Goal: Information Seeking & Learning: Learn about a topic

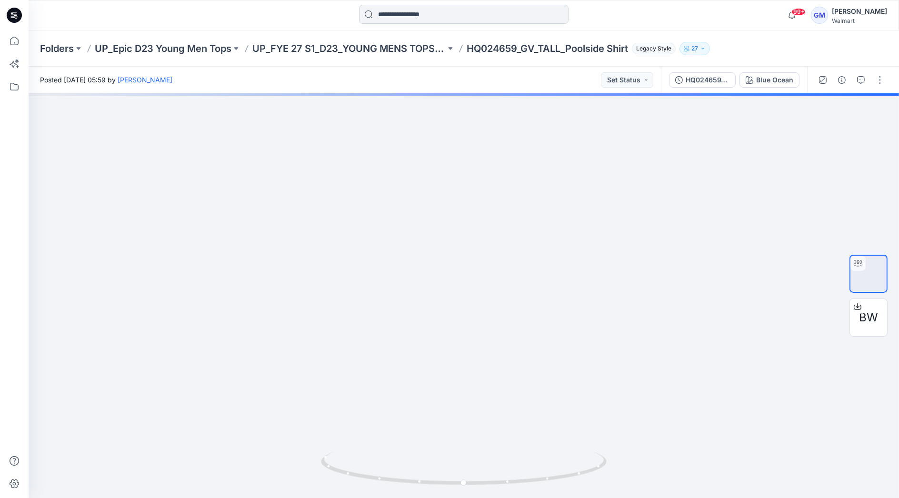
click at [400, 18] on input at bounding box center [464, 14] width 210 height 19
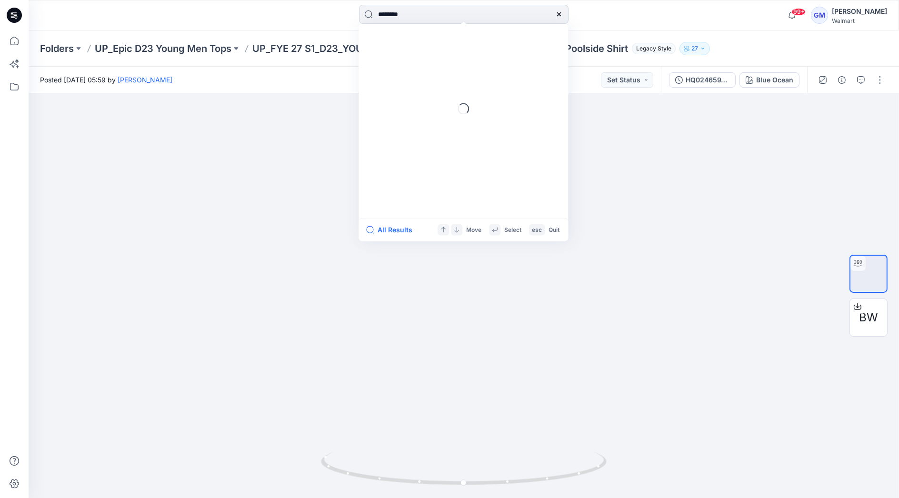
type input "********"
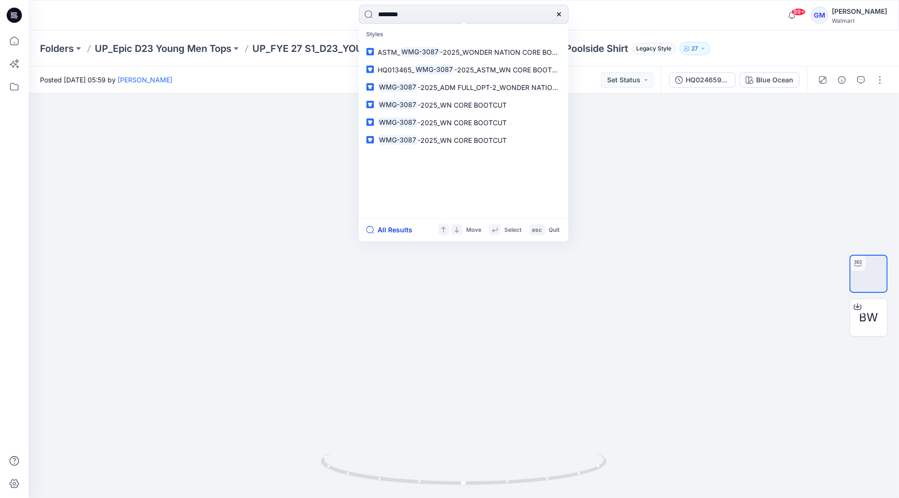
click at [388, 229] on button "All Results" at bounding box center [392, 229] width 52 height 11
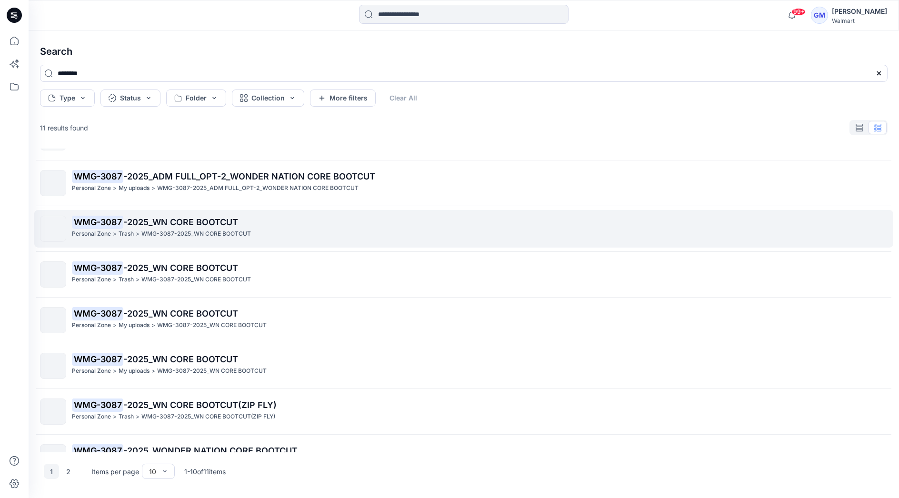
scroll to position [152, 0]
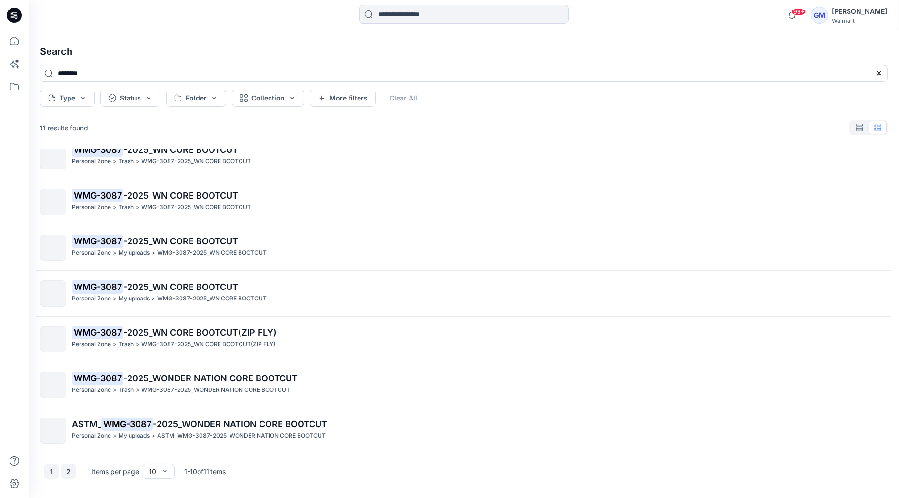
click at [66, 471] on button "2" at bounding box center [68, 471] width 15 height 15
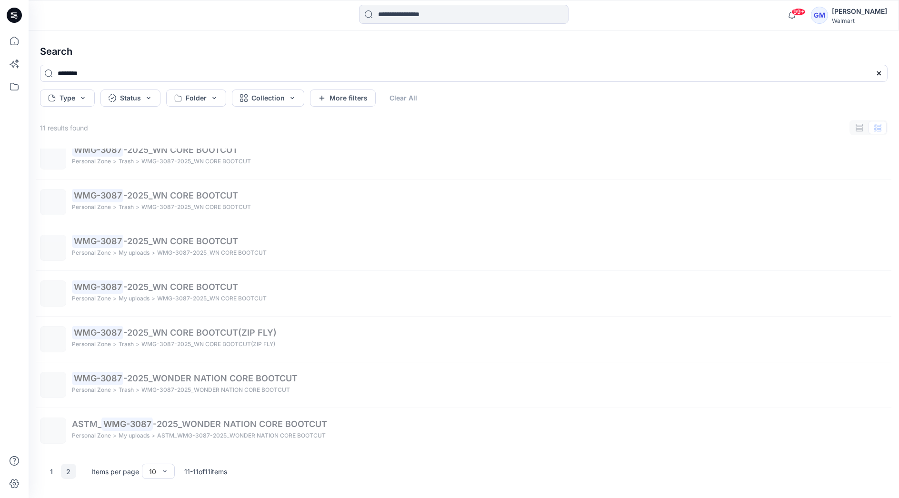
scroll to position [0, 0]
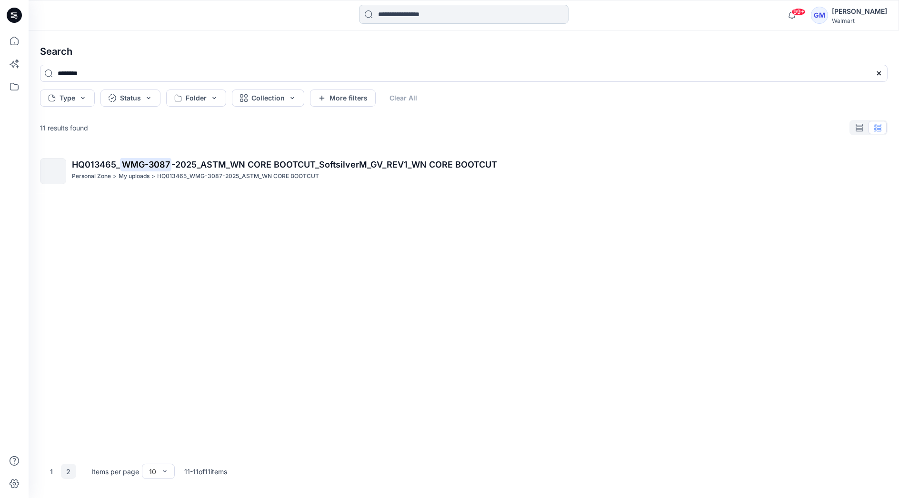
click at [393, 10] on input at bounding box center [464, 14] width 210 height 19
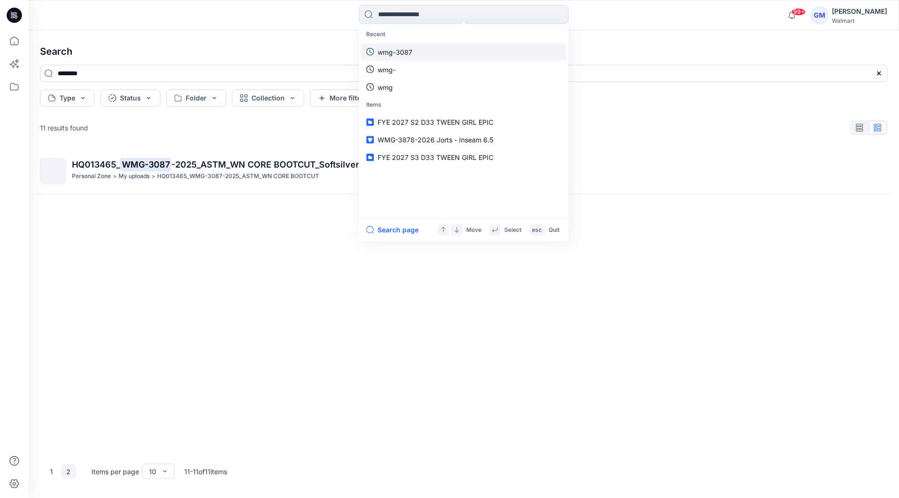
click at [417, 51] on link "wmg-3087" at bounding box center [464, 52] width 206 height 18
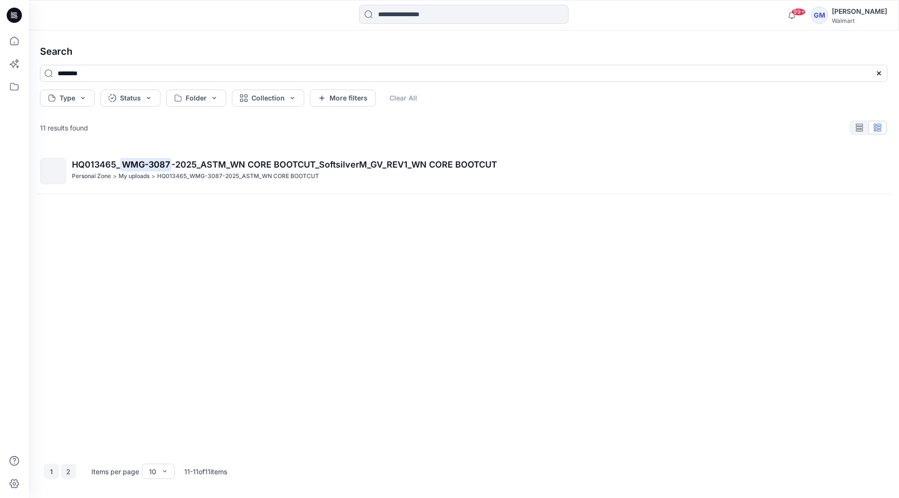
click at [53, 465] on button "1" at bounding box center [51, 471] width 15 height 15
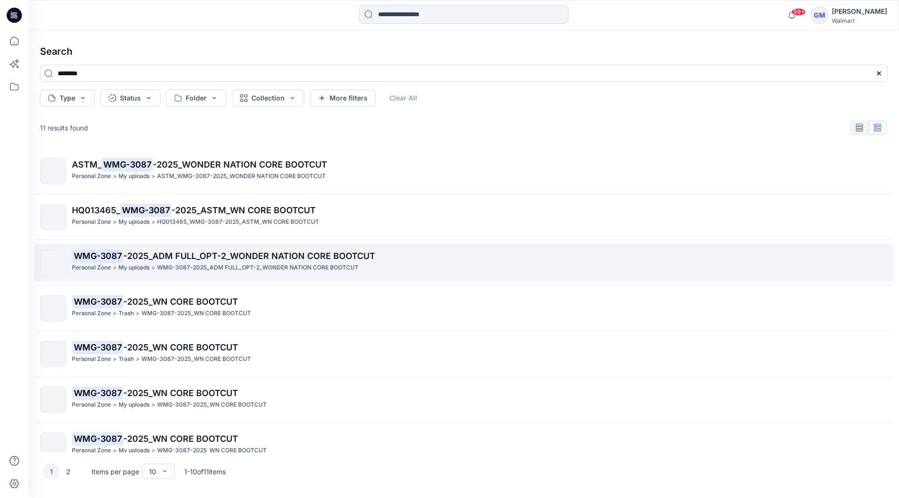
click at [194, 261] on p "WMG-3087 -2025_ADM FULL_OPT-2_WONDER NATION CORE BOOTCUT" at bounding box center [480, 256] width 816 height 13
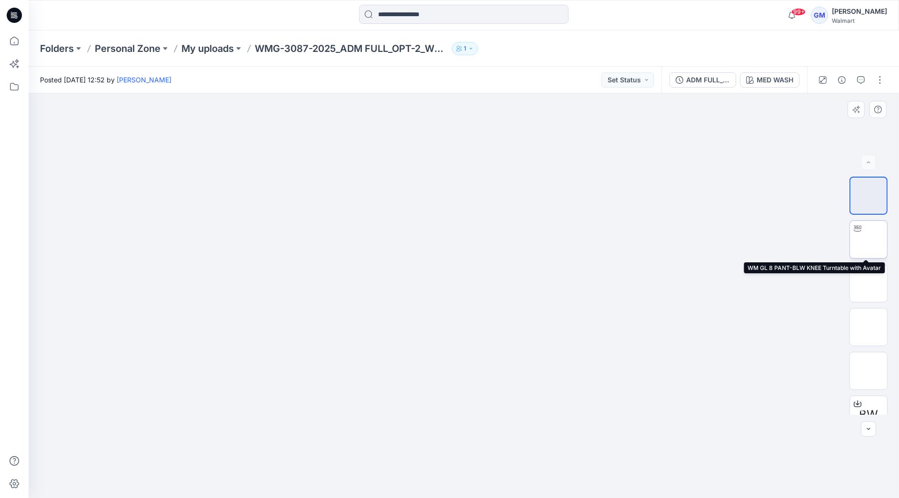
click at [869, 240] on img at bounding box center [869, 240] width 0 height 0
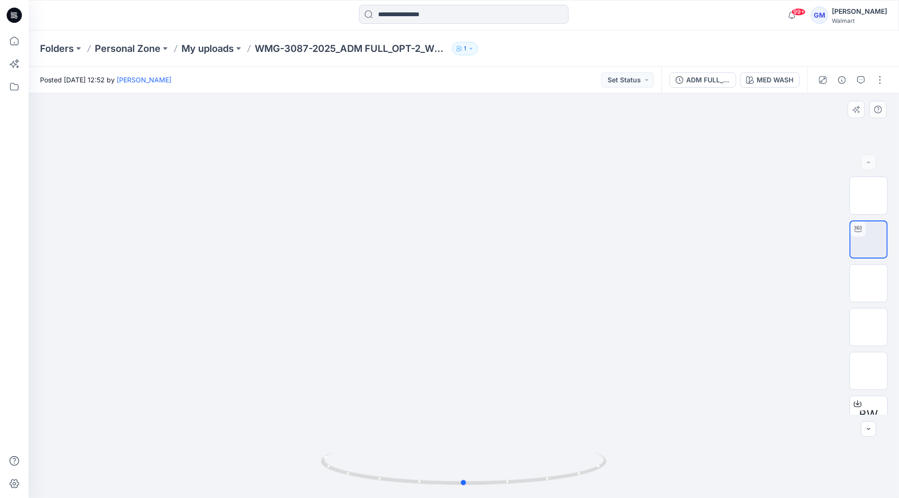
click at [656, 411] on div at bounding box center [464, 295] width 871 height 405
click at [193, 24] on div at bounding box center [138, 15] width 218 height 21
drag, startPoint x: 526, startPoint y: 484, endPoint x: 621, endPoint y: 463, distance: 96.5
click at [621, 463] on div at bounding box center [464, 295] width 871 height 405
click at [207, 10] on div at bounding box center [138, 15] width 218 height 21
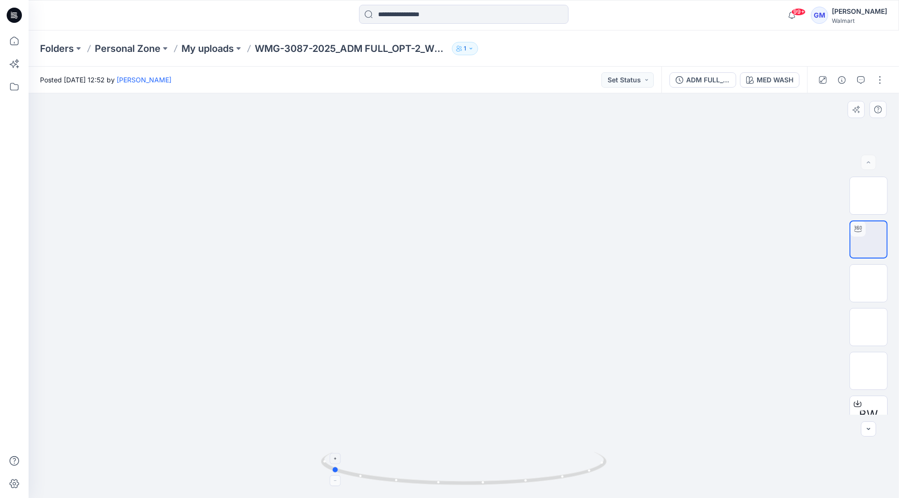
drag, startPoint x: 550, startPoint y: 480, endPoint x: 608, endPoint y: 477, distance: 58.2
click at [608, 477] on icon at bounding box center [465, 470] width 288 height 36
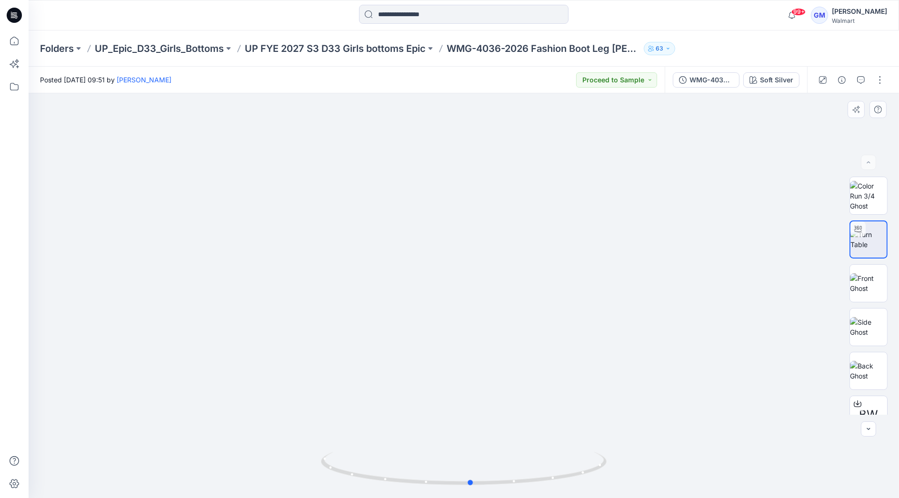
drag, startPoint x: 594, startPoint y: 473, endPoint x: 610, endPoint y: 473, distance: 15.3
click at [610, 473] on div at bounding box center [464, 295] width 871 height 405
click at [776, 76] on div "Soft Silver" at bounding box center [776, 80] width 33 height 10
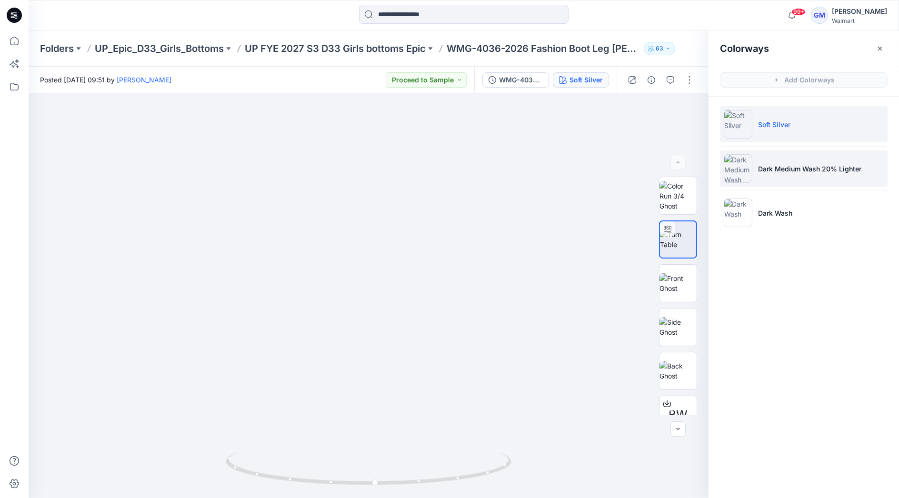
click at [799, 170] on p "Dark Medium Wash 20% Lighter" at bounding box center [809, 169] width 103 height 10
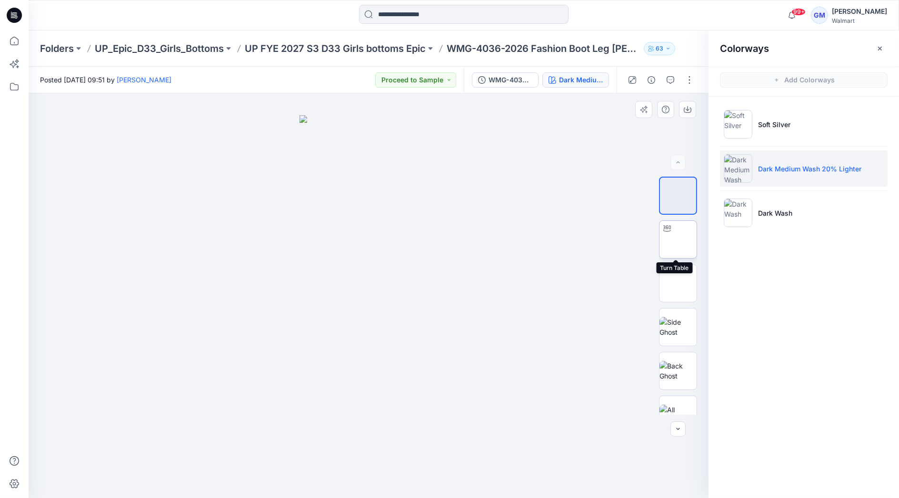
click at [678, 240] on img at bounding box center [678, 240] width 0 height 0
drag, startPoint x: 362, startPoint y: 219, endPoint x: 361, endPoint y: 187, distance: 31.9
click at [361, 189] on img at bounding box center [368, 232] width 657 height 531
drag, startPoint x: 427, startPoint y: 256, endPoint x: 427, endPoint y: 226, distance: 30.5
click at [427, 226] on img at bounding box center [369, 107] width 784 height 784
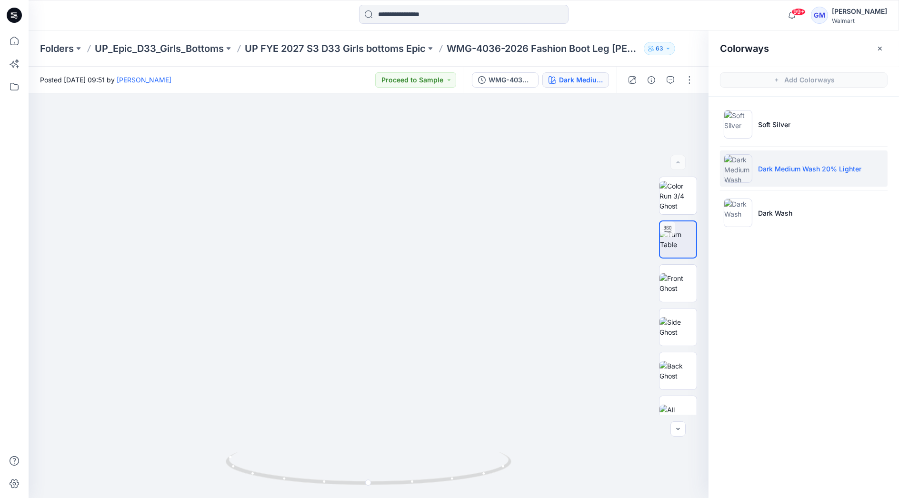
click at [711, 11] on div "99+ Notifications Your style WMTB-4057-2026 Baggy Fit Chino has been updated wi…" at bounding box center [464, 15] width 870 height 21
drag, startPoint x: 449, startPoint y: 485, endPoint x: 540, endPoint y: 458, distance: 94.8
click at [540, 458] on div at bounding box center [369, 295] width 680 height 405
click at [225, 12] on div at bounding box center [138, 15] width 218 height 21
drag, startPoint x: 451, startPoint y: 481, endPoint x: 514, endPoint y: 467, distance: 65.3
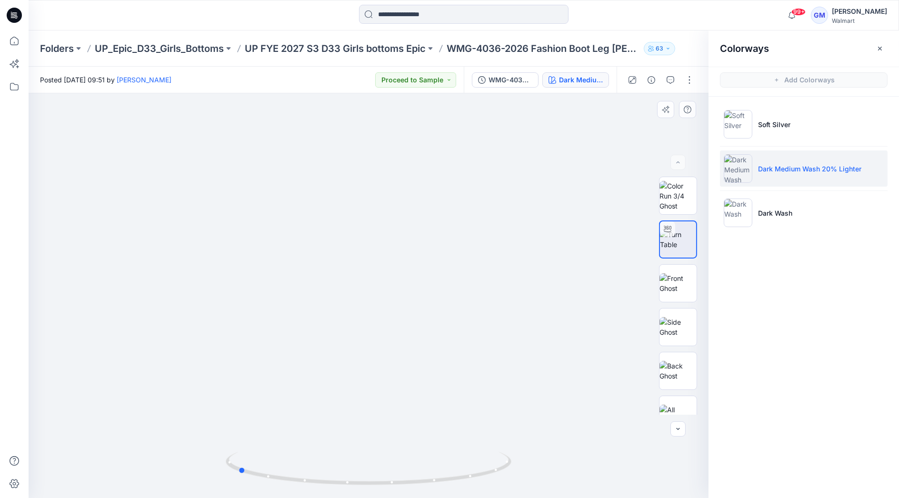
click at [514, 467] on div at bounding box center [369, 295] width 680 height 405
click at [695, 22] on div "99+ Notifications Your style WMTB-4057-2026 Baggy Fit Chino has been updated wi…" at bounding box center [464, 15] width 870 height 21
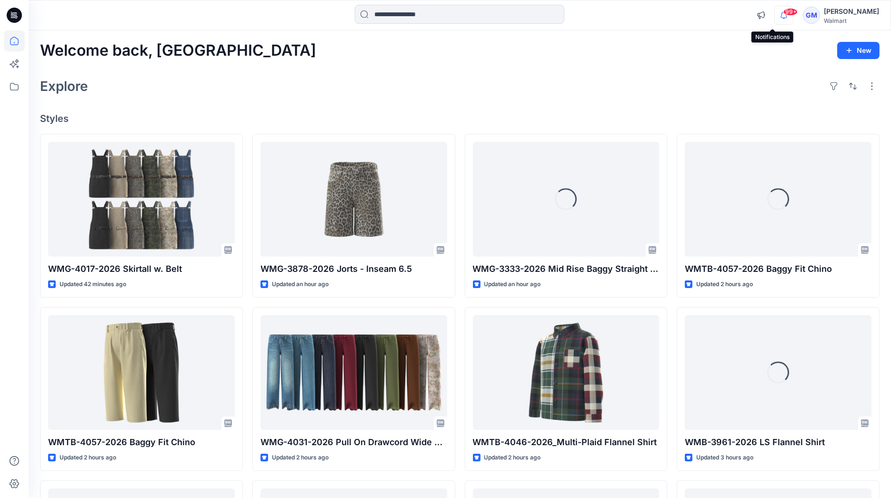
click at [776, 15] on icon "button" at bounding box center [784, 15] width 18 height 19
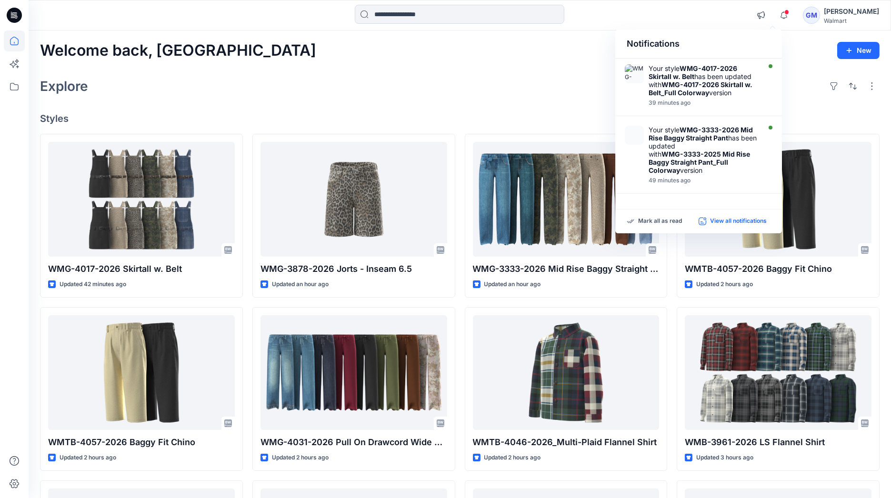
click at [735, 219] on p "View all notifications" at bounding box center [738, 221] width 57 height 9
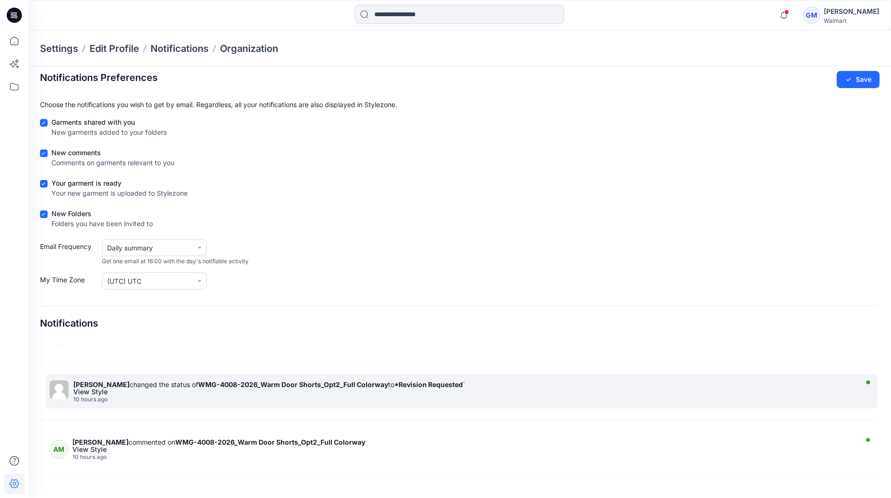
scroll to position [919, 0]
click at [181, 396] on div "10 hours ago" at bounding box center [464, 399] width 782 height 7
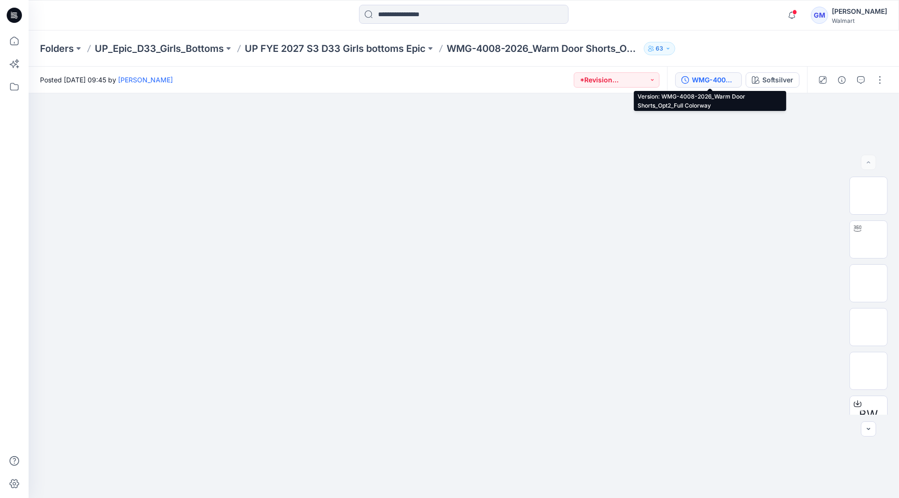
click at [717, 78] on div "WMG-4008-2026_Warm Door Shorts_Opt2_Full Colorway" at bounding box center [714, 80] width 44 height 10
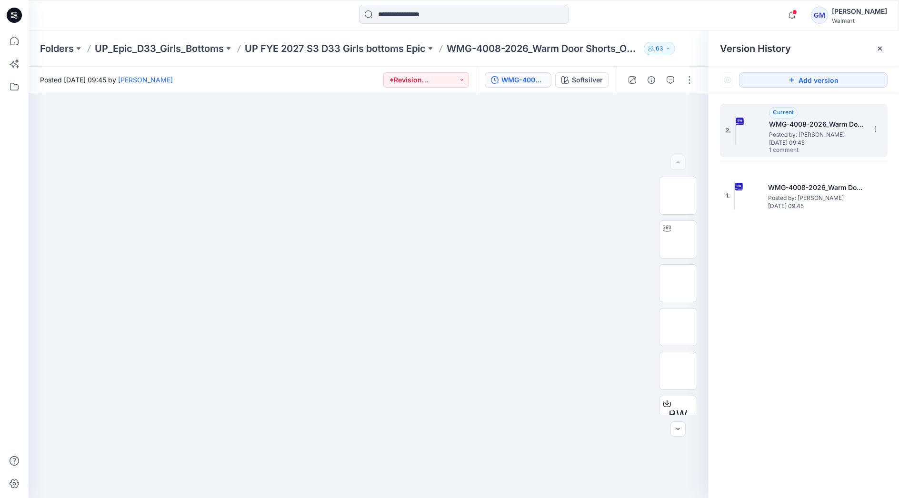
click at [793, 150] on span "1 comment" at bounding box center [802, 151] width 67 height 8
click at [671, 81] on icon "button" at bounding box center [671, 80] width 8 height 8
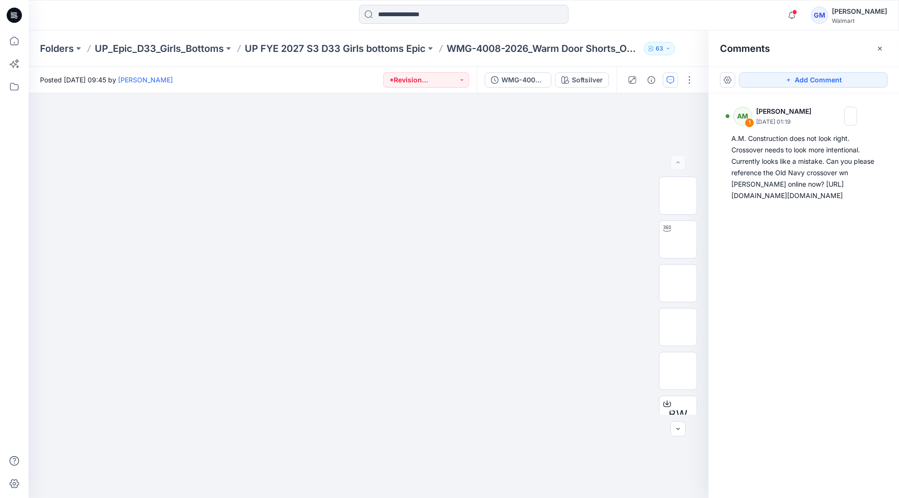
click at [649, 24] on div at bounding box center [463, 15] width 435 height 21
click at [373, 48] on p "UP FYE 2027 S3 D33 Girls bottoms Epic" at bounding box center [335, 48] width 181 height 13
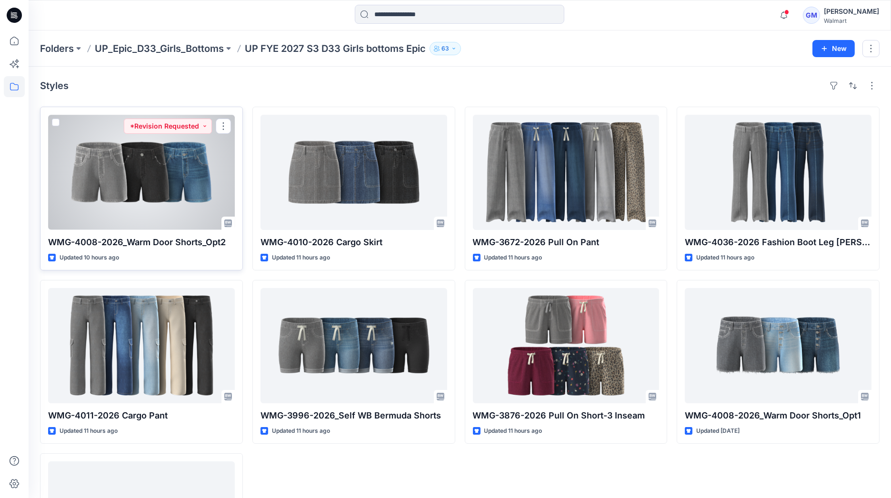
click at [175, 182] on div at bounding box center [141, 172] width 187 height 115
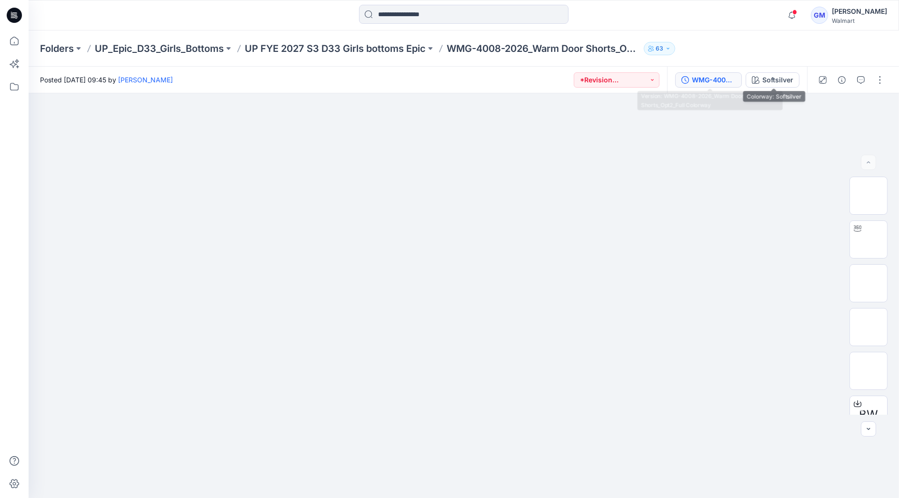
click at [723, 81] on div "WMG-4008-2026_Warm Door Shorts_Opt2_Full Colorway" at bounding box center [714, 80] width 44 height 10
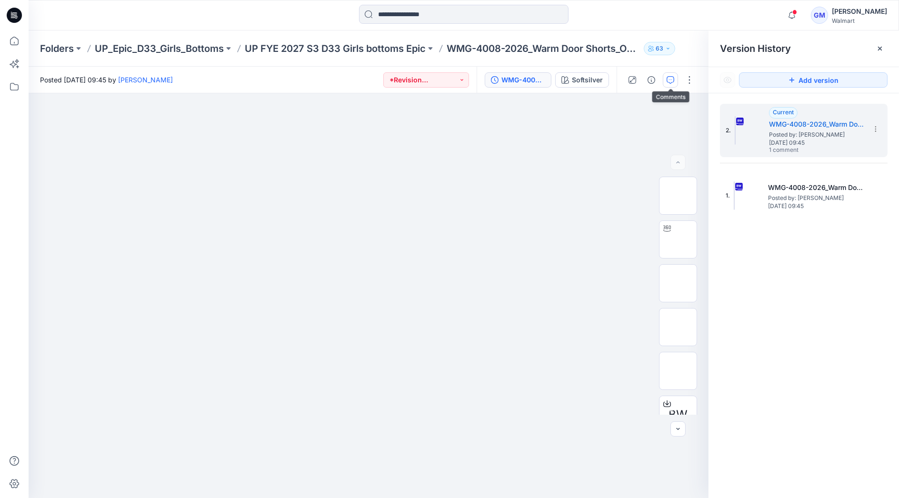
click at [674, 81] on icon "button" at bounding box center [671, 80] width 8 height 8
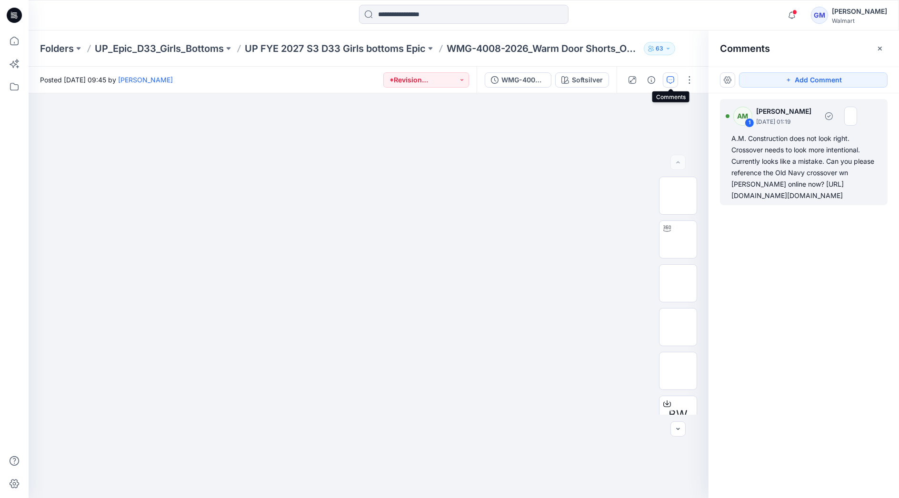
click at [802, 193] on div "A.M. Construction does not look right. Crossover needs to look more intentional…" at bounding box center [804, 167] width 145 height 69
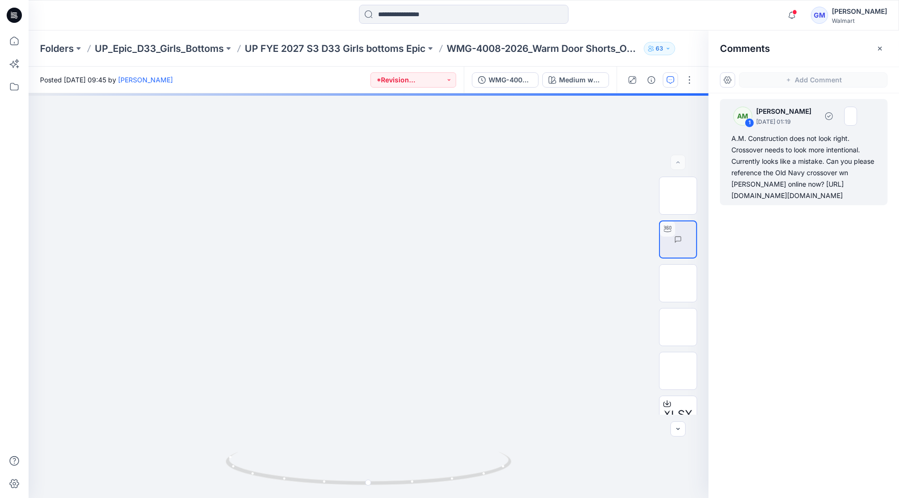
click at [773, 193] on div "A.M. Construction does not look right. Crossover needs to look more intentional…" at bounding box center [804, 167] width 145 height 69
click at [780, 195] on div "A.M. Construction does not look right. Crossover needs to look more intentional…" at bounding box center [804, 167] width 145 height 69
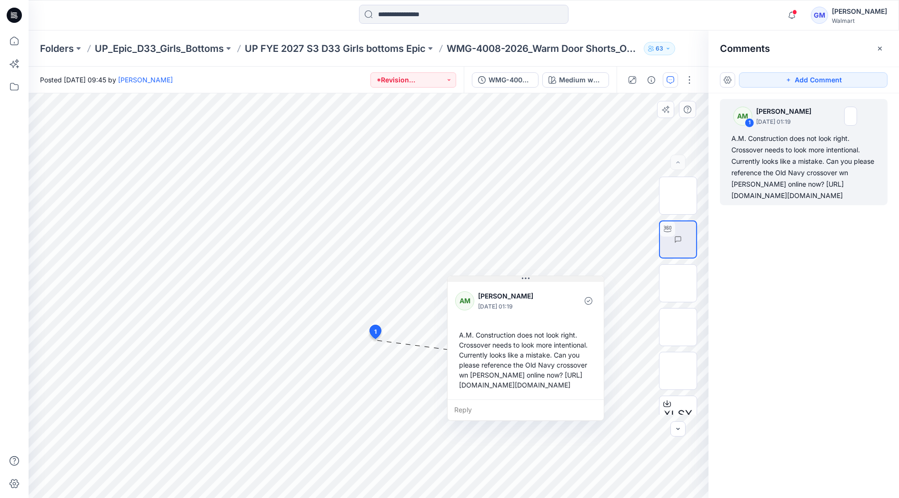
drag, startPoint x: 443, startPoint y: 345, endPoint x: 530, endPoint y: 277, distance: 110.3
click at [530, 277] on icon at bounding box center [526, 279] width 8 height 8
click at [472, 337] on div "A.M. Construction does not look right. Crossover needs to look more intentional…" at bounding box center [525, 360] width 141 height 68
click at [486, 341] on div "A.M. Construction does not look right. Crossover needs to look more intentional…" at bounding box center [525, 360] width 141 height 68
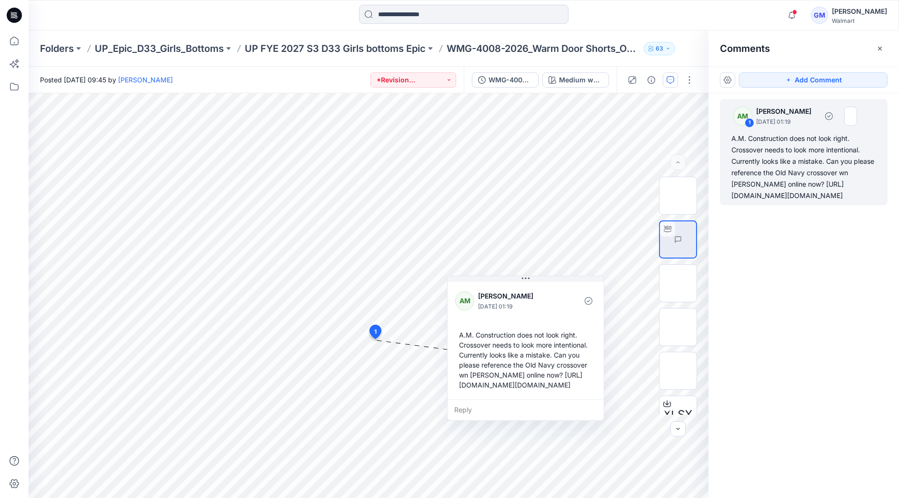
click at [756, 194] on div "A.M. Construction does not look right. Crossover needs to look more intentional…" at bounding box center [804, 167] width 145 height 69
drag, startPoint x: 842, startPoint y: 275, endPoint x: 734, endPoint y: 197, distance: 133.5
click at [734, 197] on div "A.M. Construction does not look right. Crossover needs to look more intentional…" at bounding box center [804, 167] width 145 height 69
drag, startPoint x: 734, startPoint y: 197, endPoint x: 765, endPoint y: 195, distance: 31.1
copy div "https://oldnavy.gap.com/browse/product.do?pid=803761002&vid=1&tid=onpl000106&kw…"
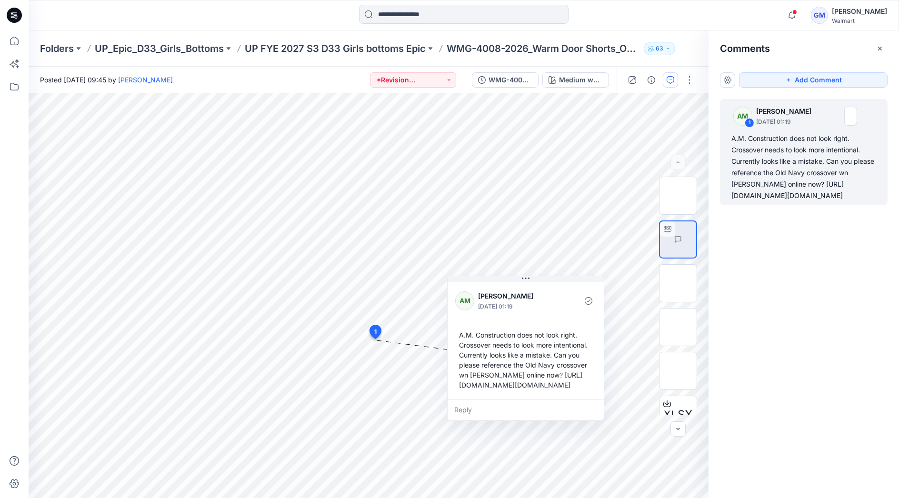
click at [856, 354] on div "AM 1 Alyssa Montalvo September 23, 2025 01:19 A.M. Construction does not look r…" at bounding box center [804, 278] width 191 height 370
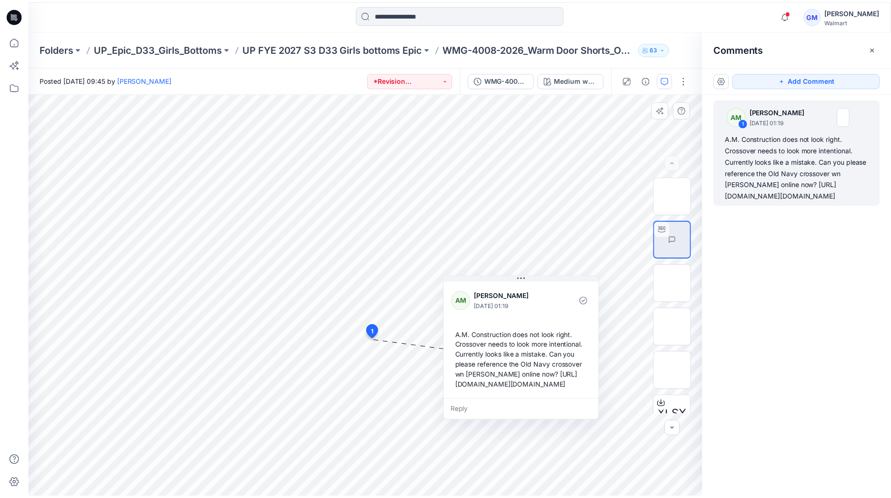
scroll to position [0, 0]
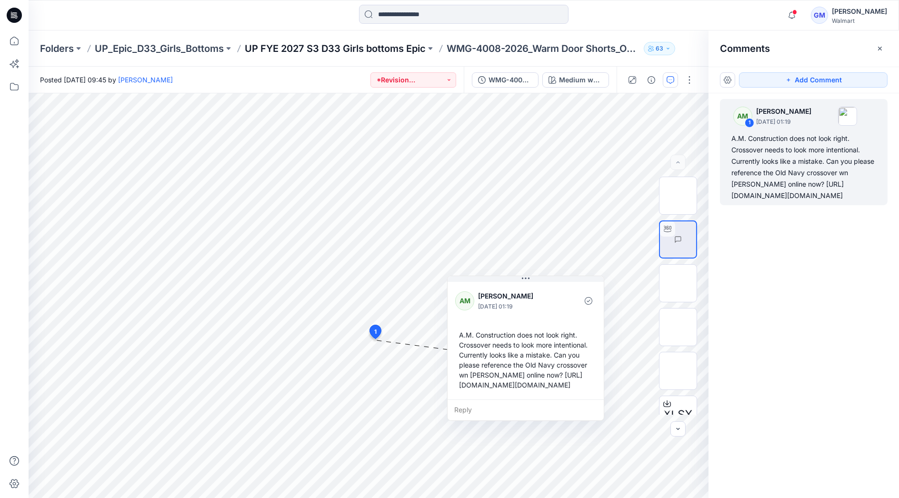
click at [302, 43] on p "UP FYE 2027 S3 D33 Girls bottoms Epic" at bounding box center [335, 48] width 181 height 13
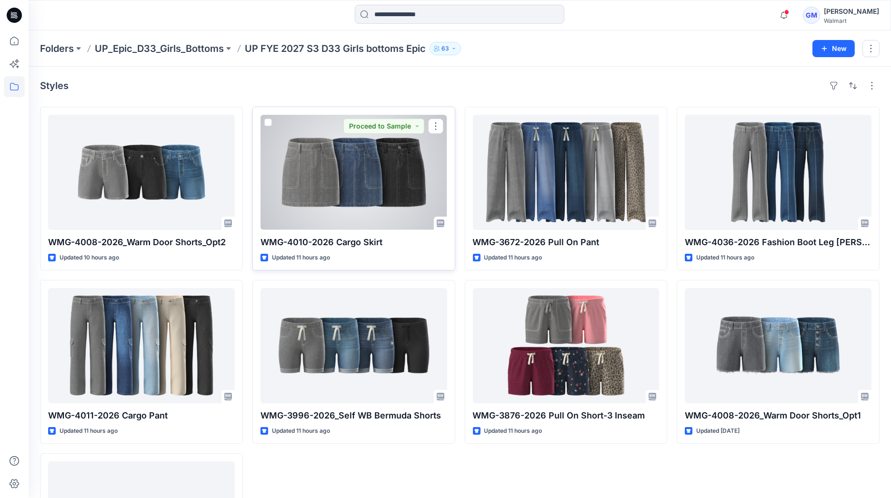
click at [348, 203] on div at bounding box center [354, 172] width 187 height 115
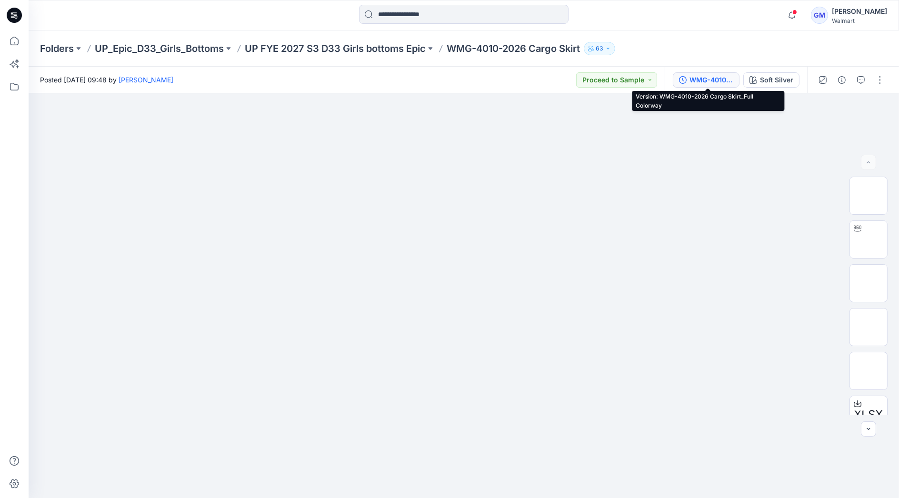
click at [725, 78] on div "WMG-4010-2026 Cargo Skirt_Full Colorway" at bounding box center [712, 80] width 44 height 10
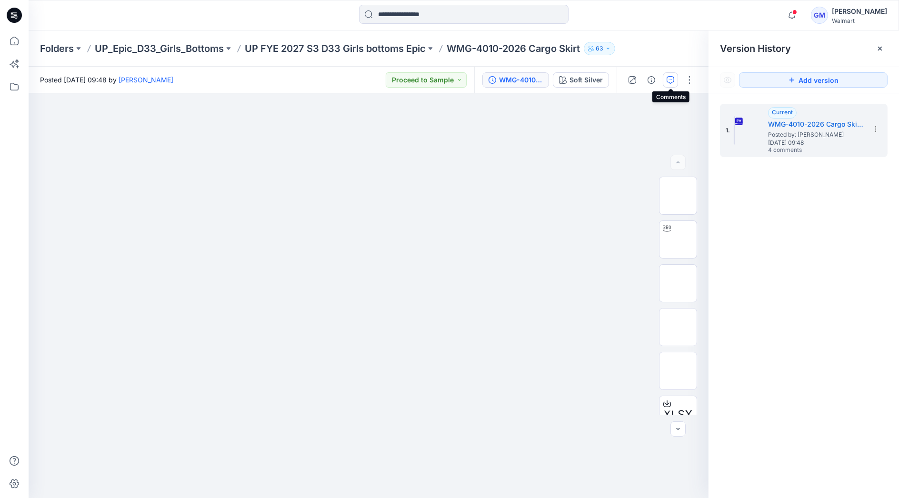
click at [673, 77] on icon "button" at bounding box center [671, 80] width 8 height 8
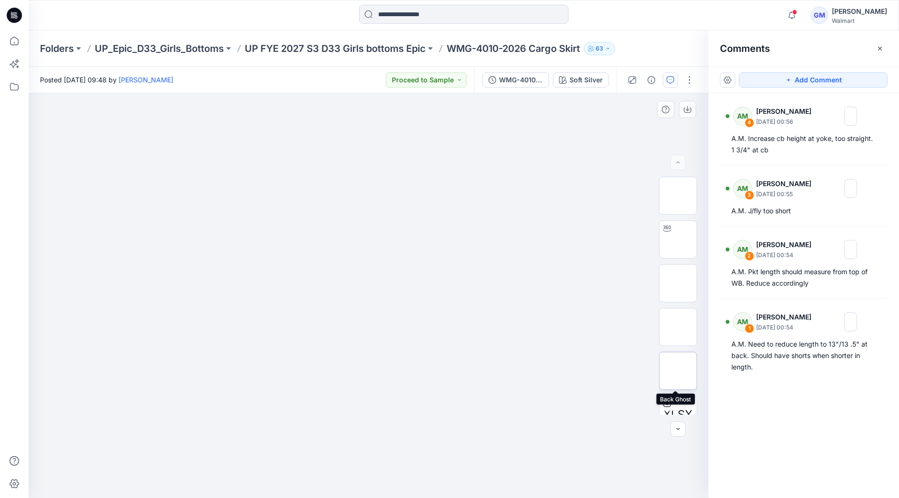
click at [678, 371] on img at bounding box center [678, 371] width 0 height 0
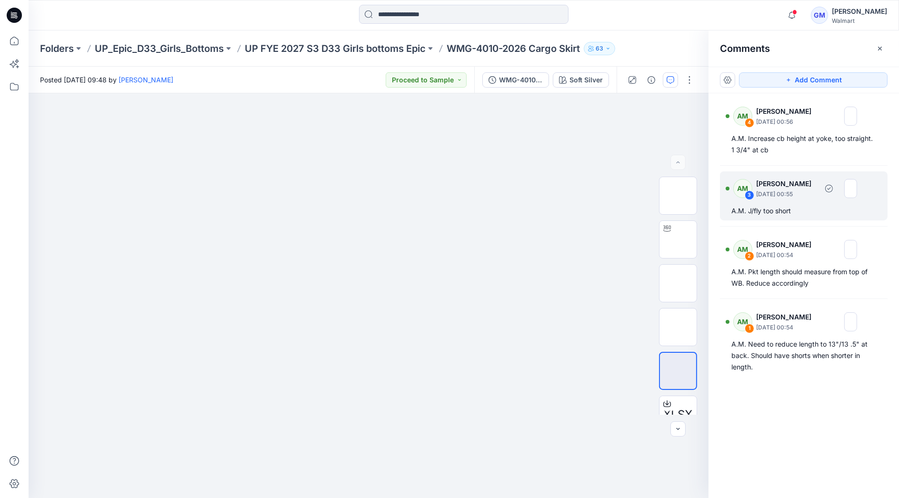
click at [805, 203] on div "AM 3 Alyssa Montalvo September 23, 2025 00:55 A.M. J/fly too short" at bounding box center [804, 195] width 168 height 49
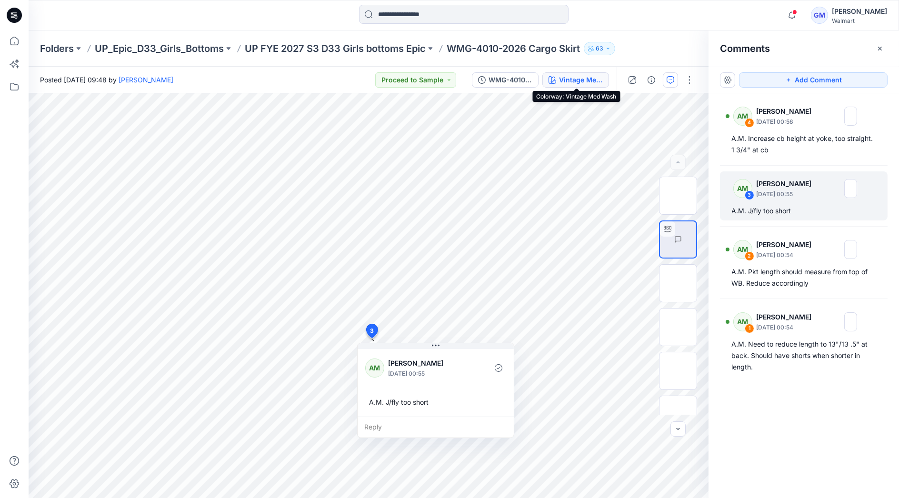
click at [571, 80] on div "Vintage Med Wash" at bounding box center [581, 80] width 44 height 10
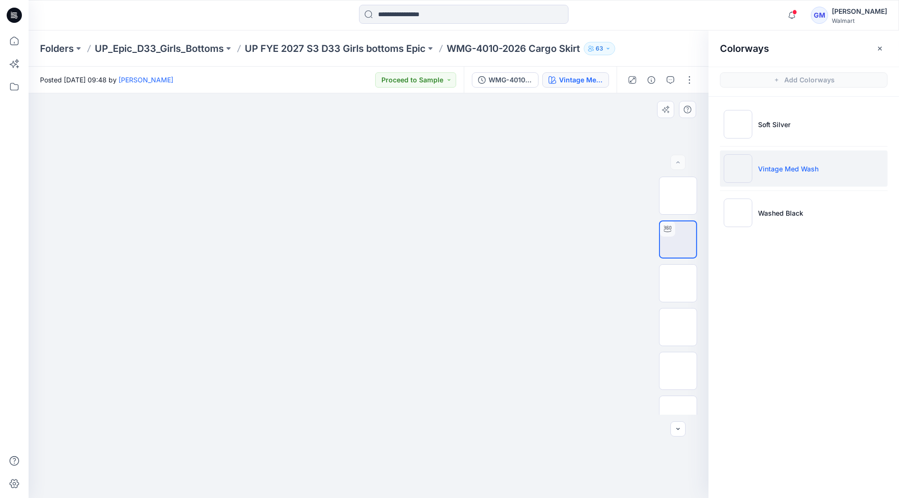
drag, startPoint x: 355, startPoint y: 322, endPoint x: 408, endPoint y: 199, distance: 134.0
drag, startPoint x: 505, startPoint y: 213, endPoint x: 370, endPoint y: 242, distance: 137.9
drag, startPoint x: 378, startPoint y: 317, endPoint x: 384, endPoint y: 292, distance: 25.9
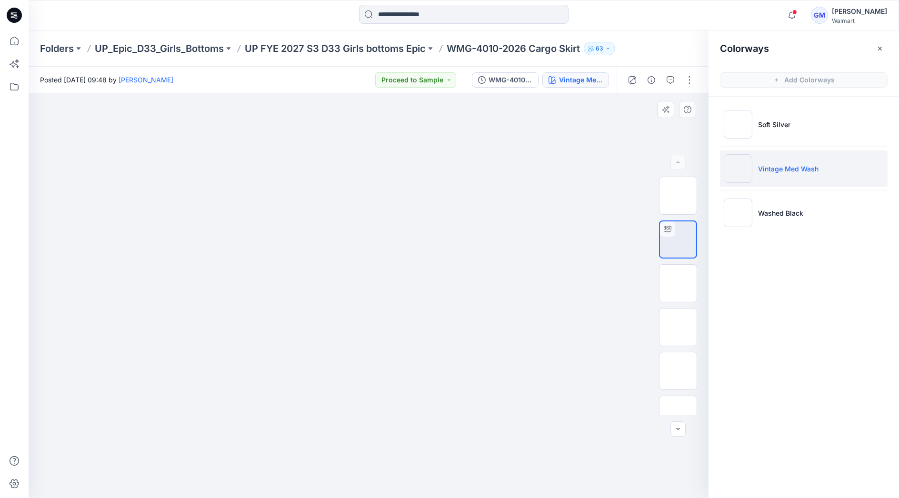
click at [670, 82] on icon "button" at bounding box center [671, 80] width 8 height 8
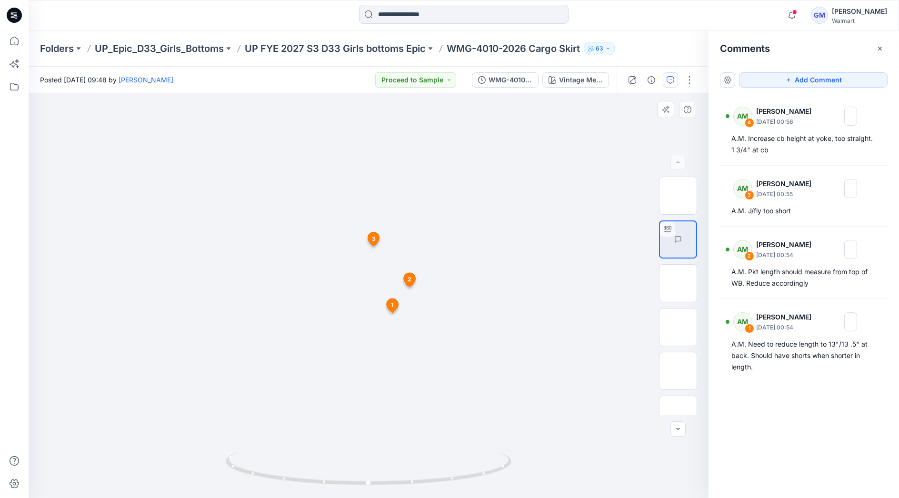
drag, startPoint x: 388, startPoint y: 373, endPoint x: 430, endPoint y: 254, distance: 125.8
click at [688, 11] on div "Notifications Your style WMG-4017-2026 Skirtall w. Belt has been updated with W…" at bounding box center [464, 15] width 870 height 21
click at [352, 45] on p "UP FYE 2027 S3 D33 Girls bottoms Epic" at bounding box center [335, 48] width 181 height 13
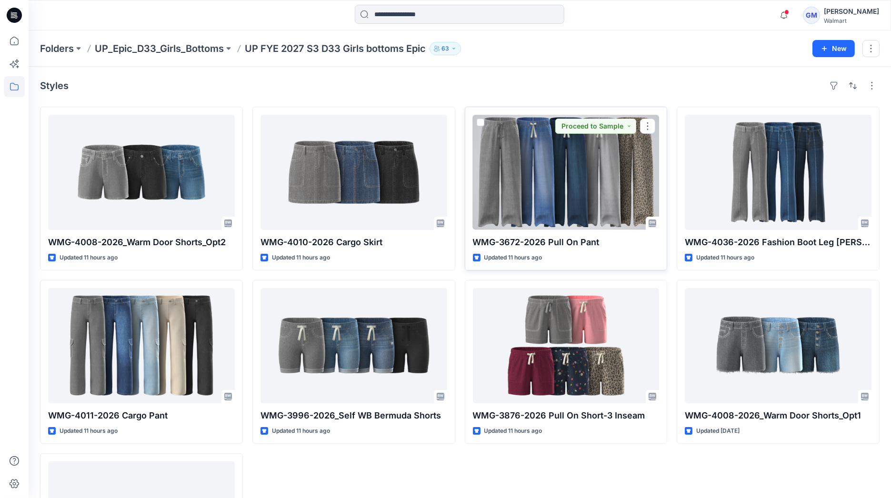
click at [597, 185] on div at bounding box center [566, 172] width 187 height 115
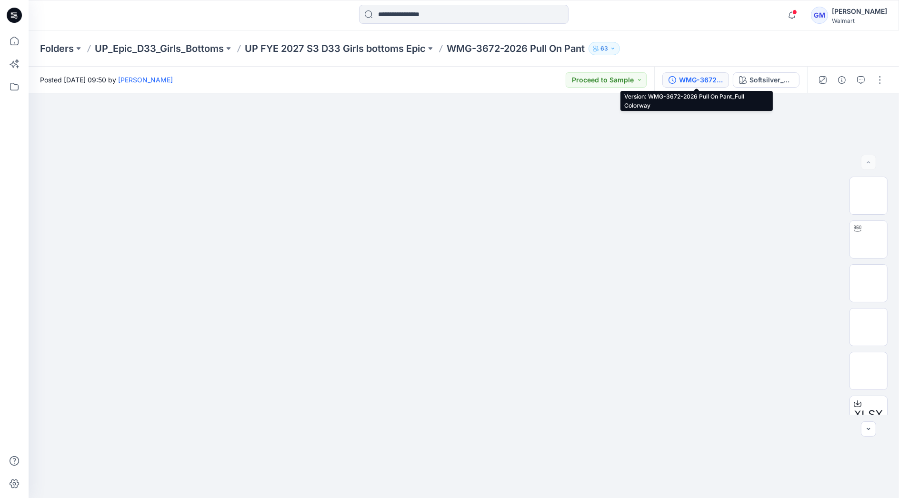
click at [696, 75] on div "WMG-3672-2026 Pull On Pant_Full Colorway" at bounding box center [701, 80] width 44 height 10
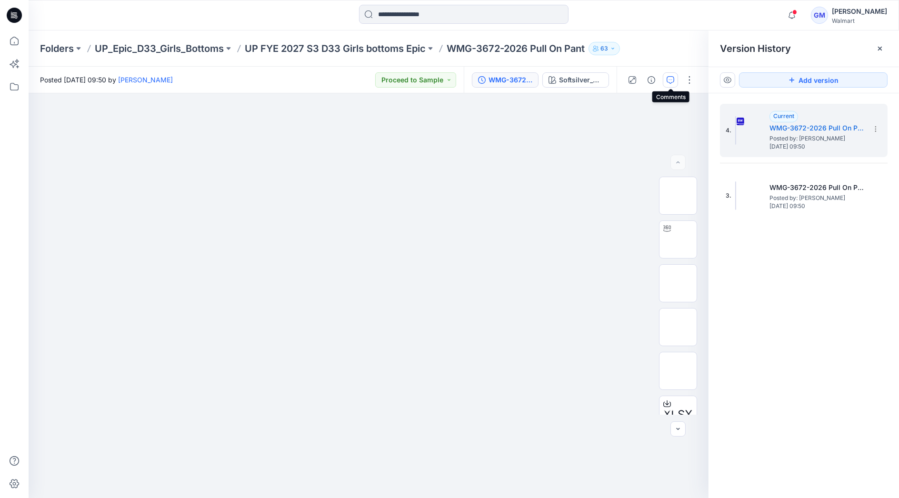
click at [674, 78] on icon "button" at bounding box center [671, 80] width 8 height 8
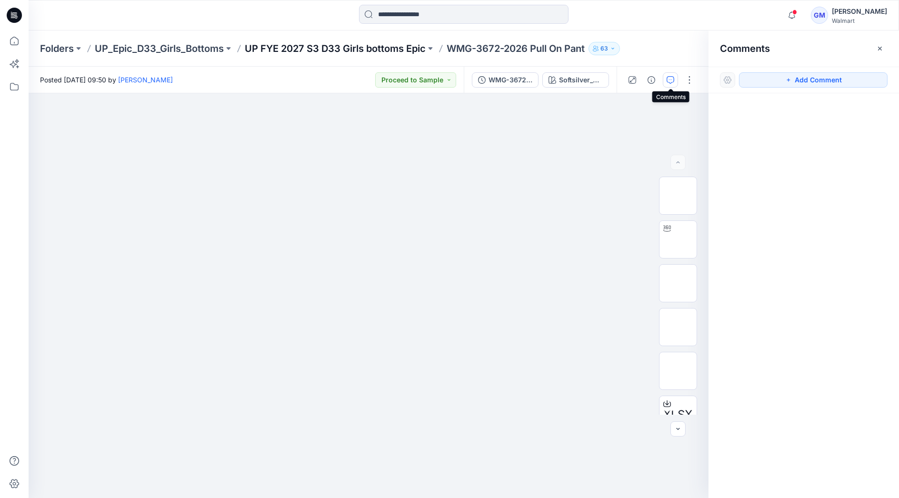
click at [377, 47] on p "UP FYE 2027 S3 D33 Girls bottoms Epic" at bounding box center [335, 48] width 181 height 13
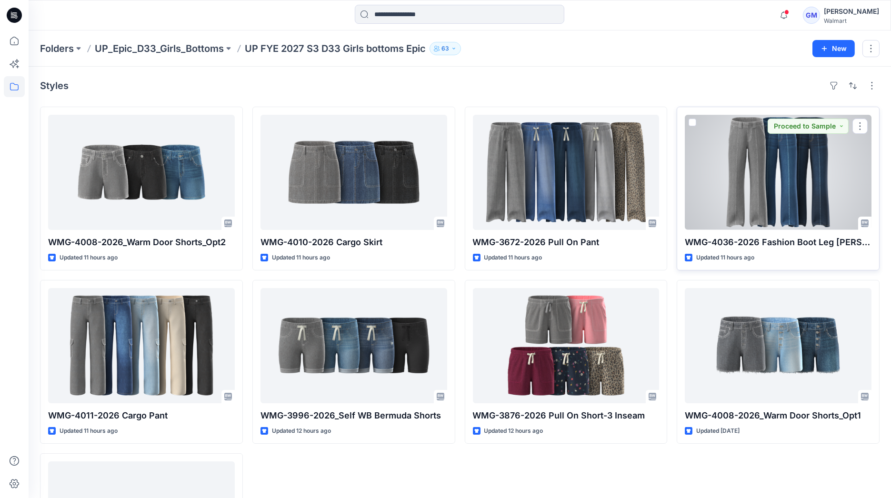
click at [748, 195] on div at bounding box center [778, 172] width 187 height 115
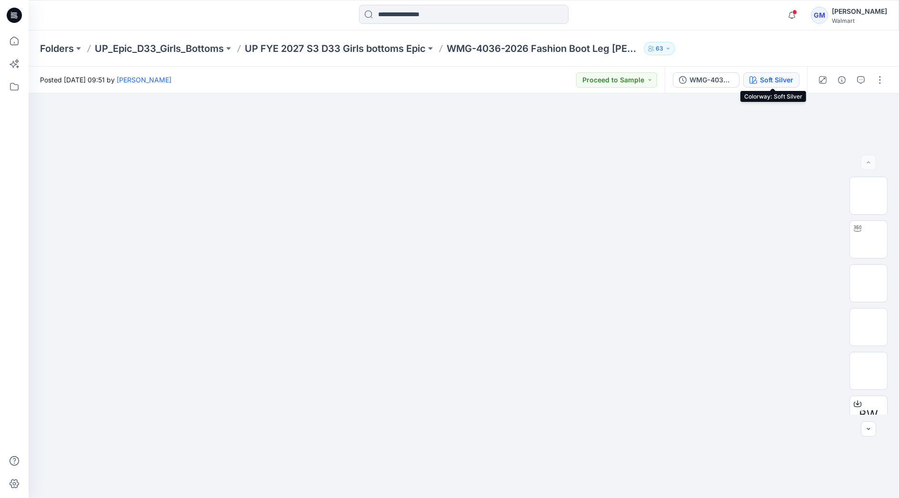
click at [776, 79] on div "Soft Silver" at bounding box center [776, 80] width 33 height 10
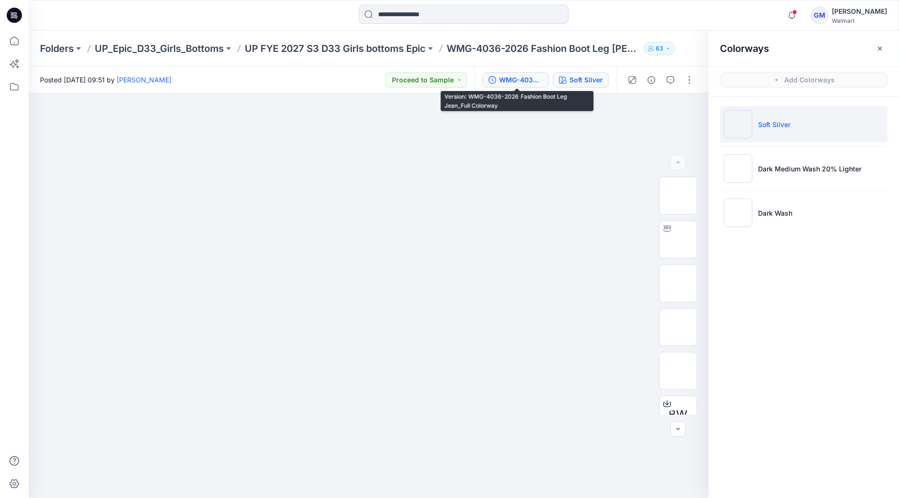
click at [517, 73] on button "WMG-4036-2026 Fashion Boot Leg Jean_Full Colorway" at bounding box center [516, 79] width 67 height 15
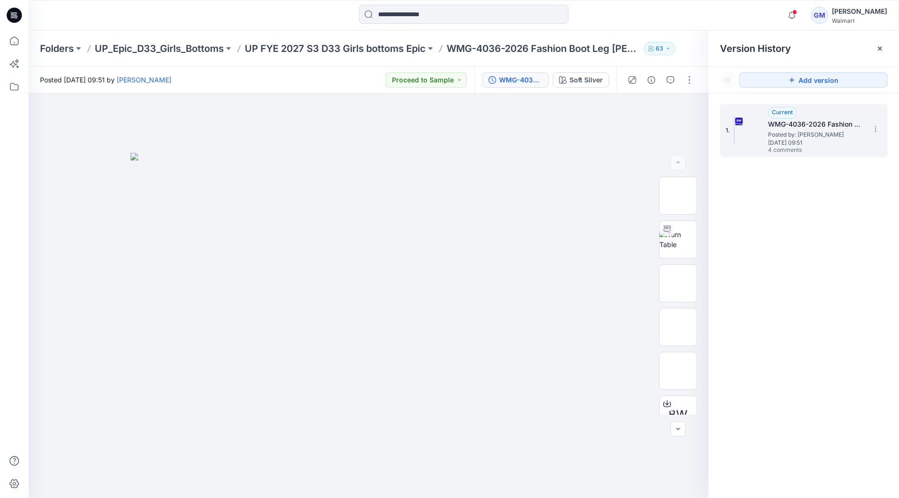
click at [806, 140] on span "[DATE] 09:51" at bounding box center [815, 143] width 95 height 7
click at [674, 73] on button "button" at bounding box center [670, 79] width 15 height 15
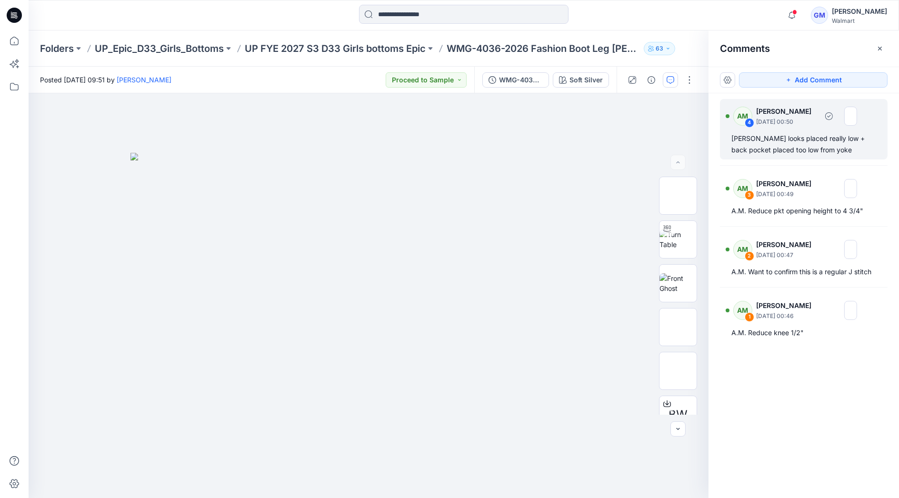
click at [784, 140] on div "A.M. Yoke looks placed really low + back pocket placed too low from yoke" at bounding box center [804, 144] width 145 height 23
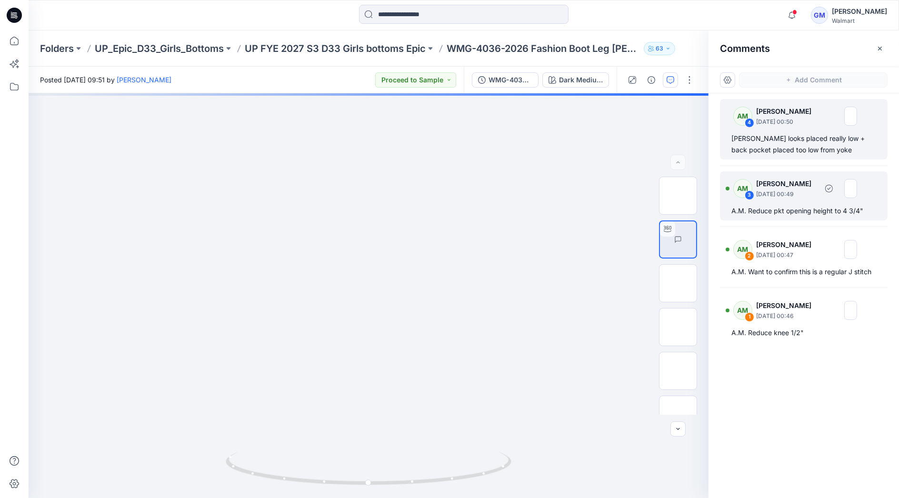
click at [778, 202] on div "AM 3 Alyssa Montalvo September 23, 2025 00:49 A.M. Reduce pkt opening height to…" at bounding box center [804, 195] width 168 height 49
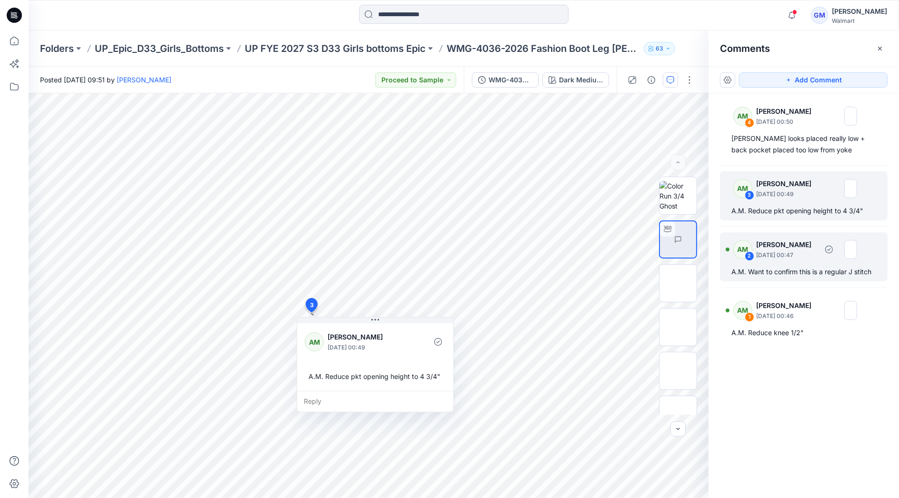
click at [779, 252] on p "September 23, 2025 00:47" at bounding box center [786, 256] width 61 height 10
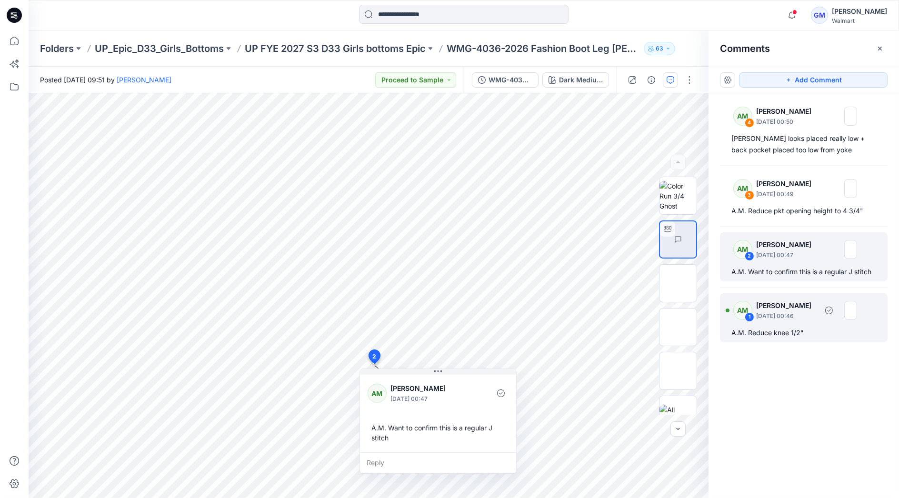
click at [788, 314] on p "September 23, 2025 00:46" at bounding box center [786, 317] width 61 height 10
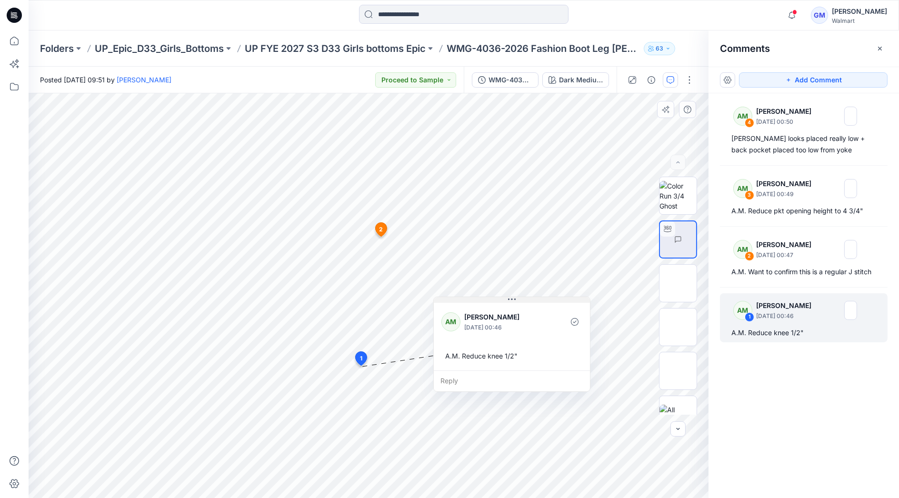
drag, startPoint x: 426, startPoint y: 376, endPoint x: 514, endPoint y: 302, distance: 114.2
click at [514, 302] on icon at bounding box center [512, 300] width 8 height 8
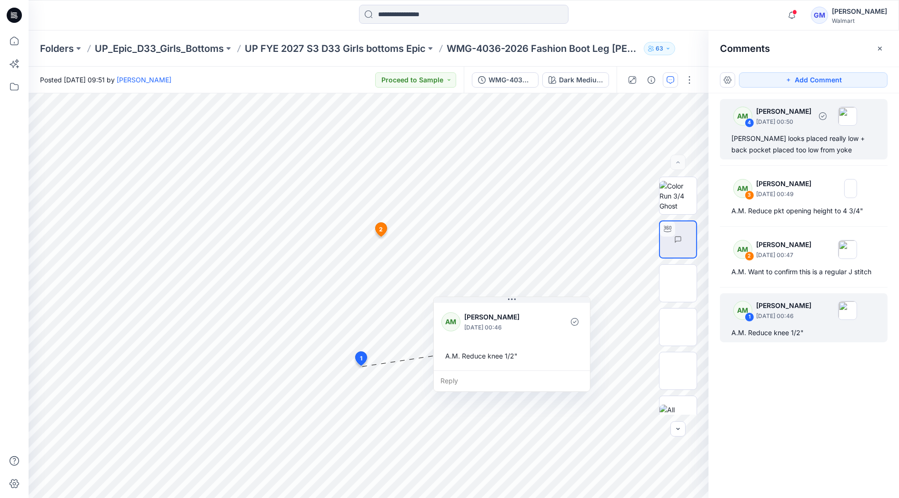
click at [778, 140] on div "A.M. Yoke looks placed really low + back pocket placed too low from yoke" at bounding box center [804, 144] width 145 height 23
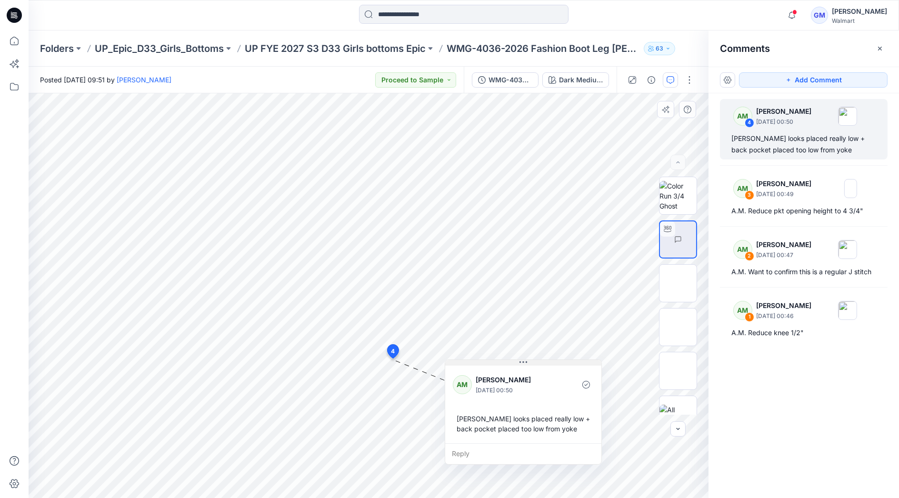
drag, startPoint x: 456, startPoint y: 366, endPoint x: 523, endPoint y: 362, distance: 66.8
click at [523, 362] on icon at bounding box center [524, 362] width 8 height 1
click at [696, 240] on img at bounding box center [696, 240] width 0 height 0
click at [672, 80] on icon "button" at bounding box center [671, 80] width 8 height 8
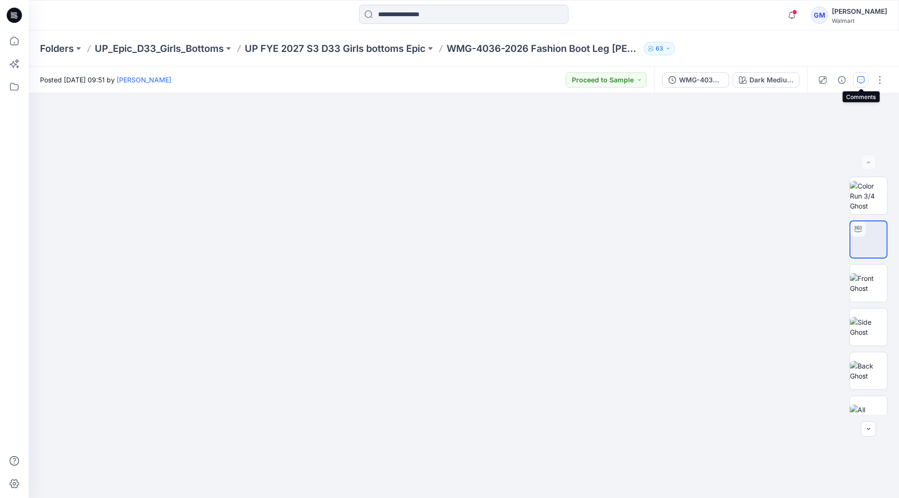
click at [860, 80] on icon "button" at bounding box center [861, 80] width 8 height 8
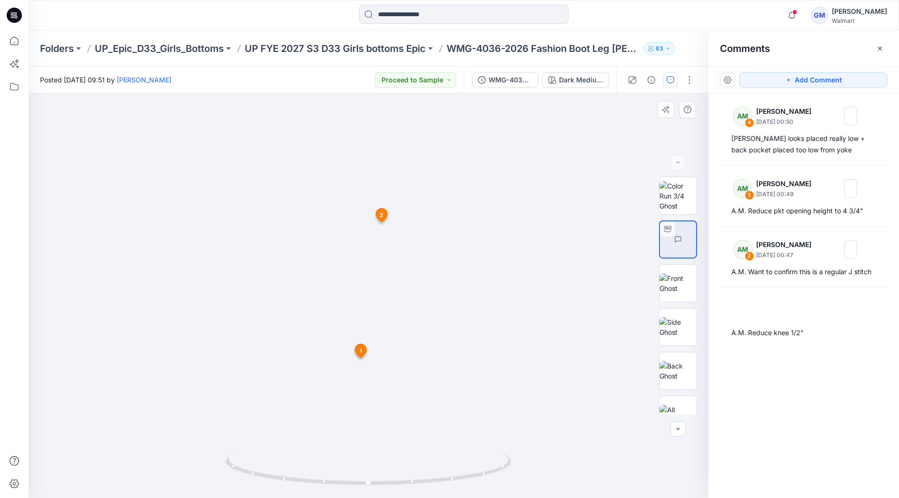
drag, startPoint x: 411, startPoint y: 374, endPoint x: 454, endPoint y: 151, distance: 227.2
click at [454, 151] on img at bounding box center [368, 169] width 657 height 657
click at [368, 46] on p "UP FYE 2027 S3 D33 Girls bottoms Epic" at bounding box center [335, 48] width 181 height 13
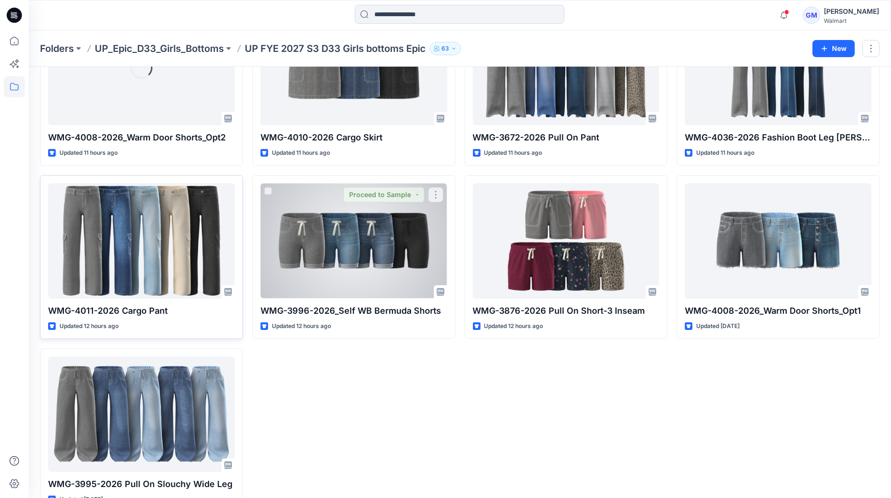
scroll to position [106, 0]
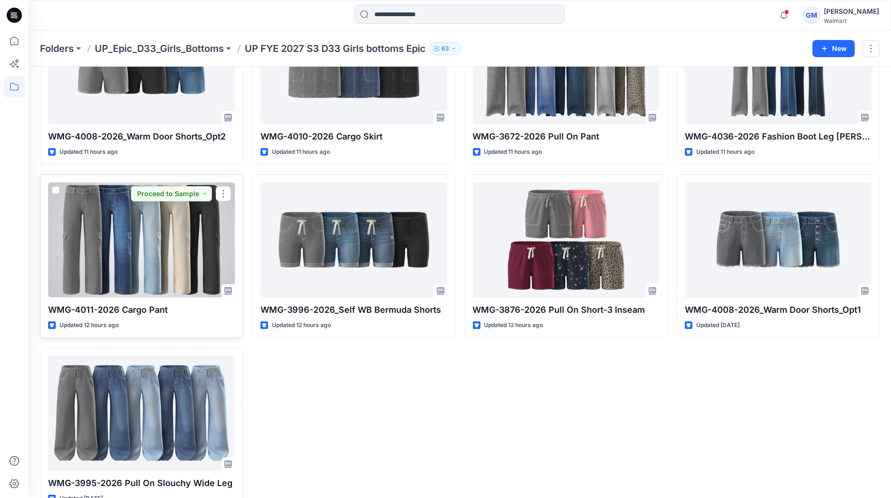
click at [111, 237] on div at bounding box center [141, 239] width 187 height 115
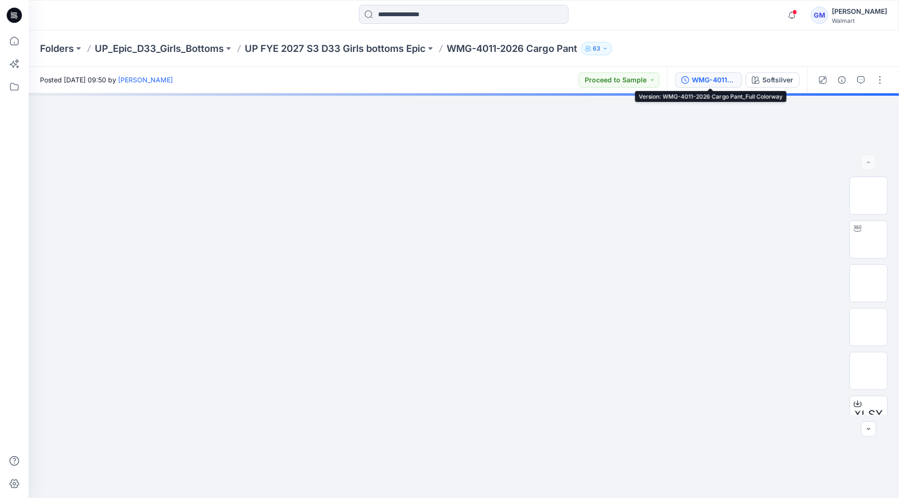
click at [718, 81] on div "WMG-4011-2026 Cargo Pant_Full Colorway" at bounding box center [714, 80] width 44 height 10
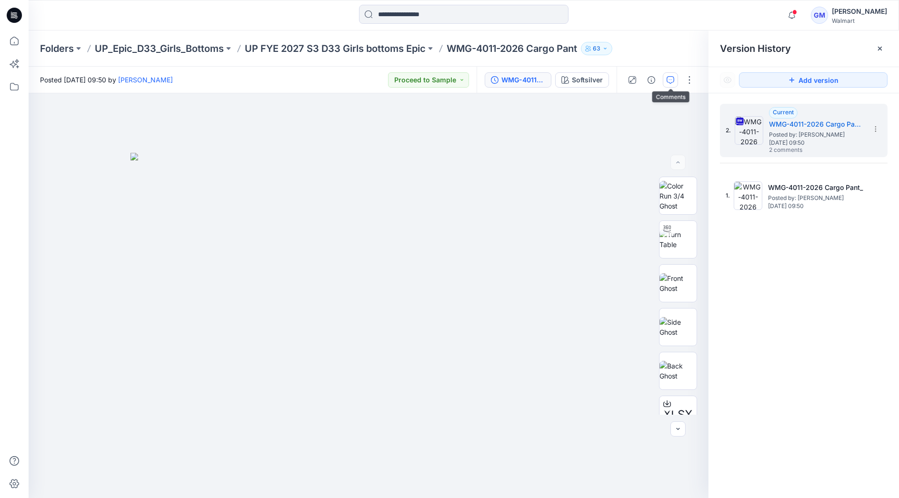
click at [675, 79] on button "button" at bounding box center [670, 79] width 15 height 15
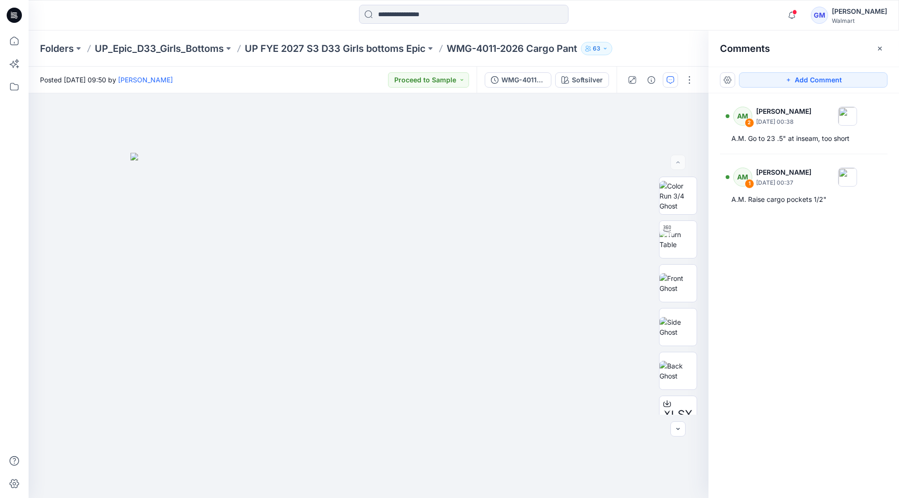
click at [653, 19] on div at bounding box center [463, 15] width 435 height 21
click at [682, 243] on img at bounding box center [678, 240] width 37 height 20
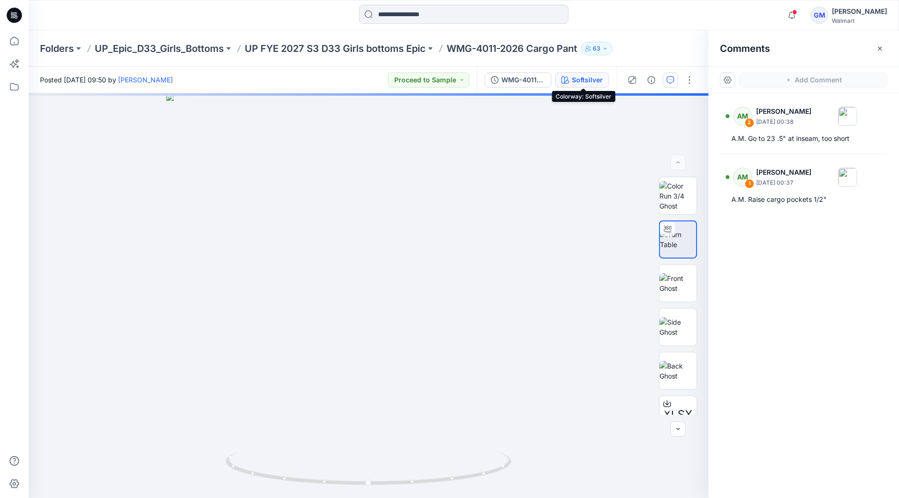
click at [576, 80] on div "Softsilver" at bounding box center [587, 80] width 31 height 10
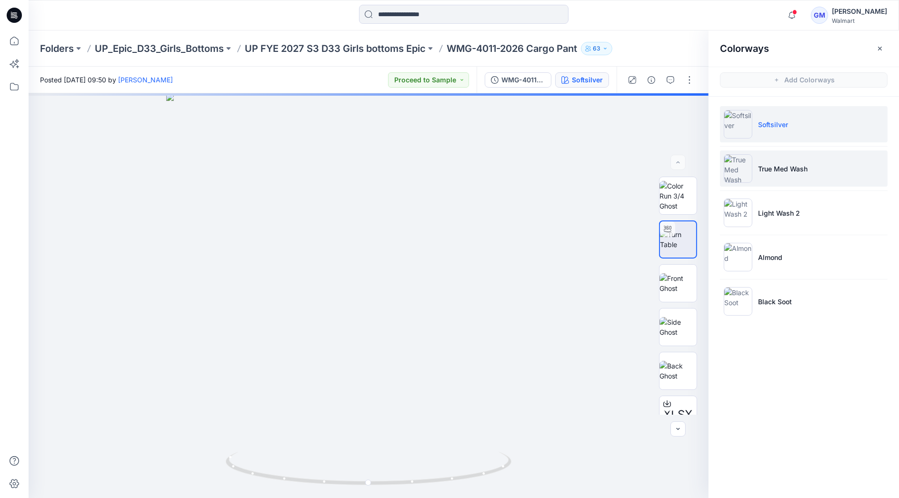
click at [798, 173] on li "True Med Wash" at bounding box center [804, 169] width 168 height 36
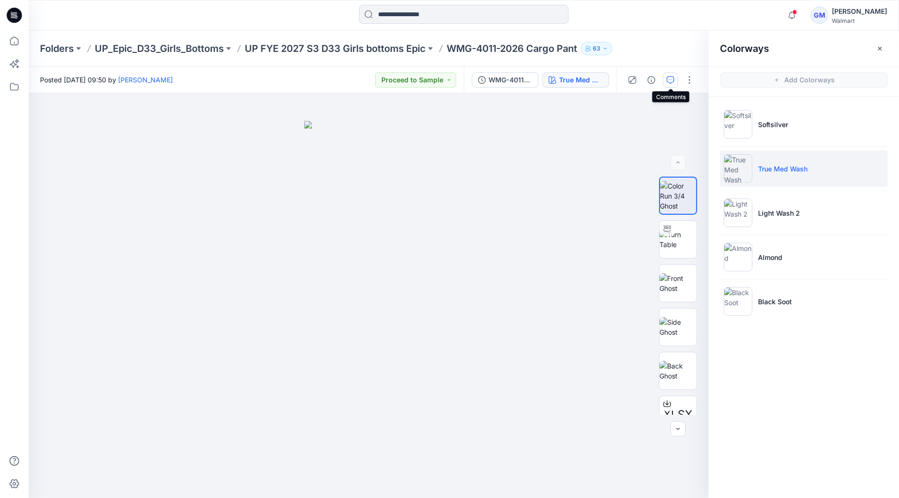
click at [671, 80] on icon "button" at bounding box center [671, 80] width 8 height 8
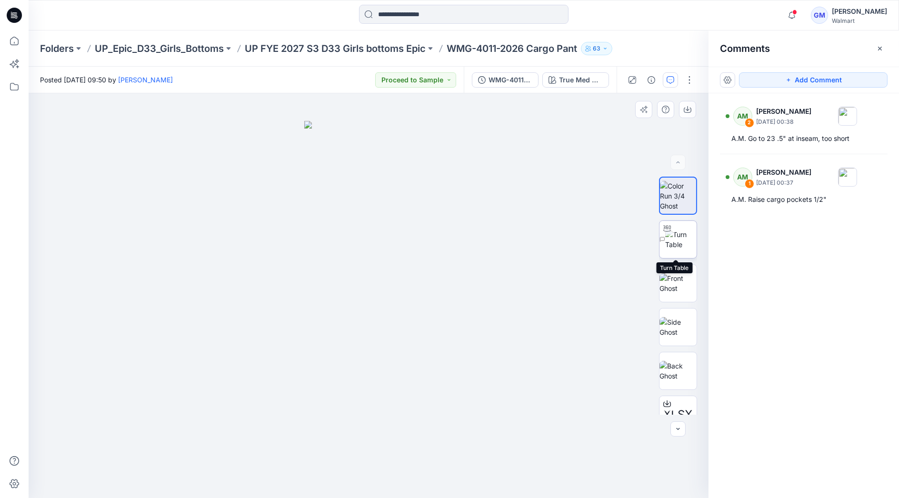
click at [678, 245] on img at bounding box center [680, 240] width 31 height 20
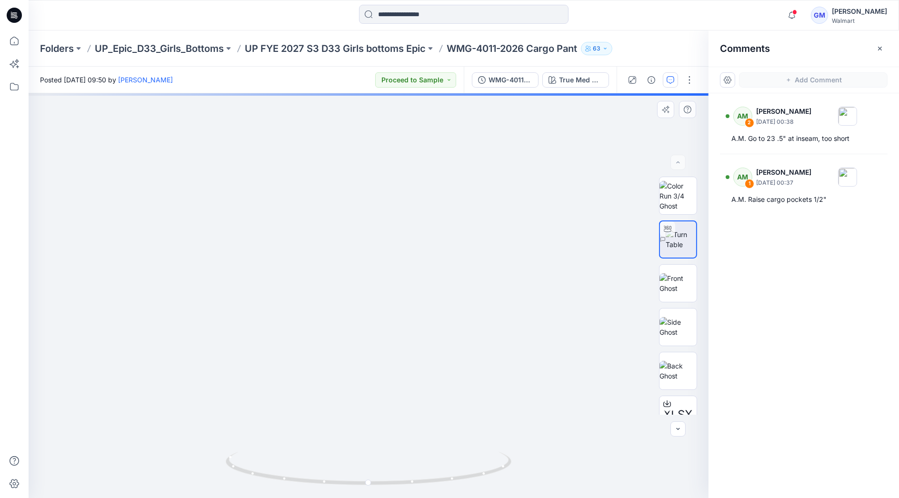
drag, startPoint x: 386, startPoint y: 342, endPoint x: 404, endPoint y: 102, distance: 240.3
click at [404, 102] on img at bounding box center [387, 107] width 784 height 784
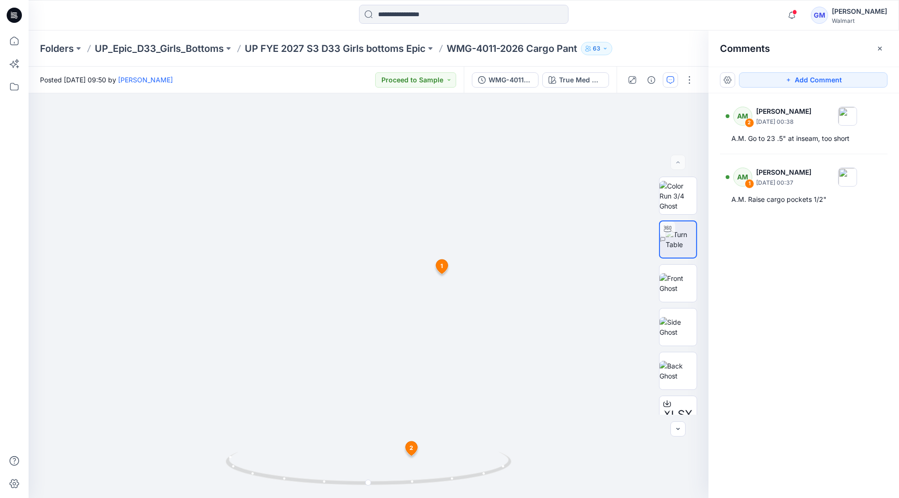
click at [688, 12] on div "Notifications Your style WMG-4017-2026 Skirtall w. Belt has been updated with W…" at bounding box center [464, 15] width 870 height 21
click at [400, 45] on p "UP FYE 2027 S3 D33 Girls bottoms Epic" at bounding box center [335, 48] width 181 height 13
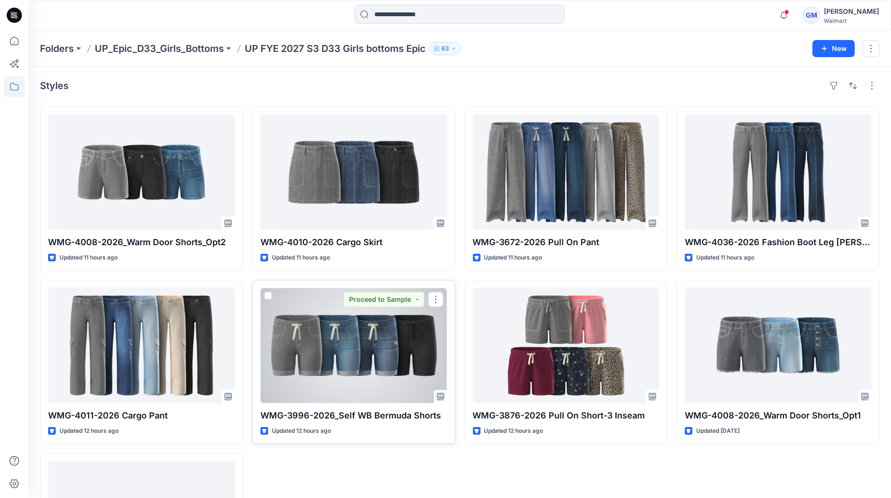
click at [392, 363] on div at bounding box center [354, 345] width 187 height 115
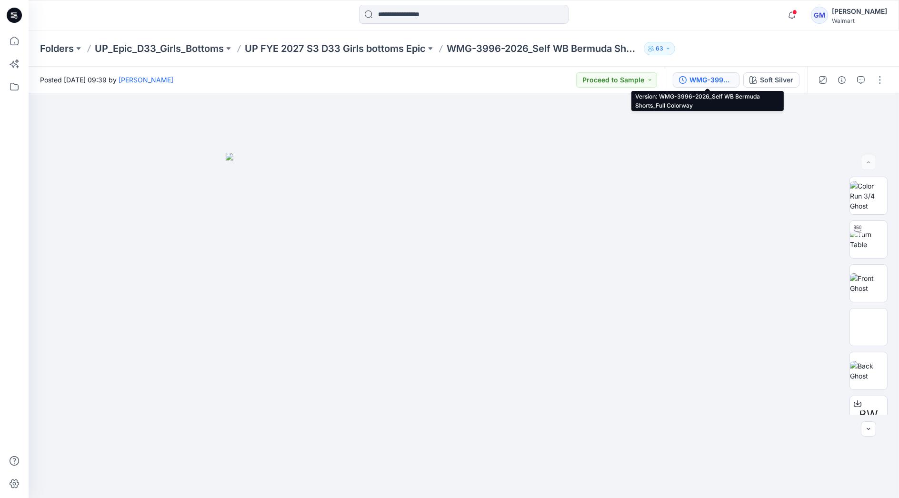
click at [720, 78] on div "WMG-3996-2026_Self WB Bermuda Shorts_Full Colorway" at bounding box center [712, 80] width 44 height 10
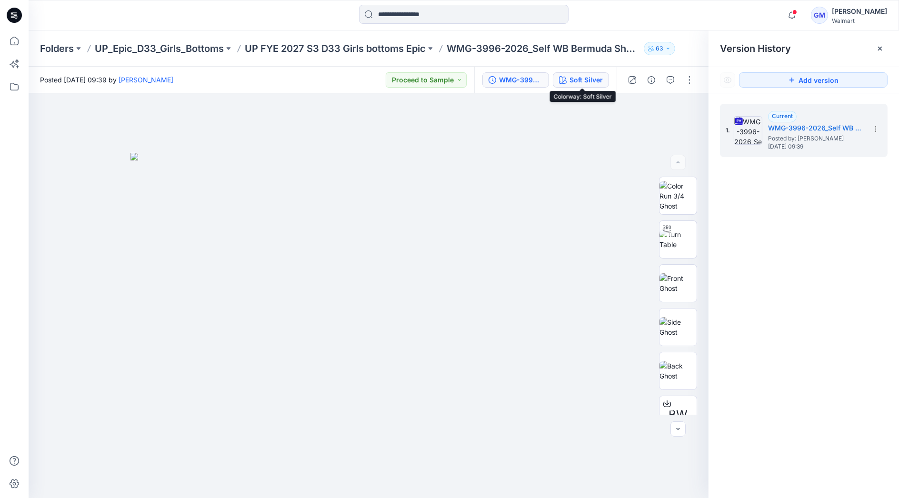
click at [584, 80] on div "Soft Silver" at bounding box center [586, 80] width 33 height 10
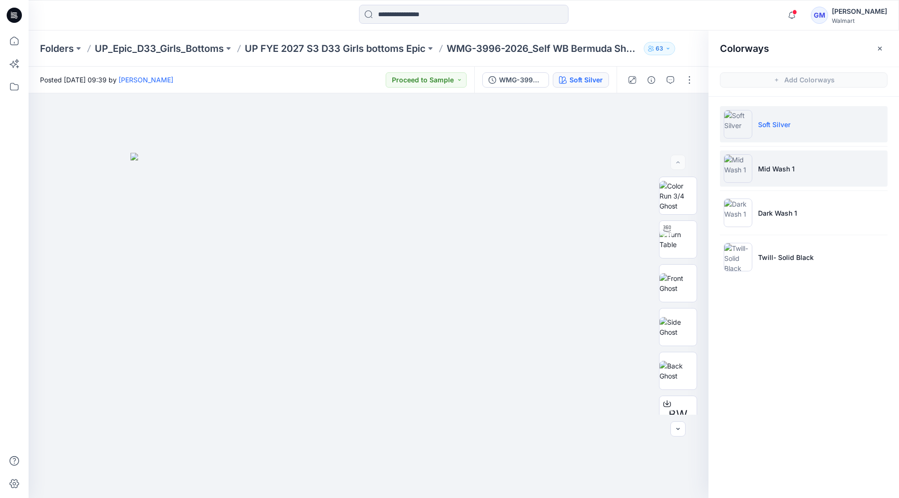
click at [796, 170] on li "Mid Wash 1" at bounding box center [804, 169] width 168 height 36
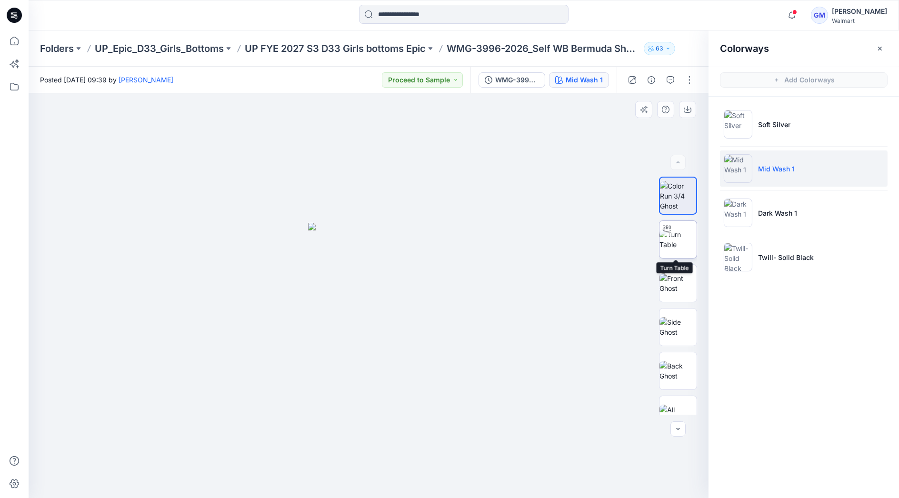
click at [688, 240] on img at bounding box center [678, 240] width 37 height 20
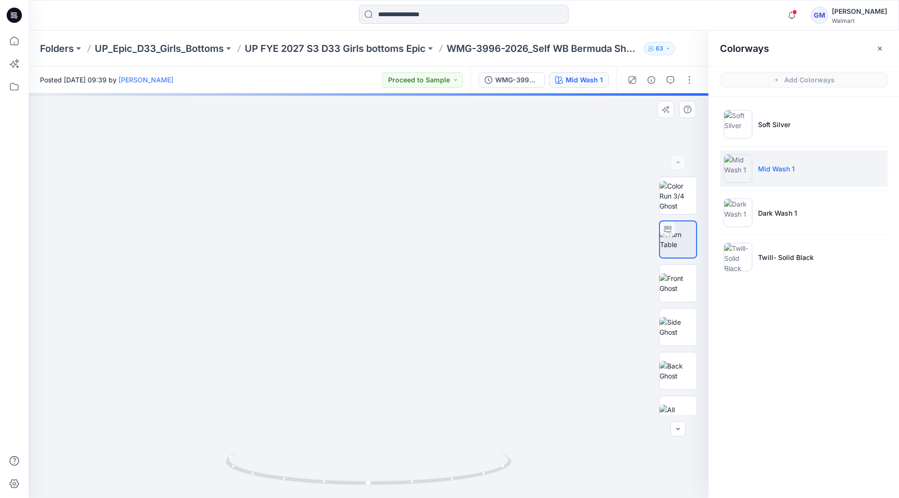
drag, startPoint x: 366, startPoint y: 393, endPoint x: 391, endPoint y: 148, distance: 246.1
click at [391, 148] on img at bounding box center [394, 107] width 784 height 784
click at [669, 80] on icon "button" at bounding box center [671, 80] width 8 height 8
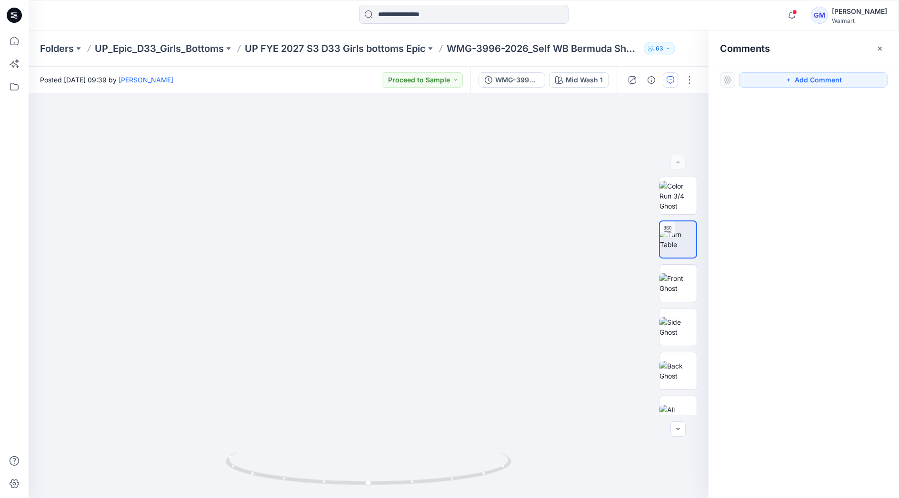
click at [691, 4] on div "Notifications Your style WMG-4017-2026 Skirtall w. Belt has been updated with W…" at bounding box center [464, 15] width 871 height 30
click at [365, 50] on p "UP FYE 2027 S3 D33 Girls bottoms Epic" at bounding box center [335, 48] width 181 height 13
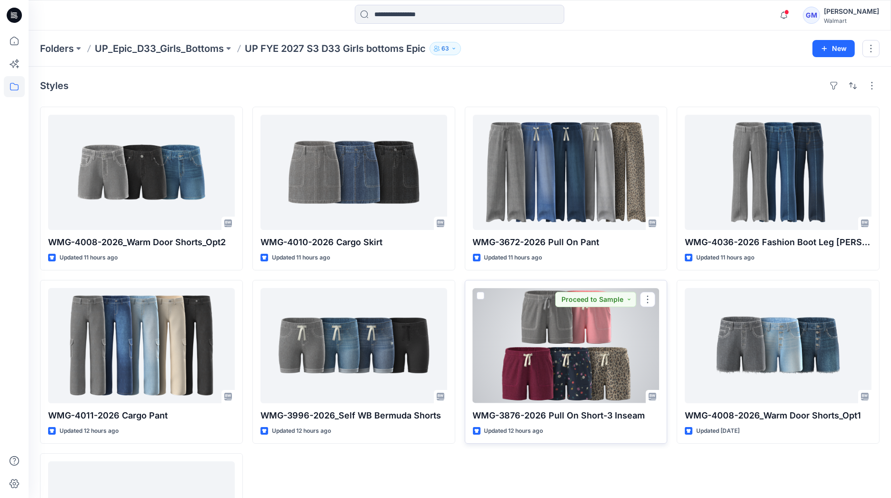
click at [567, 348] on div at bounding box center [566, 345] width 187 height 115
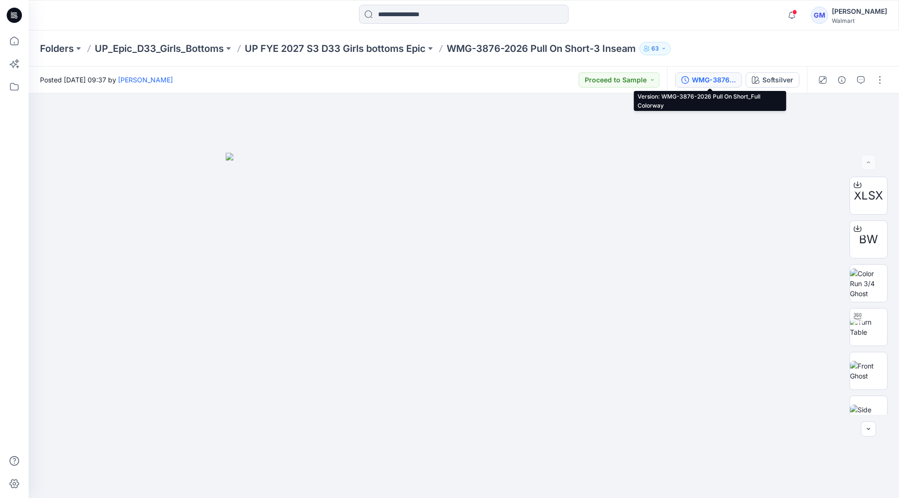
click at [731, 77] on div "WMG-3876-2026 Pull On Short_Full Colorway" at bounding box center [714, 80] width 44 height 10
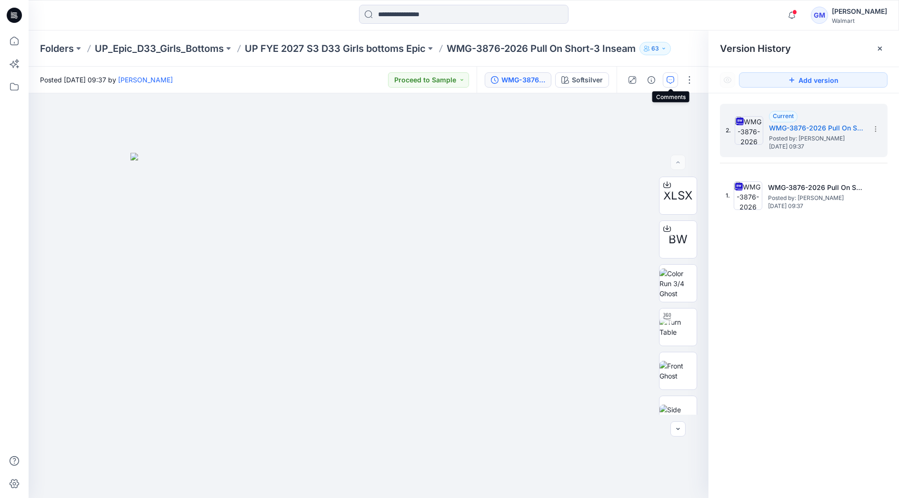
click at [670, 81] on icon "button" at bounding box center [671, 80] width 8 height 8
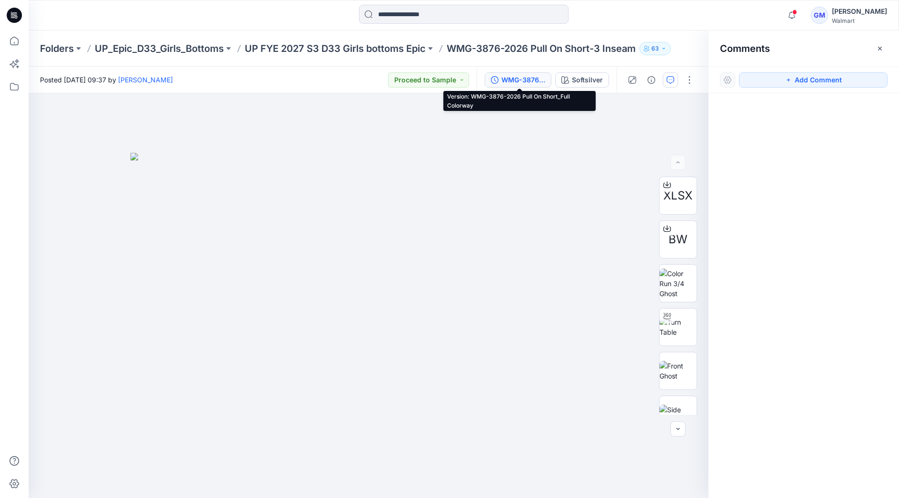
click at [511, 76] on div "WMG-3876-2026 Pull On Short_Full Colorway" at bounding box center [524, 80] width 44 height 10
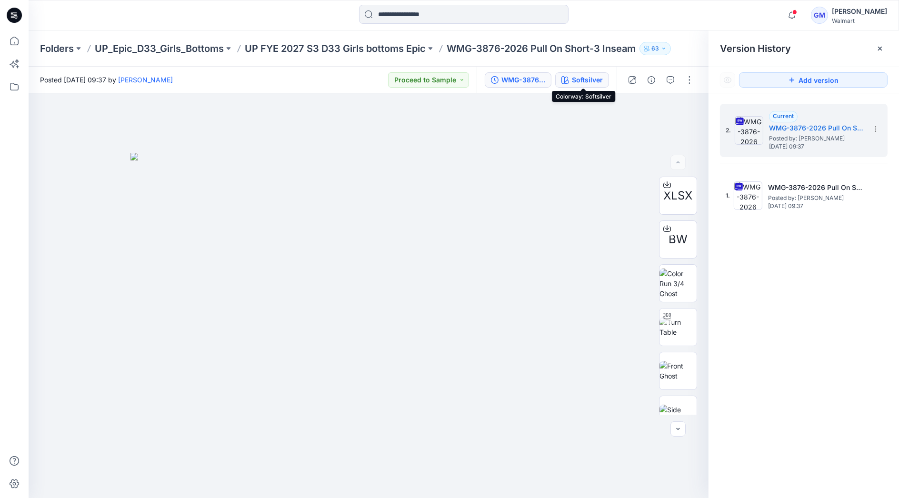
drag, startPoint x: 576, startPoint y: 81, endPoint x: 581, endPoint y: 81, distance: 4.8
click at [578, 81] on div "Softsilver" at bounding box center [587, 80] width 31 height 10
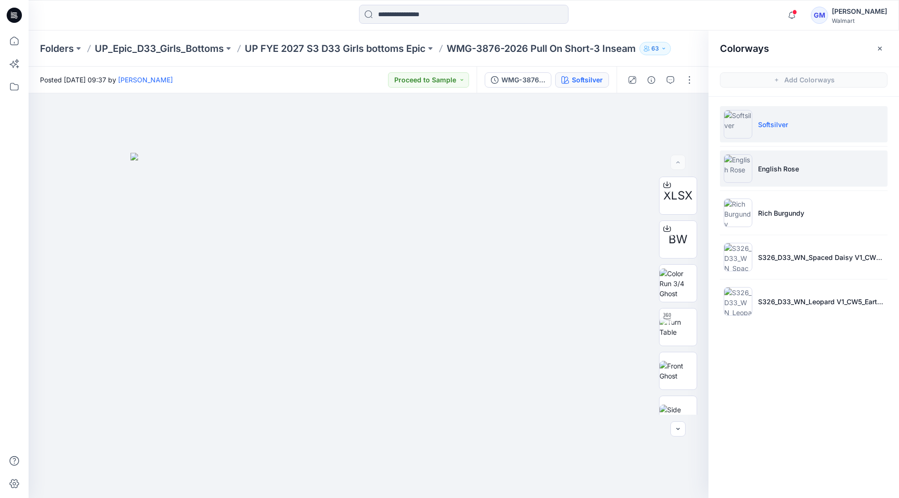
click at [803, 167] on li "English Rose" at bounding box center [804, 169] width 168 height 36
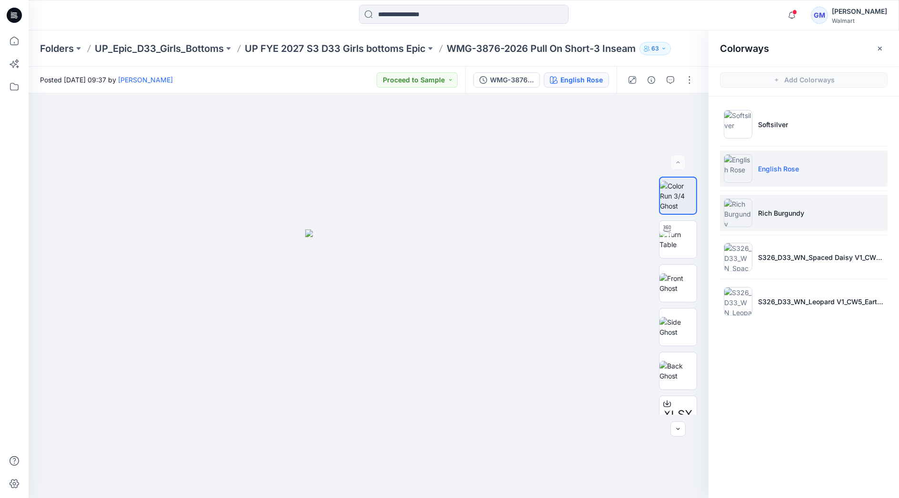
click at [792, 210] on p "Rich Burgundy" at bounding box center [781, 213] width 46 height 10
click at [784, 171] on p "English Rose" at bounding box center [778, 169] width 41 height 10
click at [680, 241] on img at bounding box center [678, 240] width 37 height 20
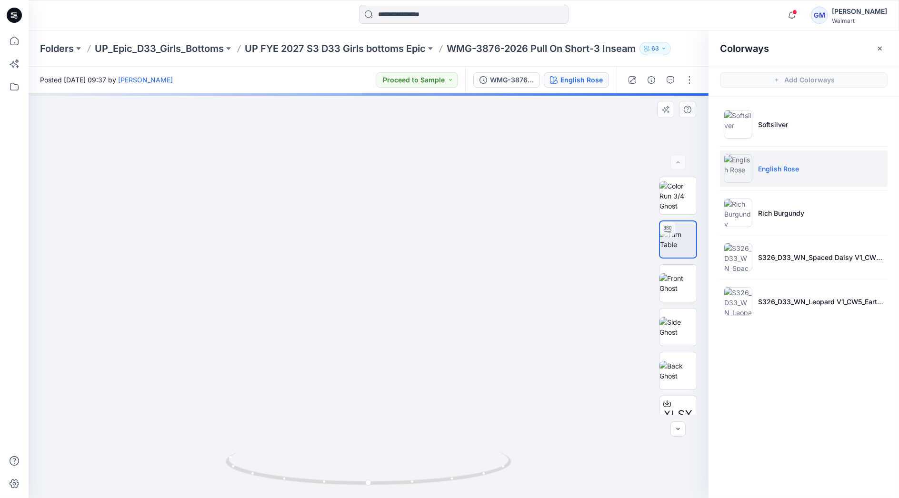
drag, startPoint x: 393, startPoint y: 370, endPoint x: 418, endPoint y: 109, distance: 262.2
click at [418, 109] on img at bounding box center [394, 107] width 784 height 784
click at [675, 81] on icon "button" at bounding box center [671, 80] width 8 height 8
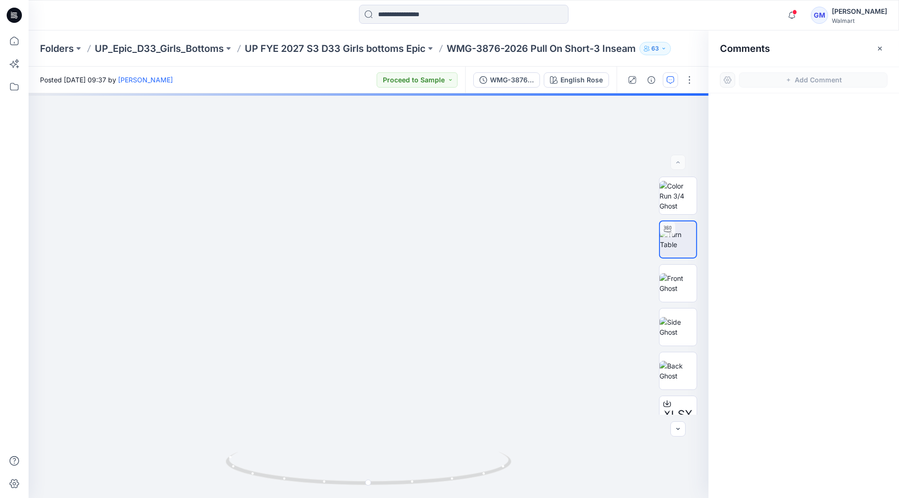
click at [688, 15] on div "Notifications Your style WMG-4017-2026 Skirtall w. Belt has been updated with W…" at bounding box center [464, 15] width 870 height 21
click at [372, 46] on p "UP FYE 2027 S3 D33 Girls bottoms Epic" at bounding box center [335, 48] width 181 height 13
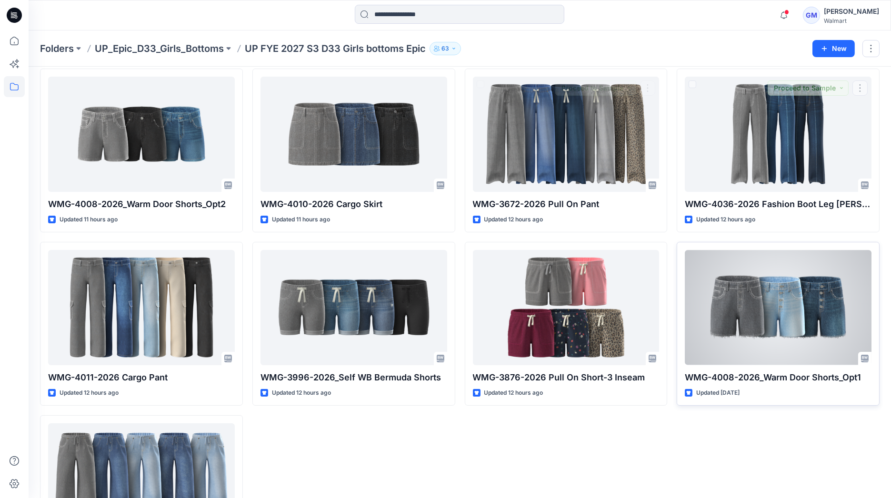
scroll to position [130, 0]
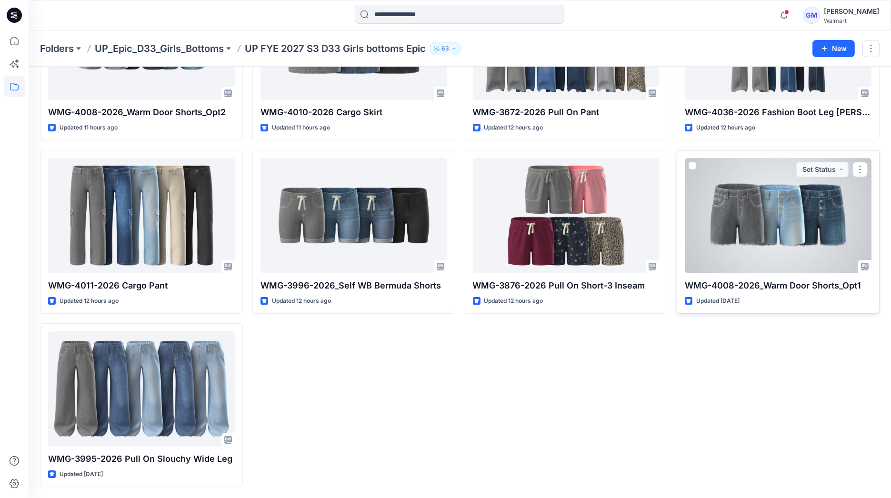
click at [762, 234] on div at bounding box center [778, 215] width 187 height 115
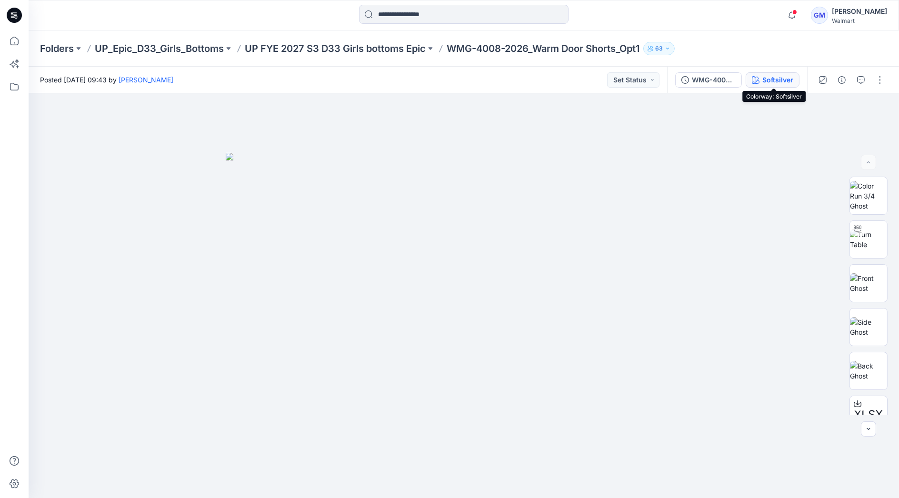
click at [766, 82] on div "Softsilver" at bounding box center [778, 80] width 31 height 10
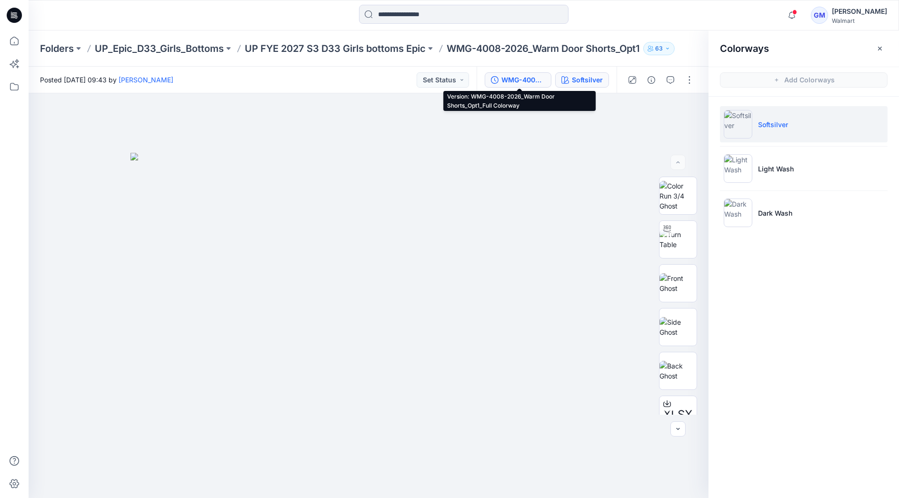
click at [528, 75] on div "WMG-4008-2026_Warm Door Shorts_Opt1_Full Colorway" at bounding box center [524, 80] width 44 height 10
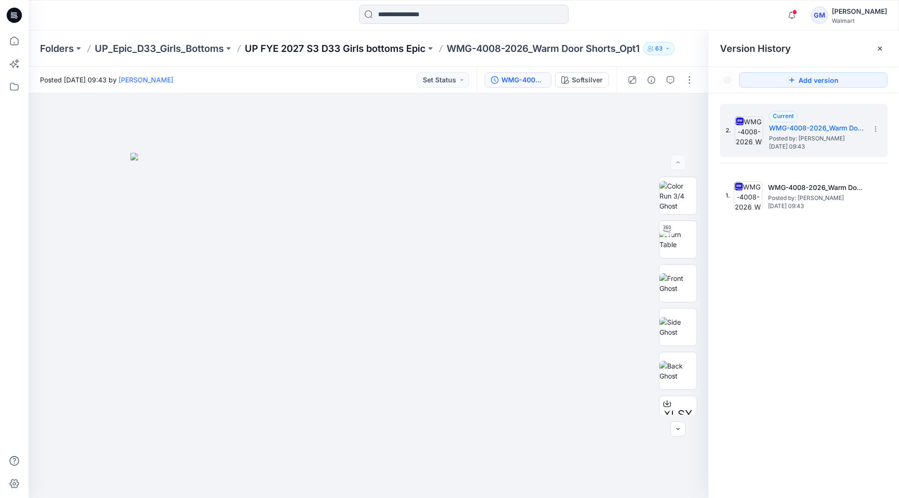
click at [353, 46] on p "UP FYE 2027 S3 D33 Girls bottoms Epic" at bounding box center [335, 48] width 181 height 13
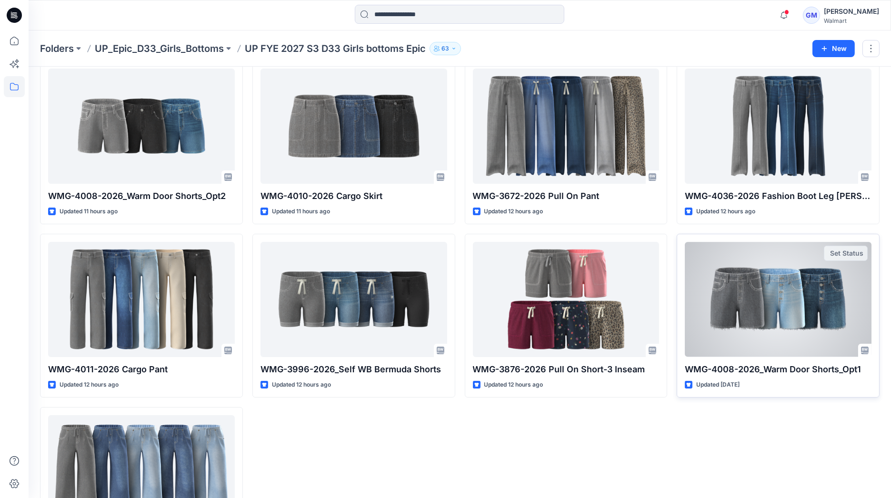
scroll to position [130, 0]
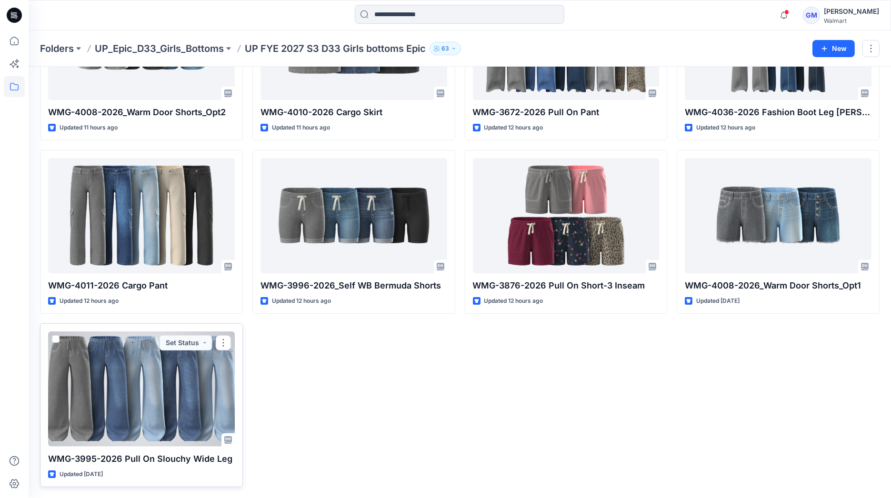
click at [134, 397] on div at bounding box center [141, 389] width 187 height 115
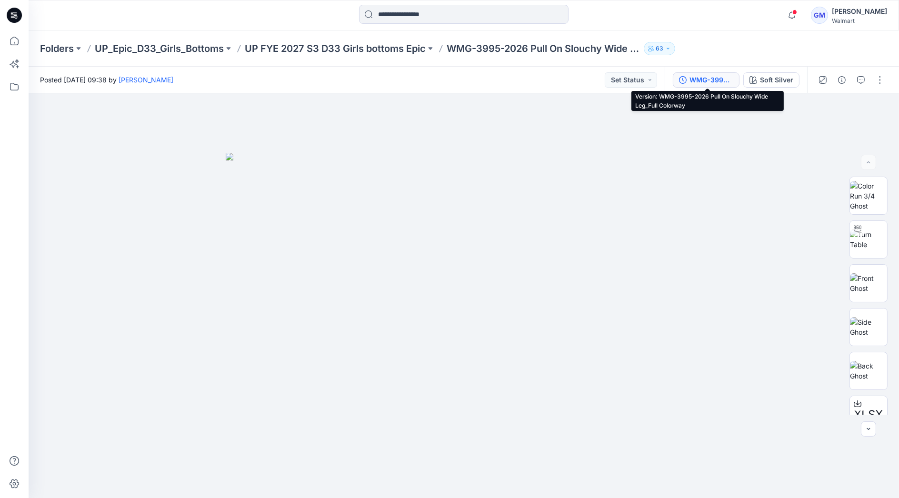
click at [709, 76] on div "WMG-3995-2026 Pull On Slouchy Wide Leg_Full Colorway" at bounding box center [712, 80] width 44 height 10
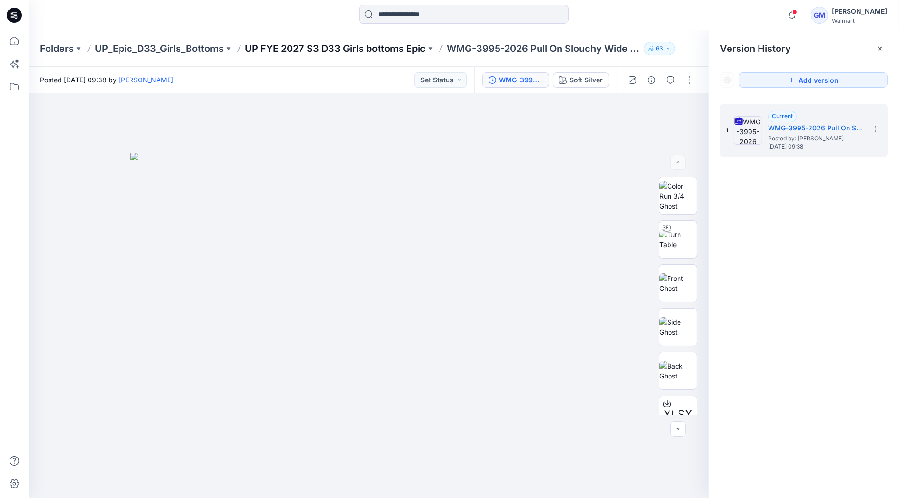
click at [324, 45] on p "UP FYE 2027 S3 D33 Girls bottoms Epic" at bounding box center [335, 48] width 181 height 13
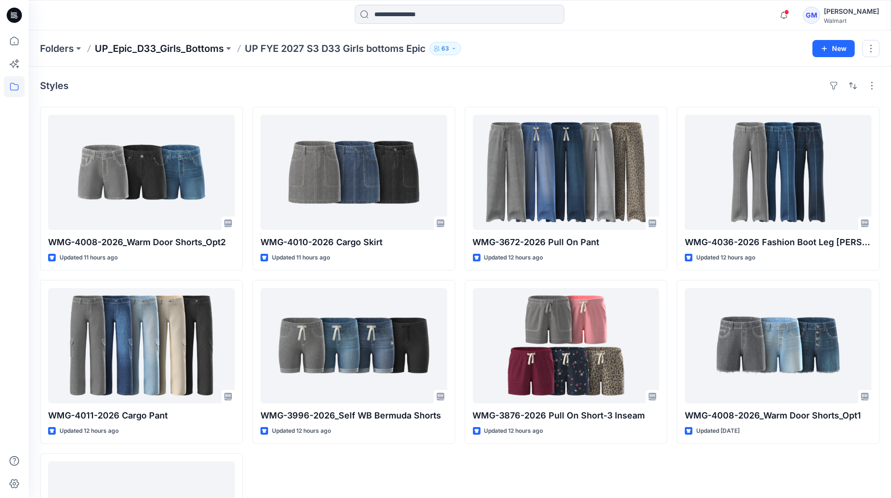
click at [193, 44] on p "UP_Epic_D33_Girls_Bottoms" at bounding box center [159, 48] width 129 height 13
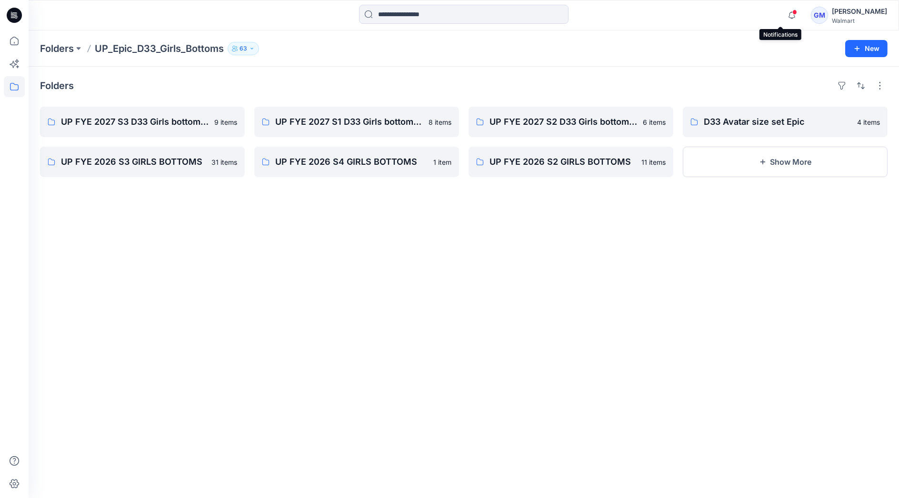
click at [793, 12] on span at bounding box center [795, 12] width 5 height 5
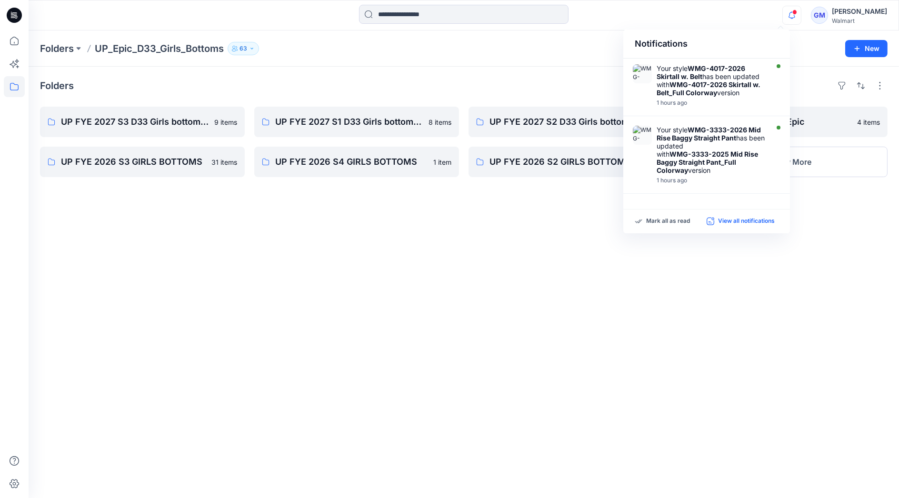
click at [723, 220] on p "View all notifications" at bounding box center [746, 221] width 57 height 9
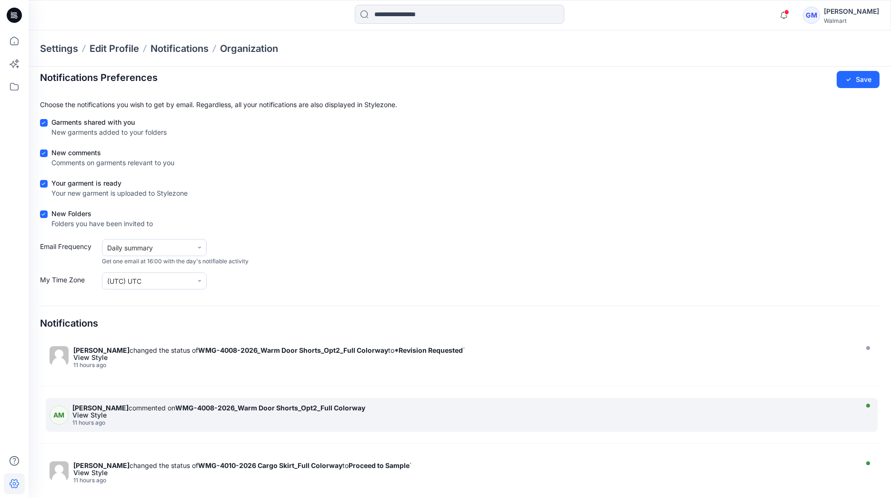
scroll to position [1058, 0]
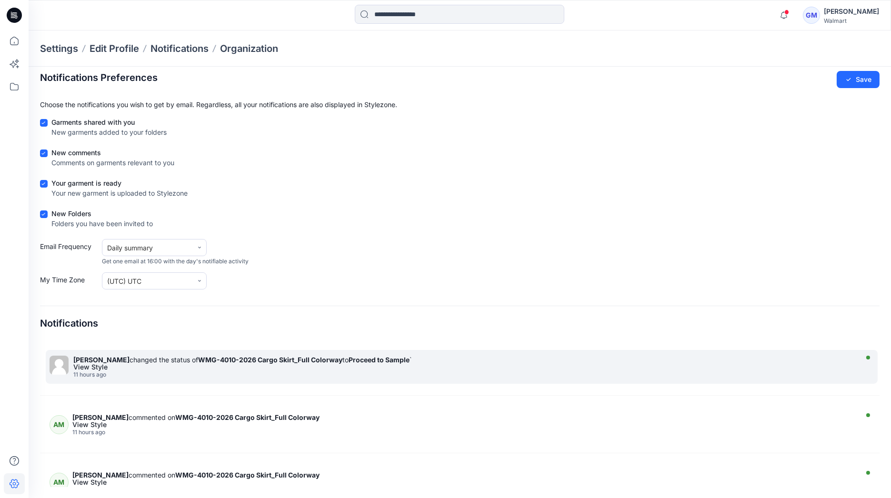
click at [180, 372] on div "11 hours ago" at bounding box center [464, 375] width 782 height 7
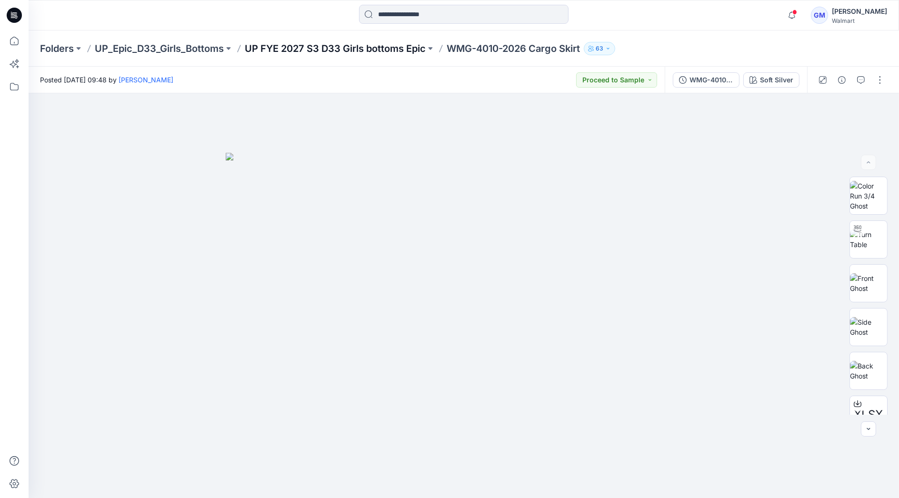
click at [387, 50] on p "UP FYE 2027 S3 D33 Girls bottoms Epic" at bounding box center [335, 48] width 181 height 13
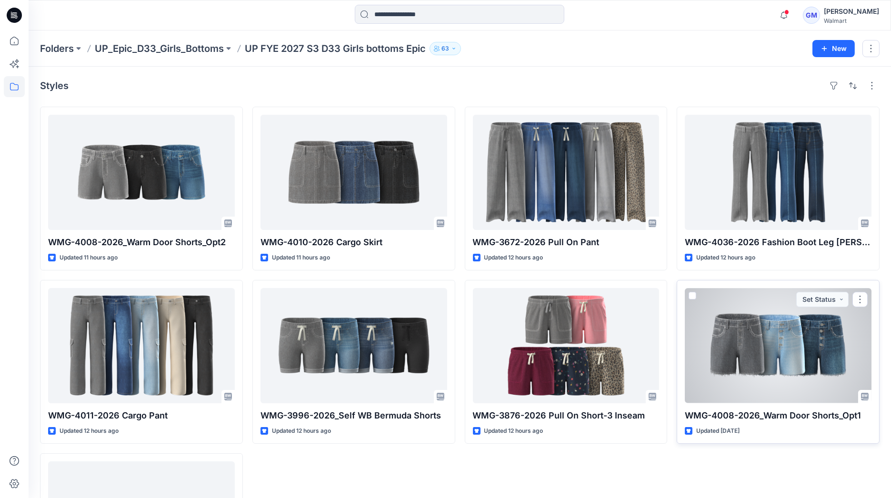
click at [753, 352] on div at bounding box center [778, 345] width 187 height 115
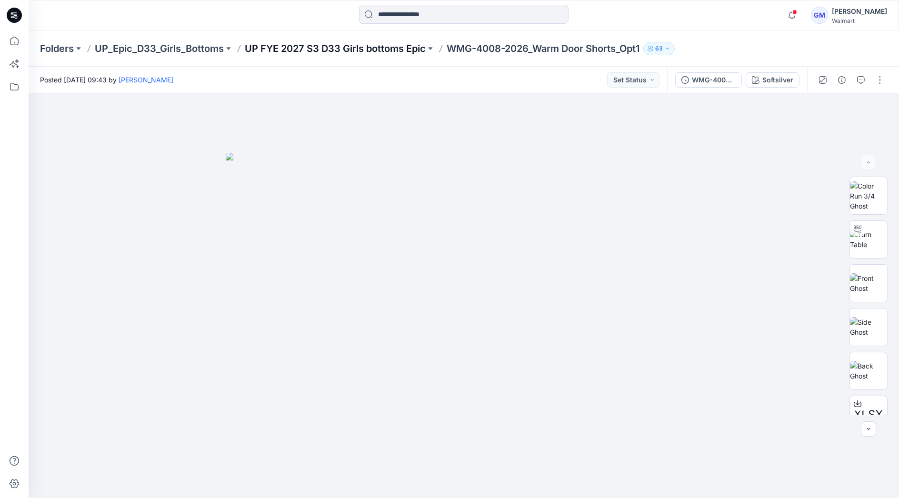
click at [365, 48] on p "UP FYE 2027 S3 D33 Girls bottoms Epic" at bounding box center [335, 48] width 181 height 13
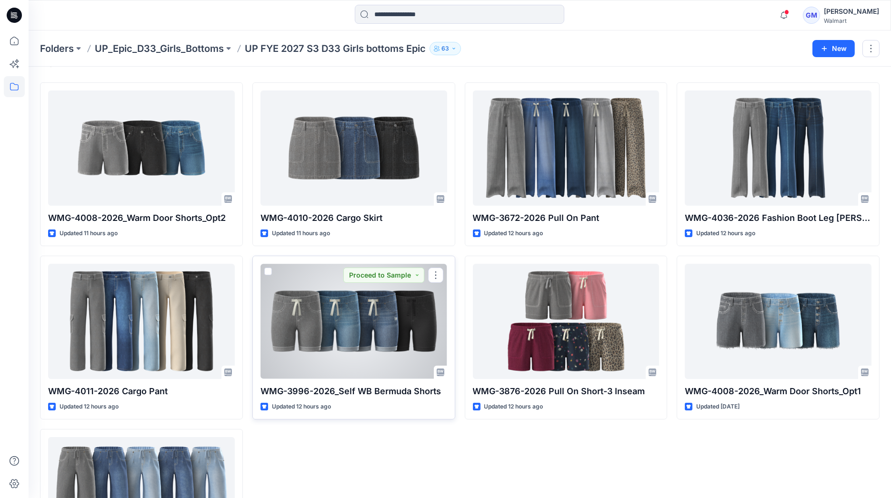
scroll to position [24, 0]
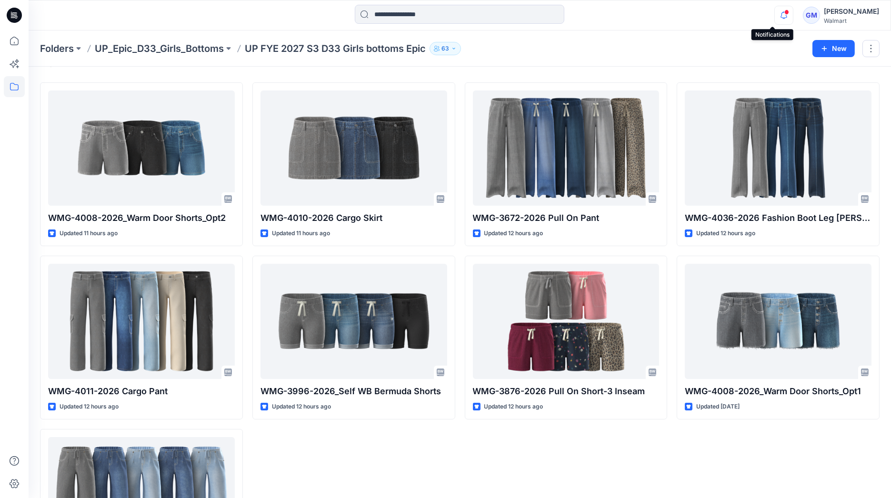
click at [775, 16] on icon "button" at bounding box center [784, 15] width 18 height 19
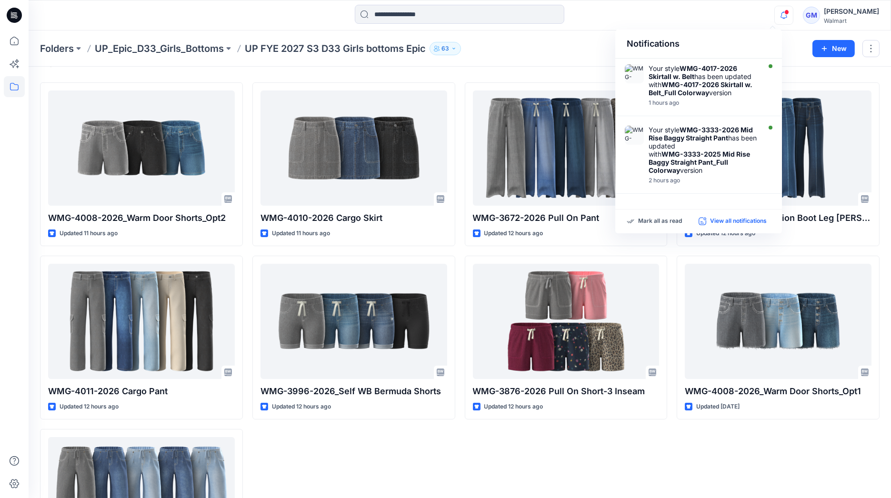
click at [726, 223] on p "View all notifications" at bounding box center [738, 221] width 57 height 9
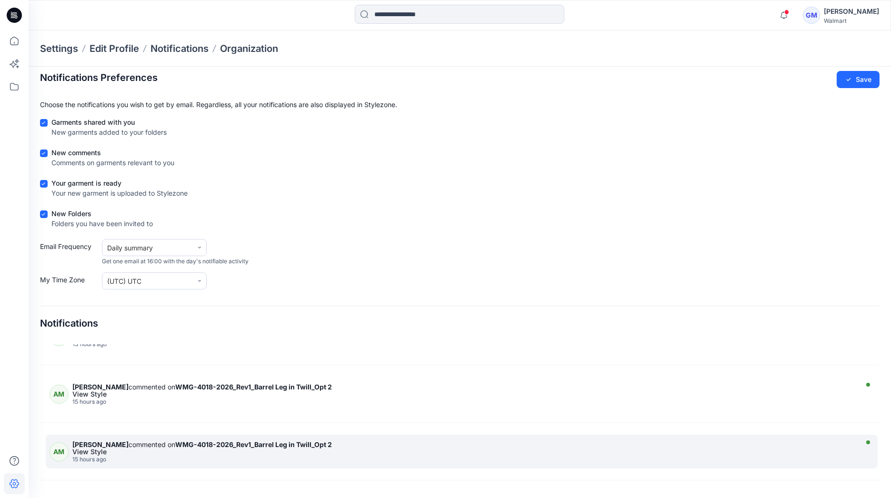
scroll to position [1905, 0]
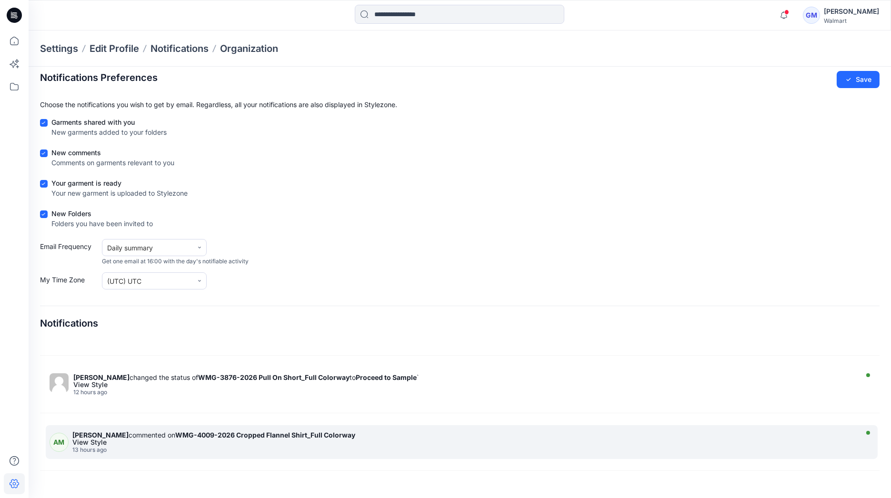
click at [277, 447] on div "13 hours ago" at bounding box center [463, 450] width 783 height 7
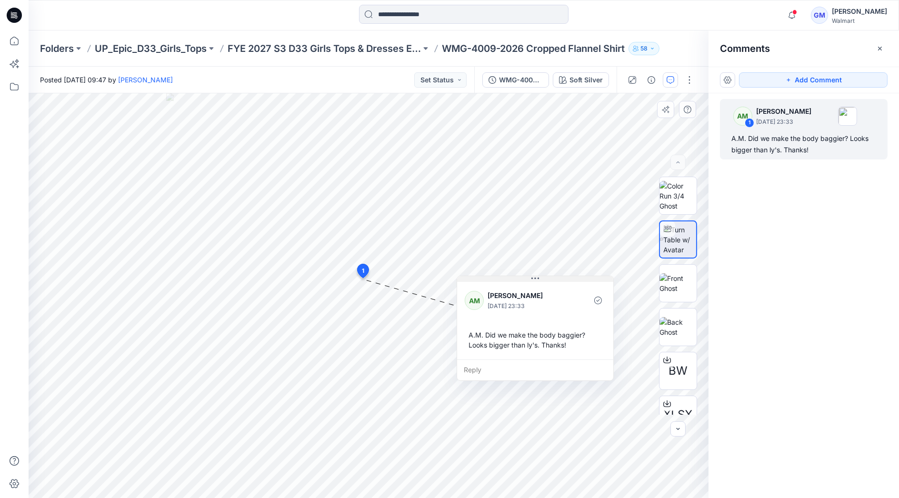
drag, startPoint x: 441, startPoint y: 285, endPoint x: 537, endPoint y: 279, distance: 96.9
click at [537, 279] on icon at bounding box center [536, 279] width 8 height 8
click at [597, 80] on div "Soft Silver" at bounding box center [586, 80] width 33 height 10
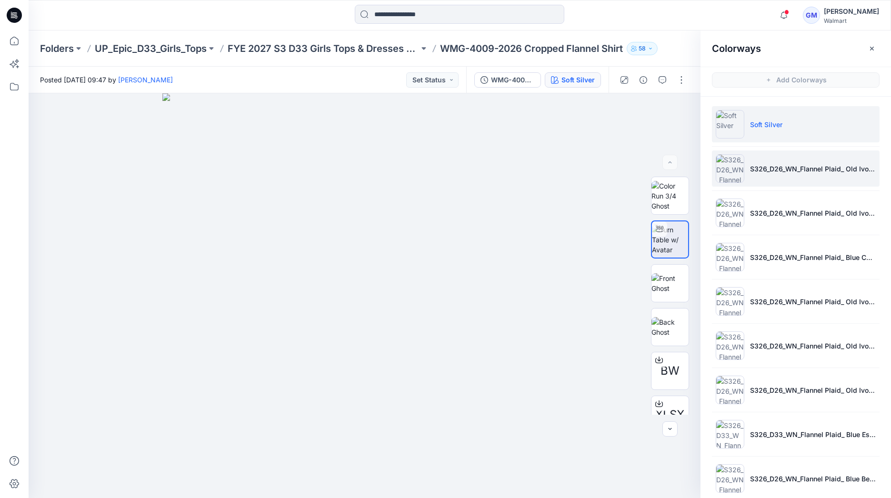
click at [795, 178] on li "S326_D26_WN_Flannel Plaid_ Old Ivory Cream_G2979D w/ G2979E Pocket" at bounding box center [796, 169] width 168 height 36
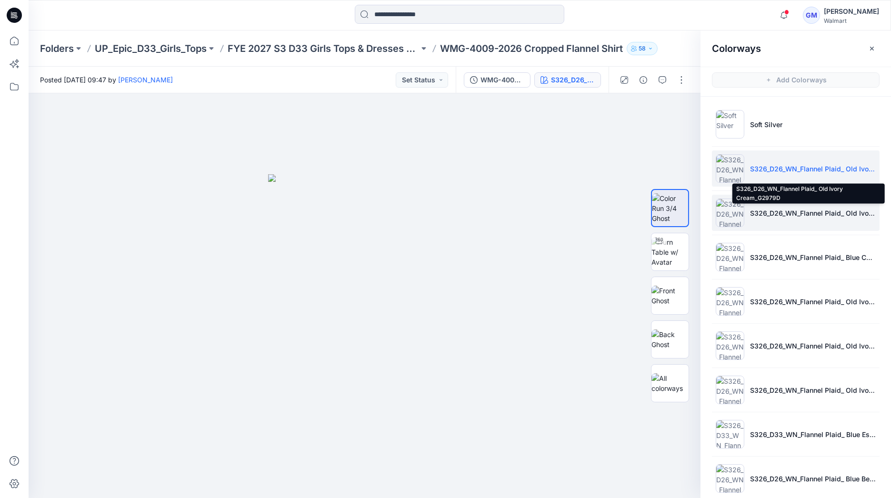
click at [789, 217] on p "S326_D26_WN_Flannel Plaid_ Old Ivory Cream_G2979D" at bounding box center [813, 213] width 126 height 10
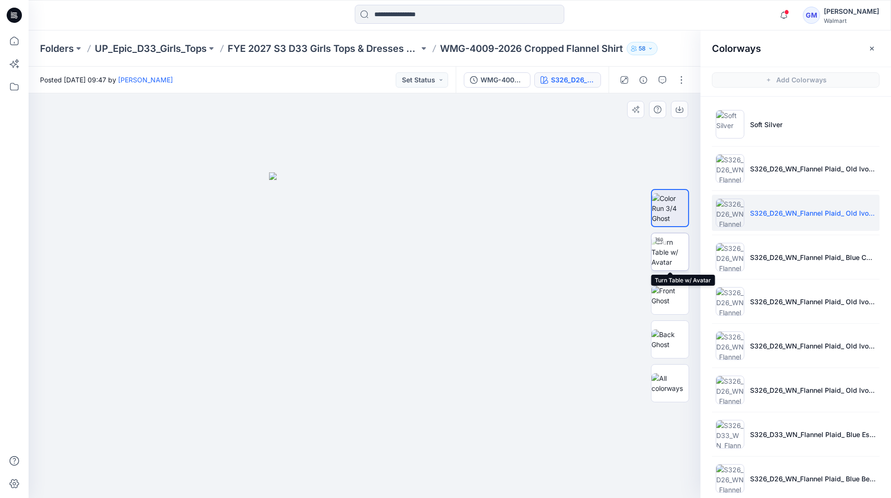
click at [675, 257] on img at bounding box center [670, 252] width 37 height 30
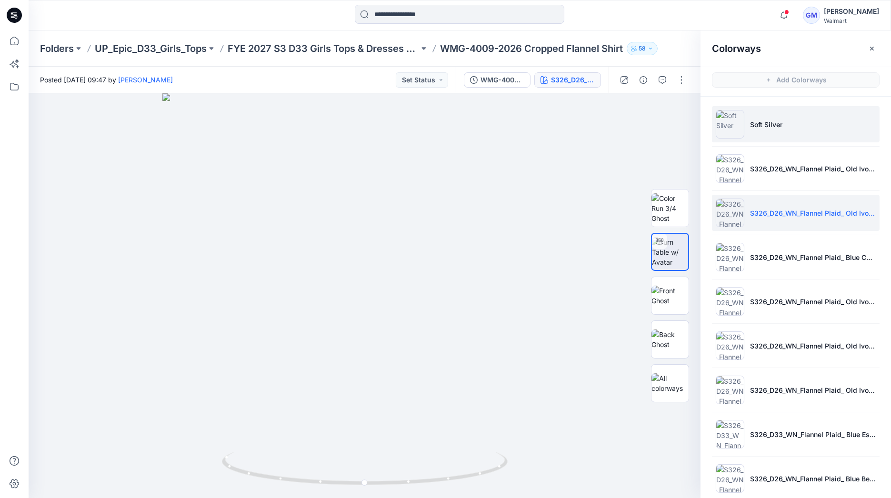
click at [766, 123] on p "Soft Silver" at bounding box center [766, 125] width 32 height 10
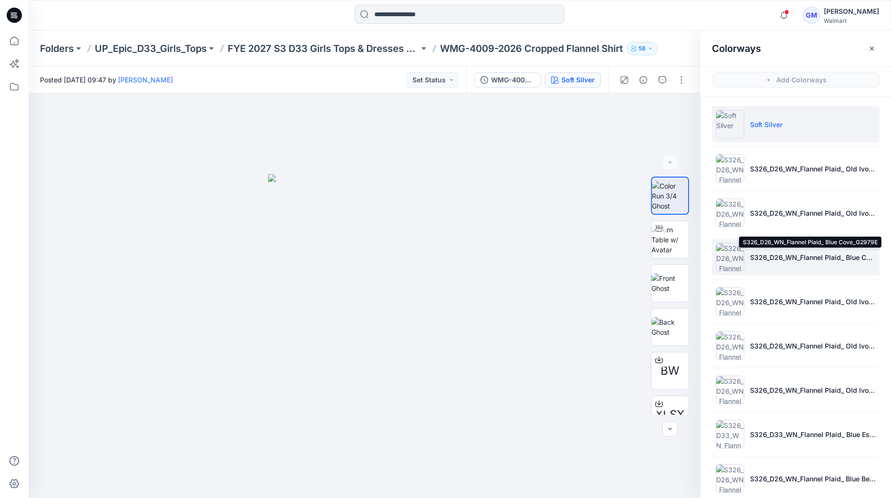
click at [770, 260] on p "S326_D26_WN_Flannel Plaid_ Blue Cove_G2979E" at bounding box center [813, 257] width 126 height 10
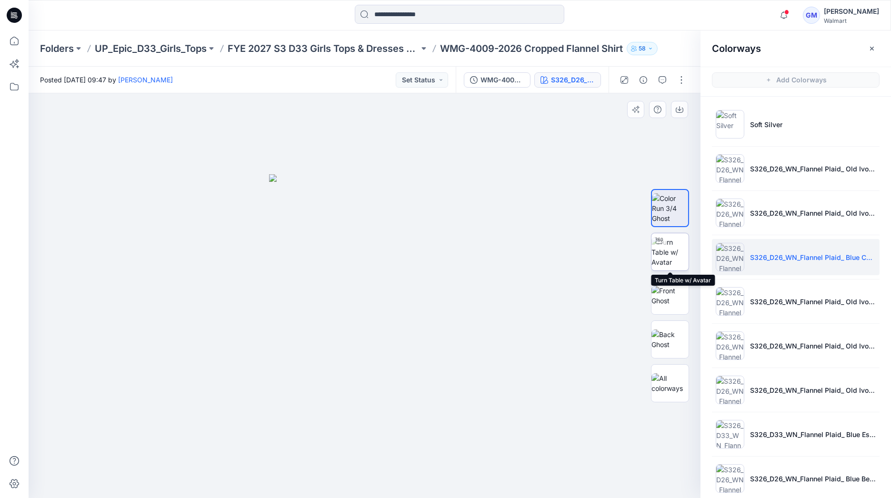
click at [671, 258] on img at bounding box center [670, 252] width 37 height 30
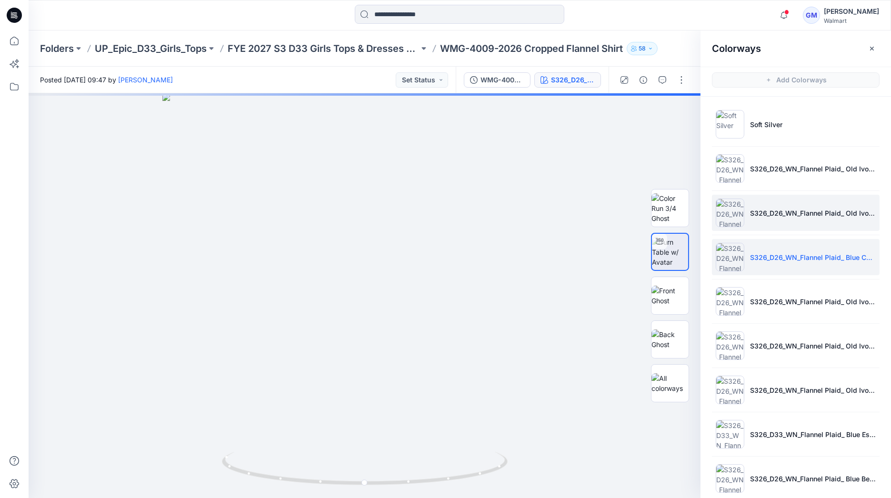
click at [765, 218] on li "S326_D26_WN_Flannel Plaid_ Old Ivory Cream_G2979D" at bounding box center [796, 213] width 168 height 36
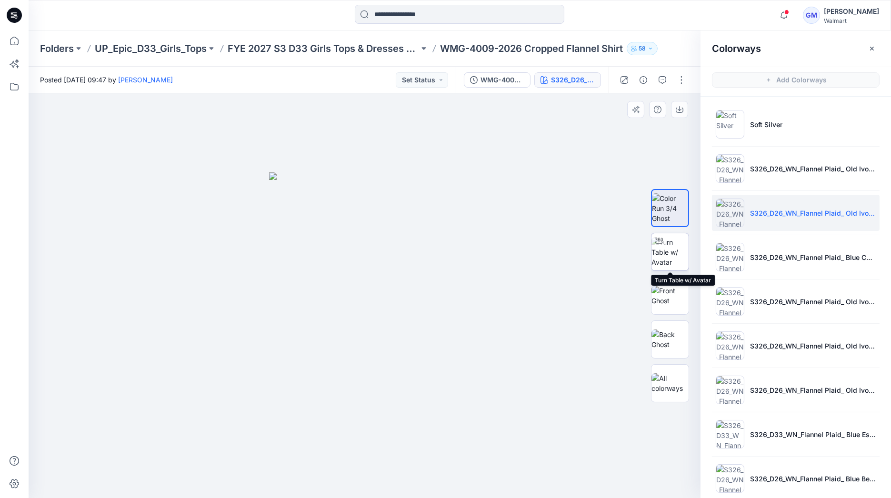
click at [671, 248] on img at bounding box center [670, 252] width 37 height 30
click at [640, 22] on div at bounding box center [459, 15] width 431 height 21
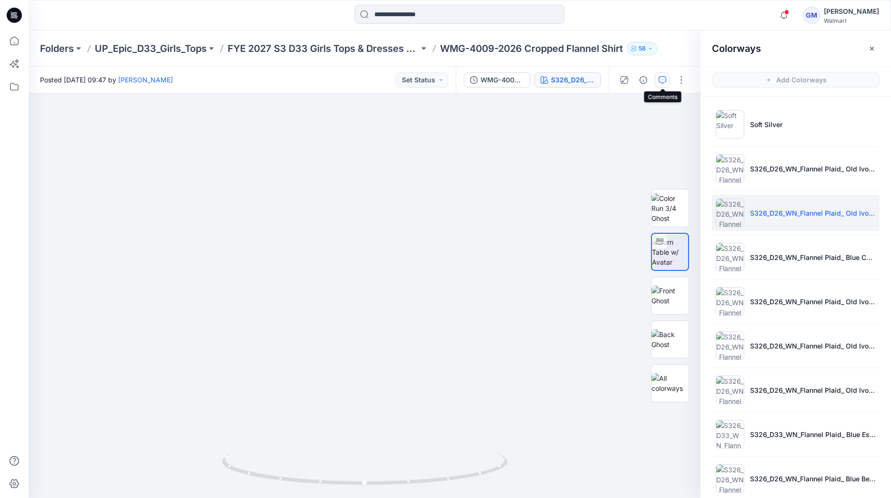
click at [667, 81] on button "button" at bounding box center [662, 79] width 15 height 15
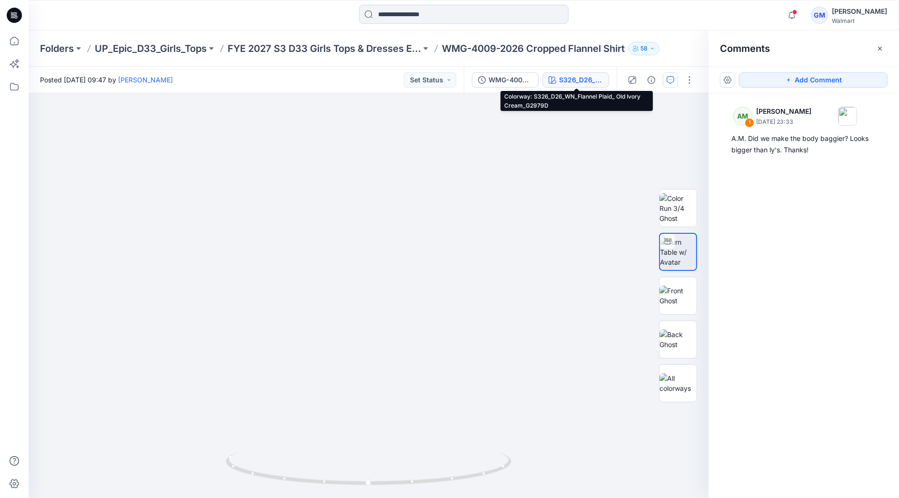
click at [584, 80] on div "S326_D26_WN_Flannel Plaid_ Old Ivory Cream_G2979D" at bounding box center [581, 80] width 44 height 10
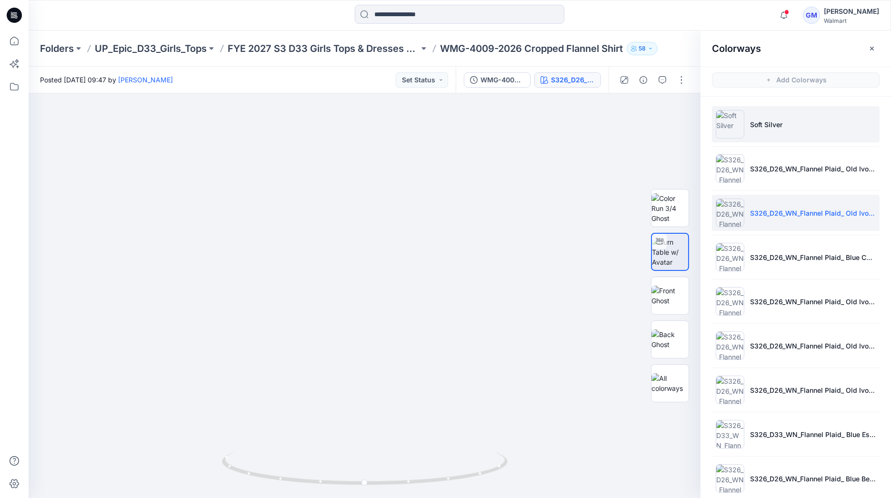
click at [747, 131] on li "Soft Silver" at bounding box center [796, 124] width 168 height 36
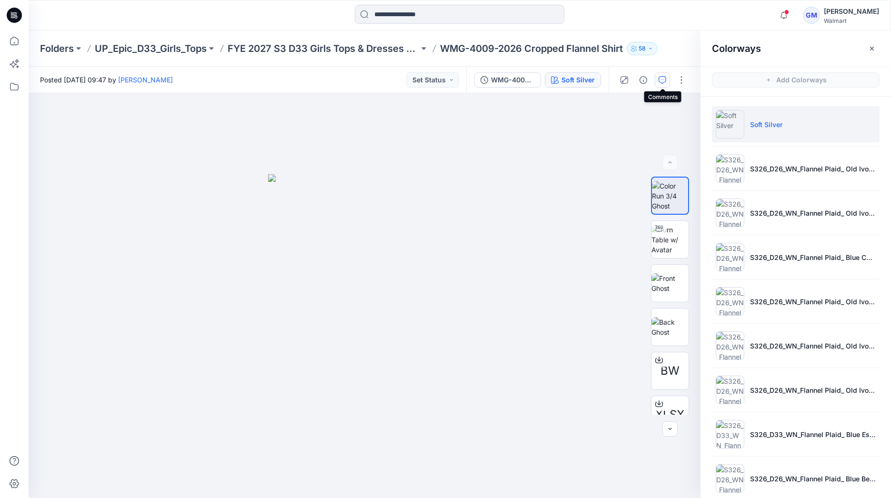
click at [667, 79] on button "button" at bounding box center [662, 79] width 15 height 15
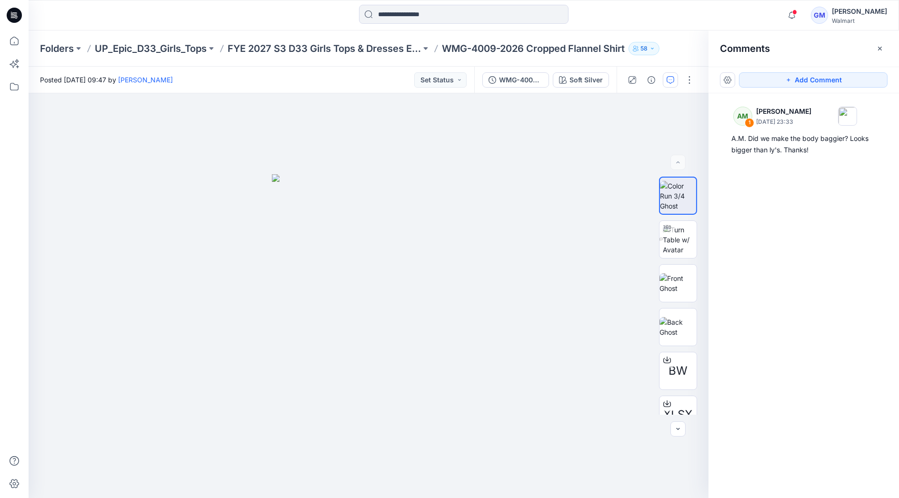
click at [725, 10] on div "Notifications Your style WMG-4017-2026 Skirtall w. Belt has been updated with W…" at bounding box center [464, 15] width 870 height 21
click at [377, 46] on p "FYE 2027 S3 D33 Girls Tops & Dresses Epic Design" at bounding box center [324, 48] width 193 height 13
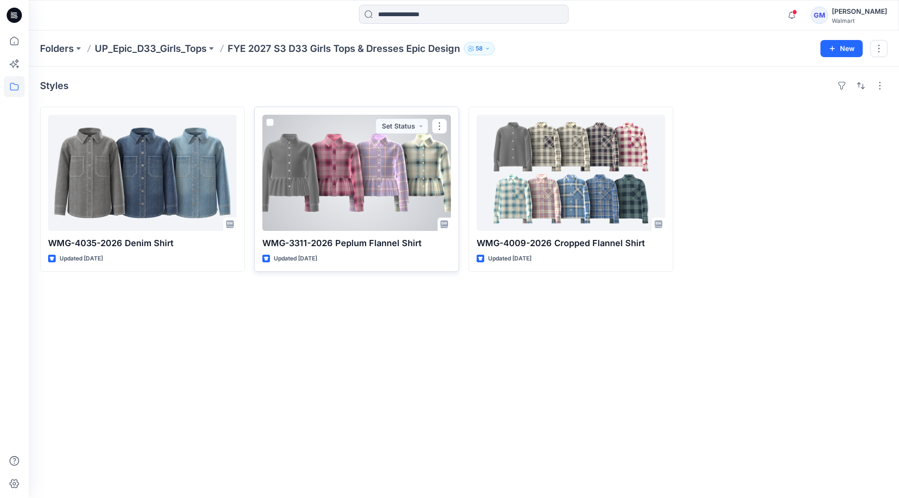
click at [350, 172] on div at bounding box center [356, 173] width 189 height 116
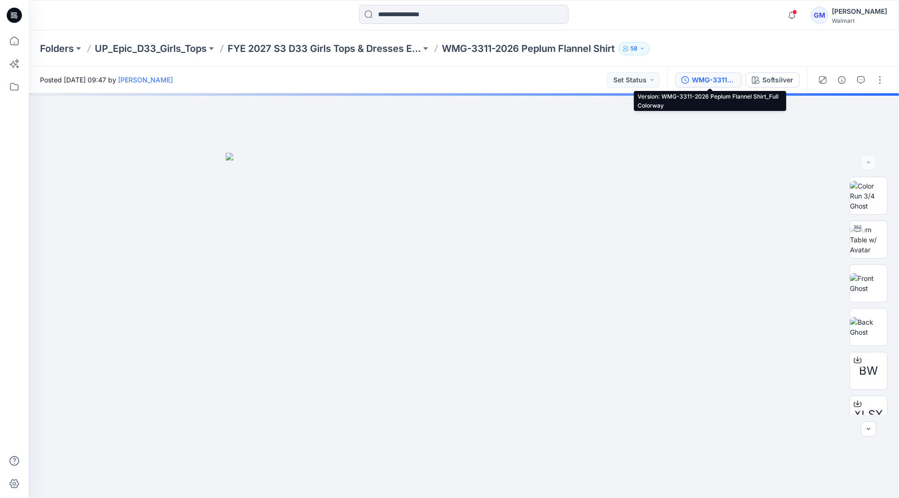
click at [725, 80] on div "WMG-3311-2026 Peplum Flannel Shirt_Full Colorway" at bounding box center [714, 80] width 44 height 10
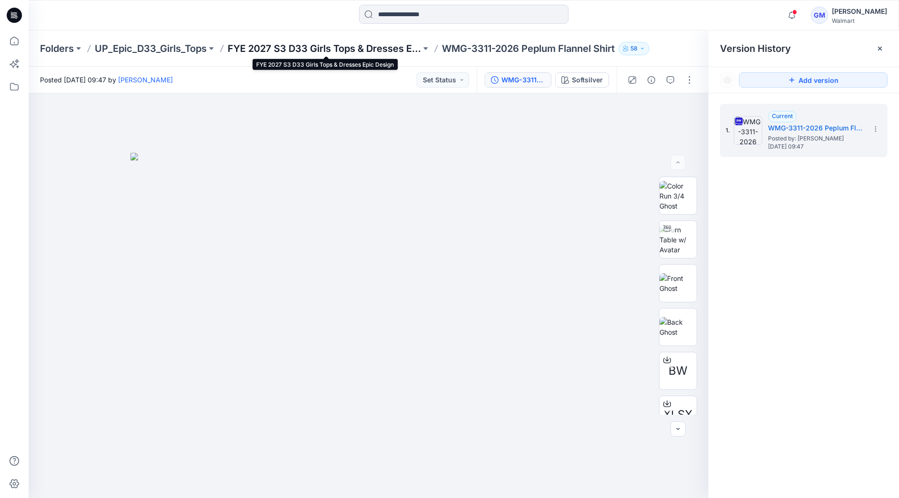
click at [361, 49] on p "FYE 2027 S3 D33 Girls Tops & Dresses Epic Design" at bounding box center [324, 48] width 193 height 13
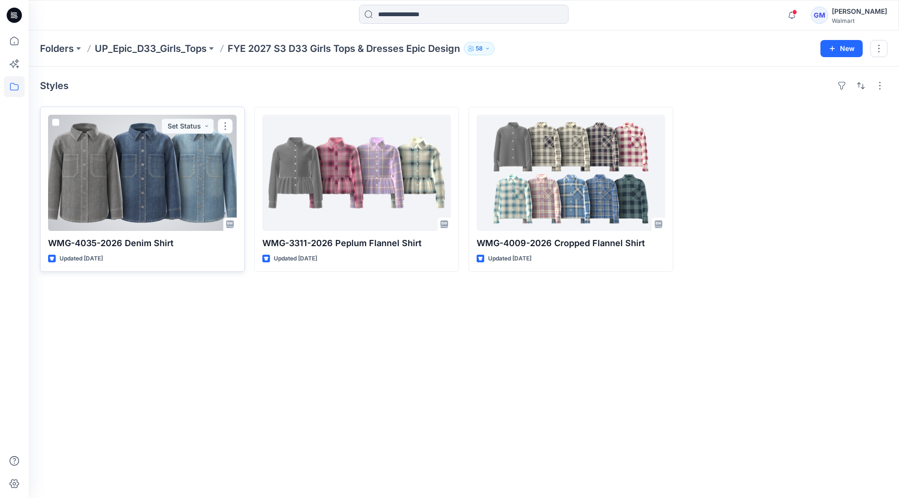
click at [144, 189] on div at bounding box center [142, 173] width 189 height 116
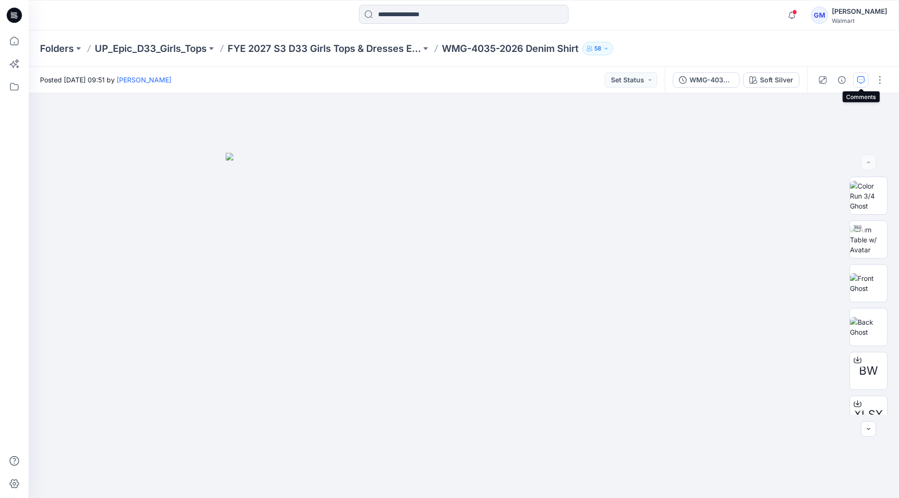
click at [860, 74] on button "button" at bounding box center [861, 79] width 15 height 15
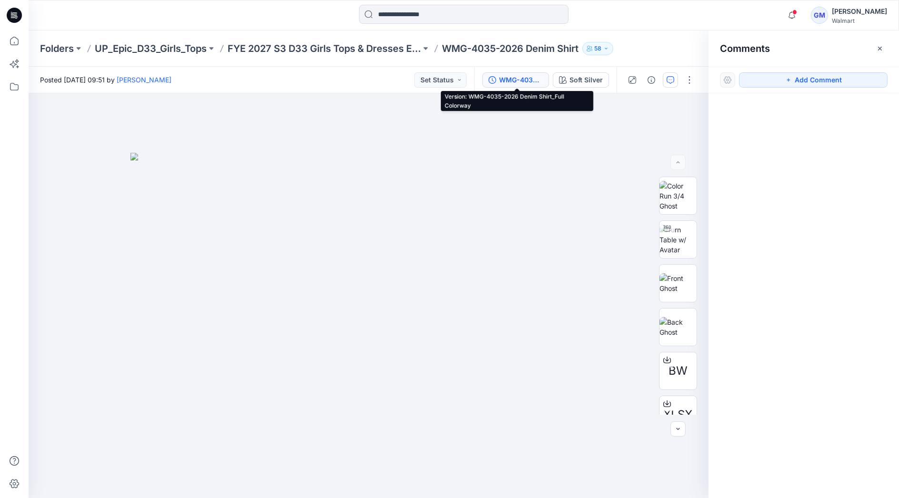
click at [535, 76] on div "WMG-4035-2026 Denim Shirt_Full Colorway" at bounding box center [521, 80] width 44 height 10
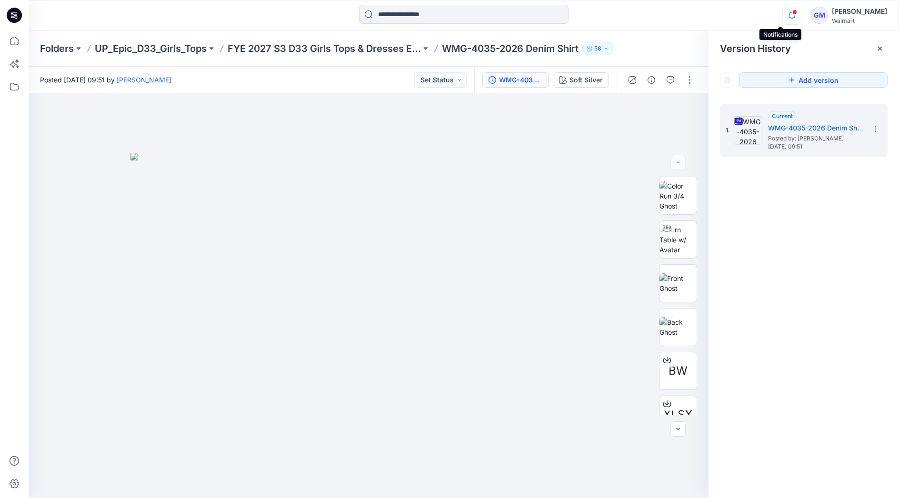
click at [783, 17] on icon "button" at bounding box center [792, 15] width 18 height 19
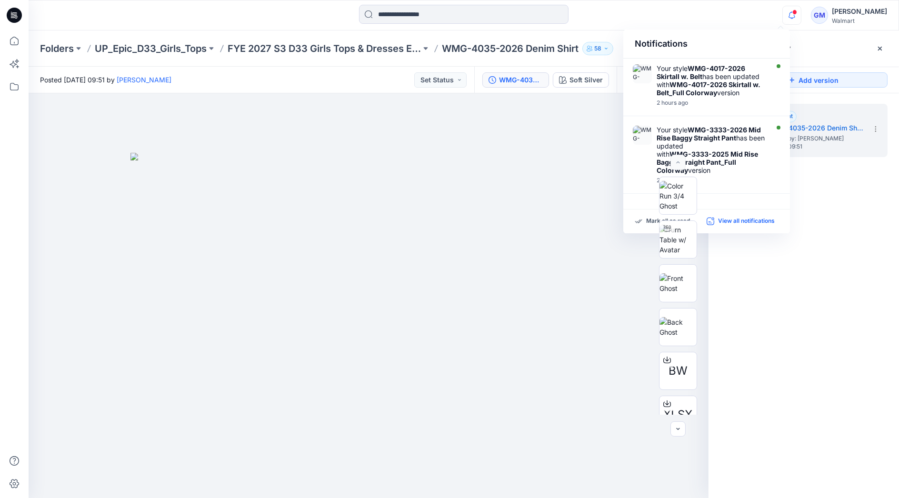
click at [728, 219] on p "View all notifications" at bounding box center [746, 221] width 57 height 9
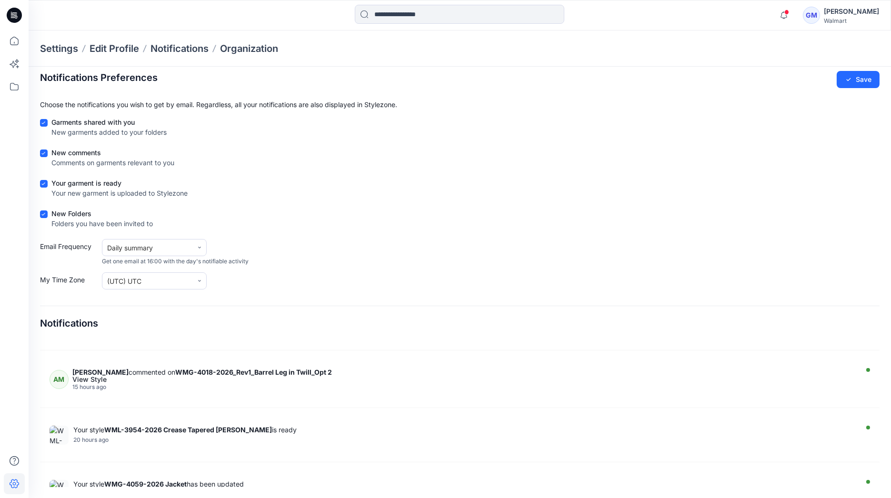
scroll to position [1977, 0]
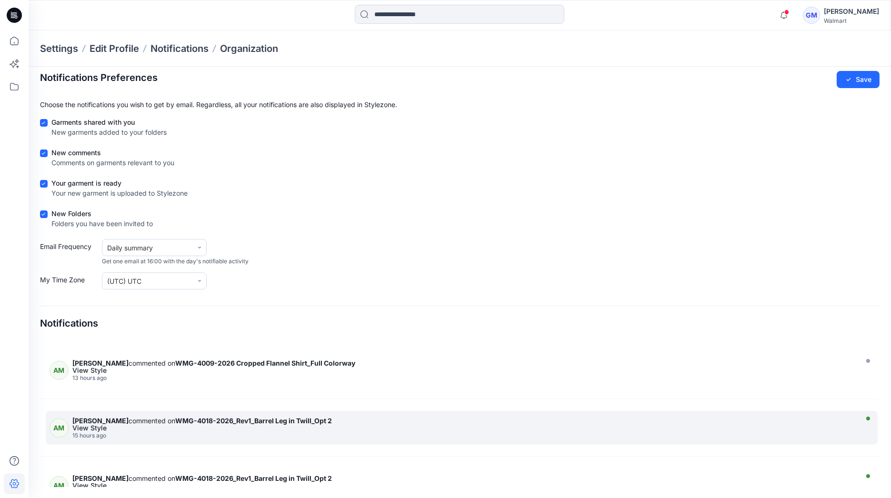
click at [242, 417] on strong "WMG-4018-2026_Rev1_Barrel Leg in Twill_Opt 2" at bounding box center [253, 421] width 157 height 8
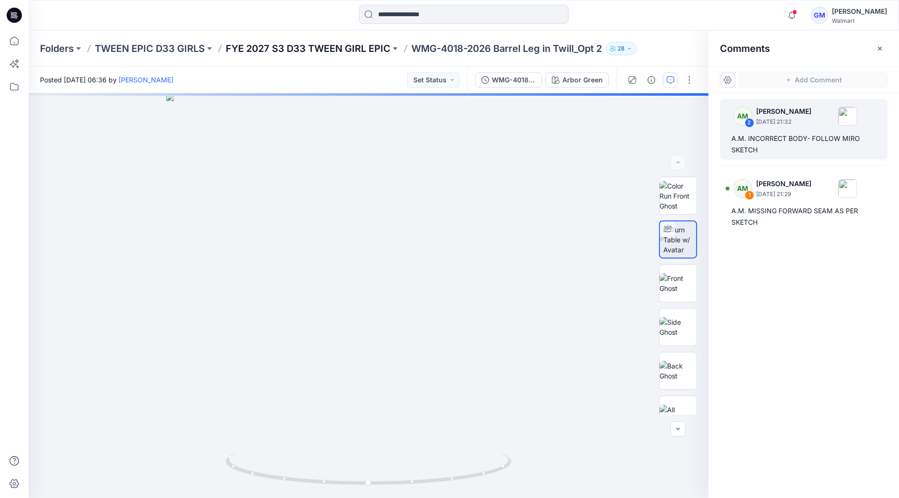
click at [369, 46] on p "FYE 2027 S3 D33 TWEEN GIRL EPIC" at bounding box center [308, 48] width 165 height 13
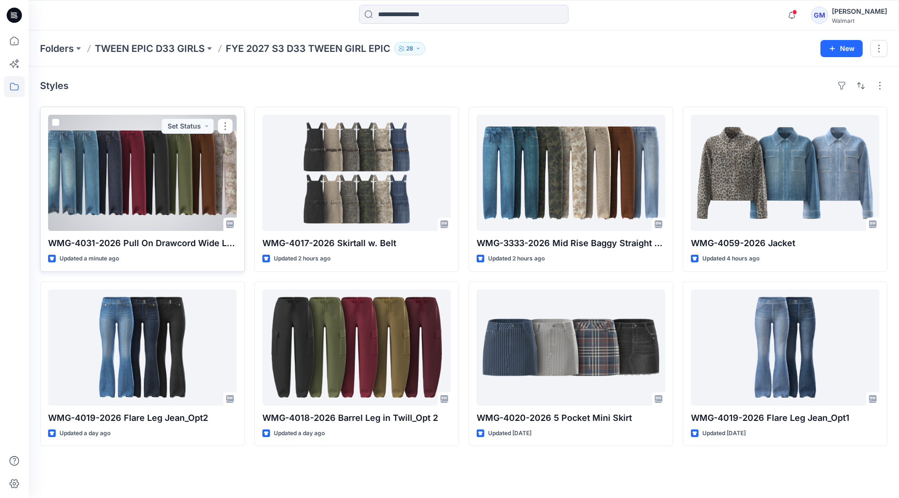
click at [159, 189] on div at bounding box center [142, 173] width 189 height 116
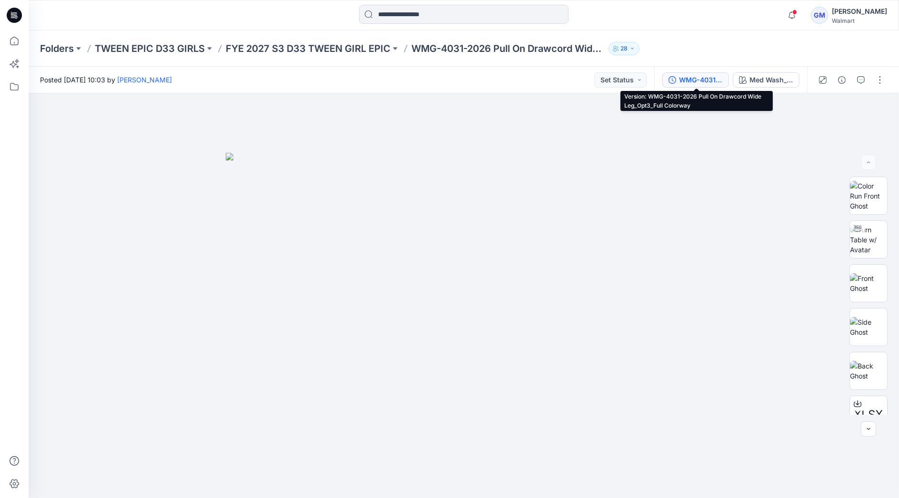
click at [706, 82] on div "WMG-4031-2026 Pull On Drawcord Wide Leg_Opt3_Full Colorway" at bounding box center [701, 80] width 44 height 10
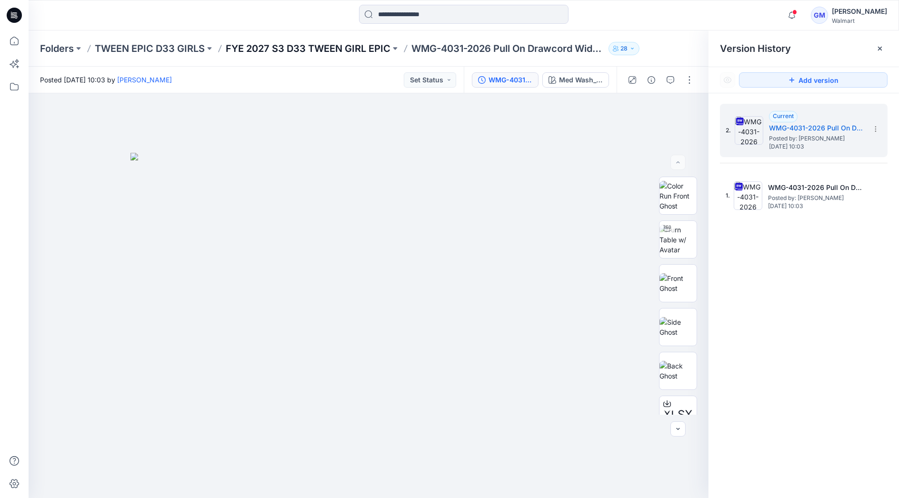
click at [275, 49] on p "FYE 2027 S3 D33 TWEEN GIRL EPIC" at bounding box center [308, 48] width 165 height 13
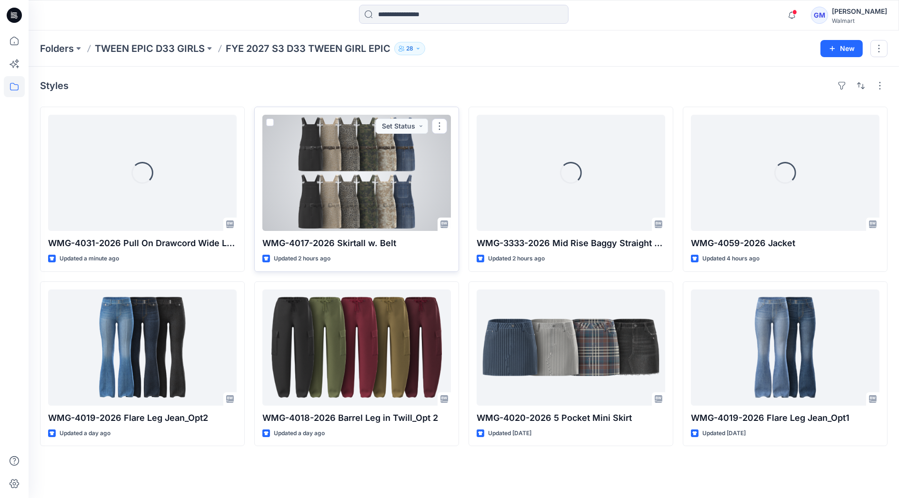
click at [394, 200] on div at bounding box center [356, 173] width 189 height 116
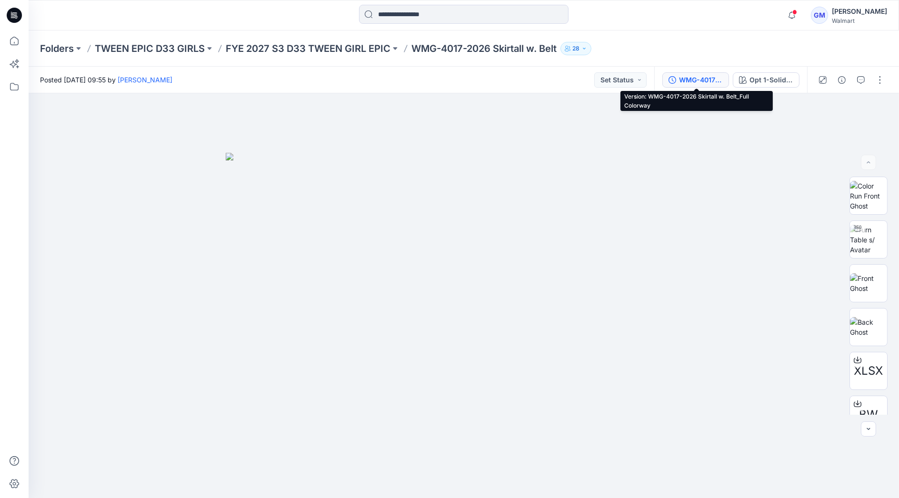
click at [701, 79] on div "WMG-4017-2026 Skirtall w. Belt_Full Colorway" at bounding box center [701, 80] width 44 height 10
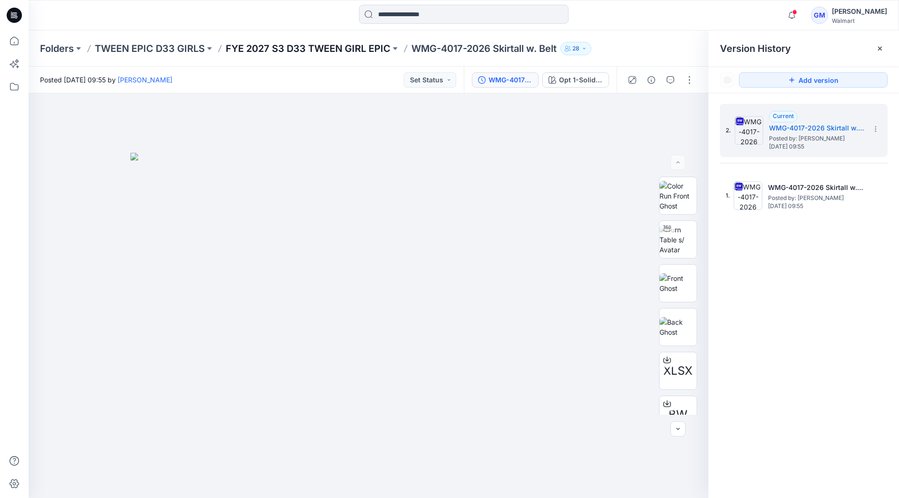
click at [340, 50] on p "FYE 2027 S3 D33 TWEEN GIRL EPIC" at bounding box center [308, 48] width 165 height 13
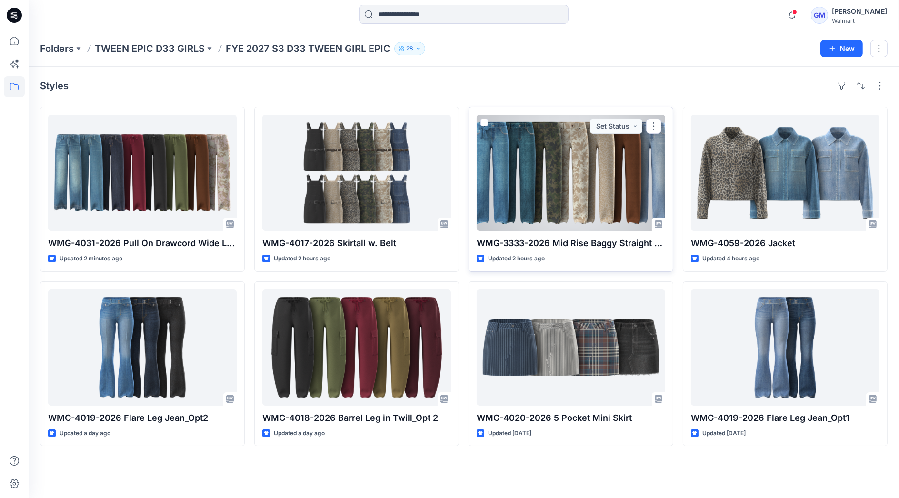
click at [581, 193] on div at bounding box center [571, 173] width 189 height 116
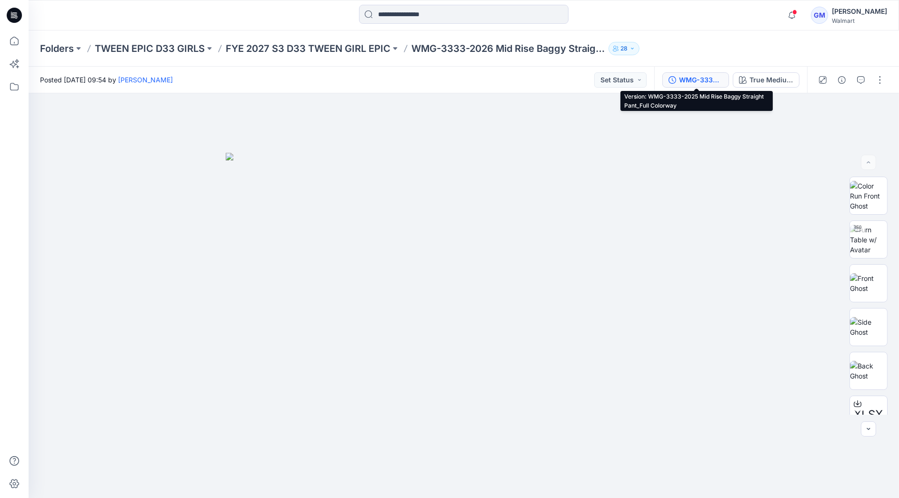
click at [705, 80] on div "WMG-3333-2025 Mid Rise Baggy Straight Pant_Full Colorway" at bounding box center [701, 80] width 44 height 10
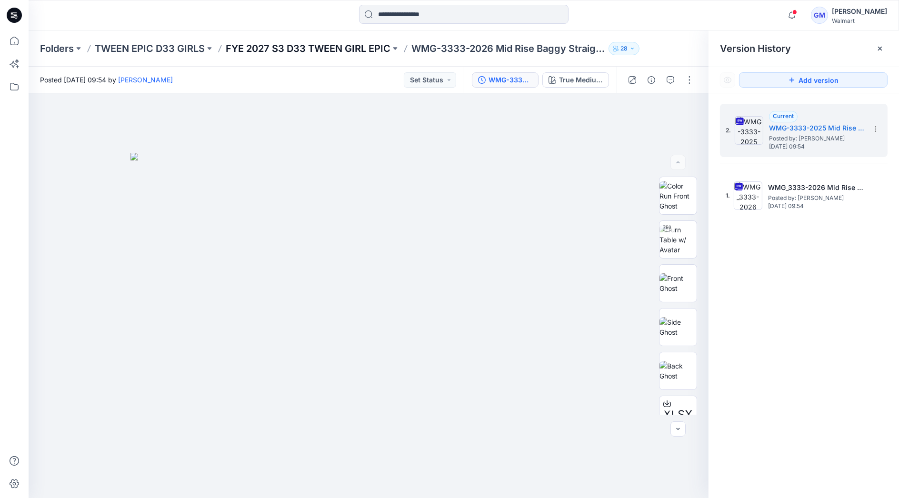
click at [358, 49] on p "FYE 2027 S3 D33 TWEEN GIRL EPIC" at bounding box center [308, 48] width 165 height 13
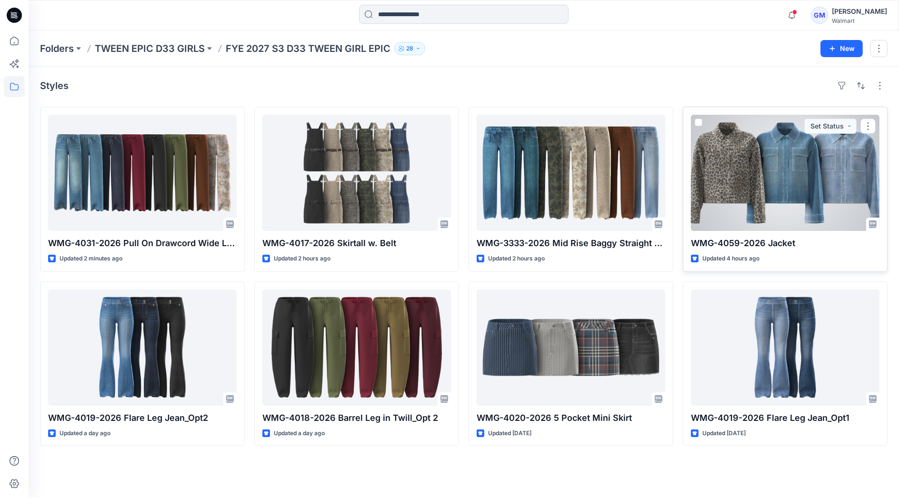
click at [748, 178] on div at bounding box center [785, 173] width 189 height 116
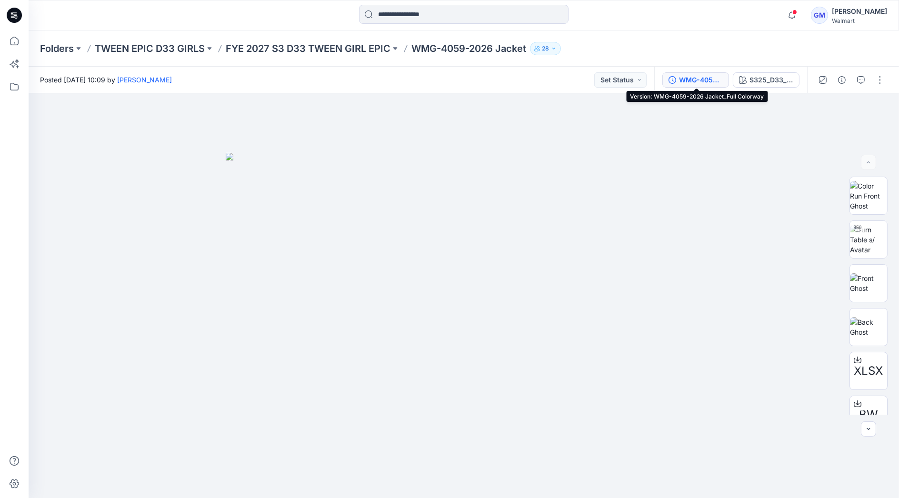
click at [704, 76] on div "WMG-4059-2026 Jacket_Full Colorway" at bounding box center [701, 80] width 44 height 10
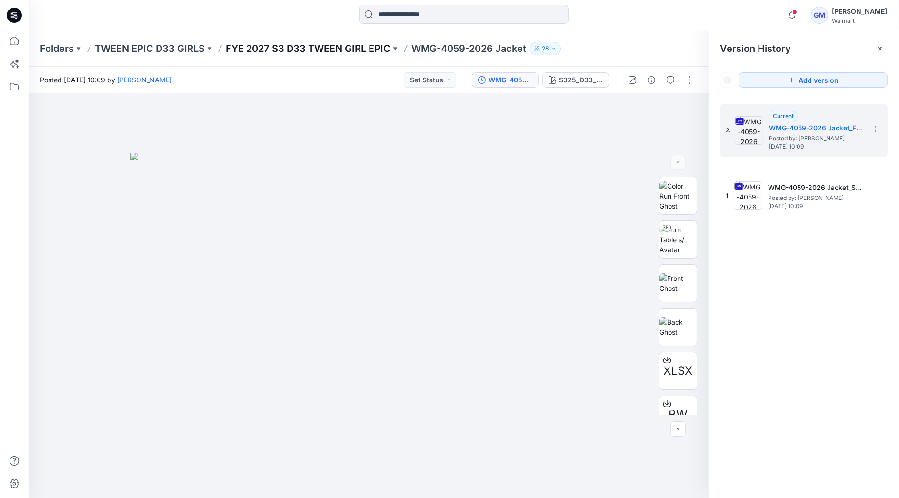
click at [362, 44] on p "FYE 2027 S3 D33 TWEEN GIRL EPIC" at bounding box center [308, 48] width 165 height 13
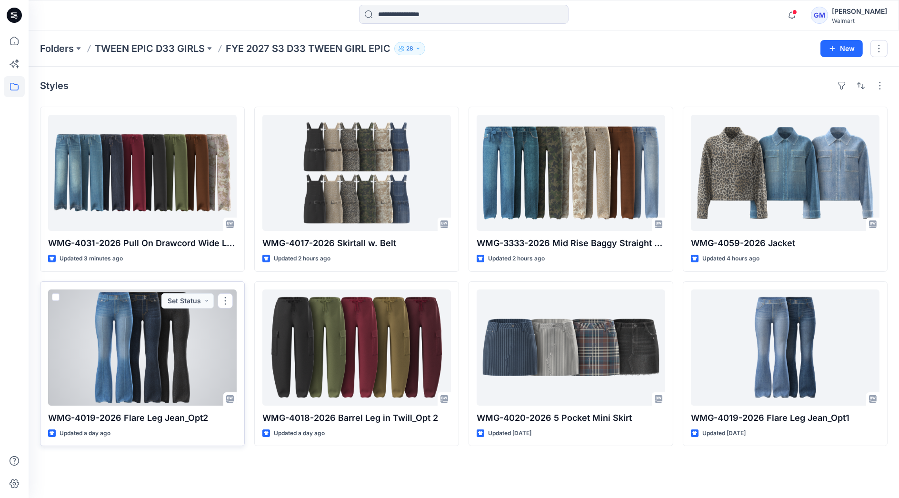
click at [146, 361] on div at bounding box center [142, 348] width 189 height 116
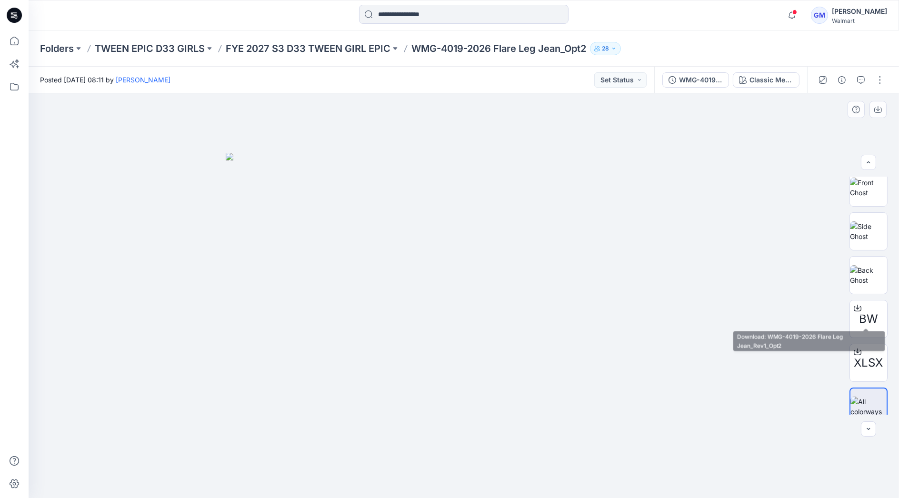
scroll to position [106, 0]
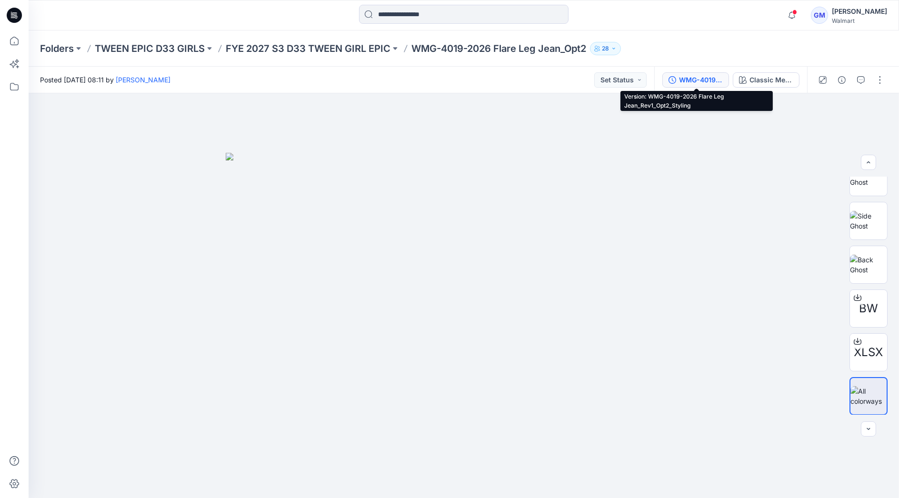
click at [704, 80] on div "WMG-4019-2026 Flare Leg Jean_Rev1_Opt2_Styling" at bounding box center [701, 80] width 44 height 10
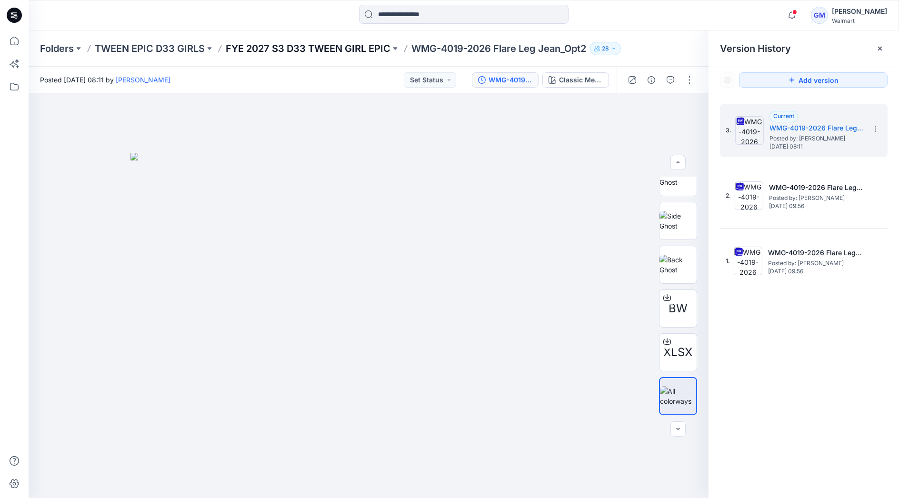
click at [352, 45] on p "FYE 2027 S3 D33 TWEEN GIRL EPIC" at bounding box center [308, 48] width 165 height 13
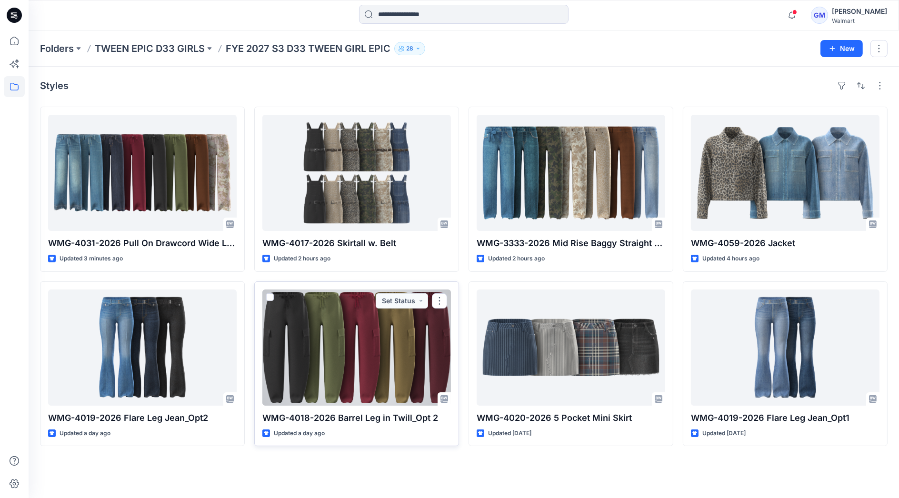
click at [384, 336] on div at bounding box center [356, 348] width 189 height 116
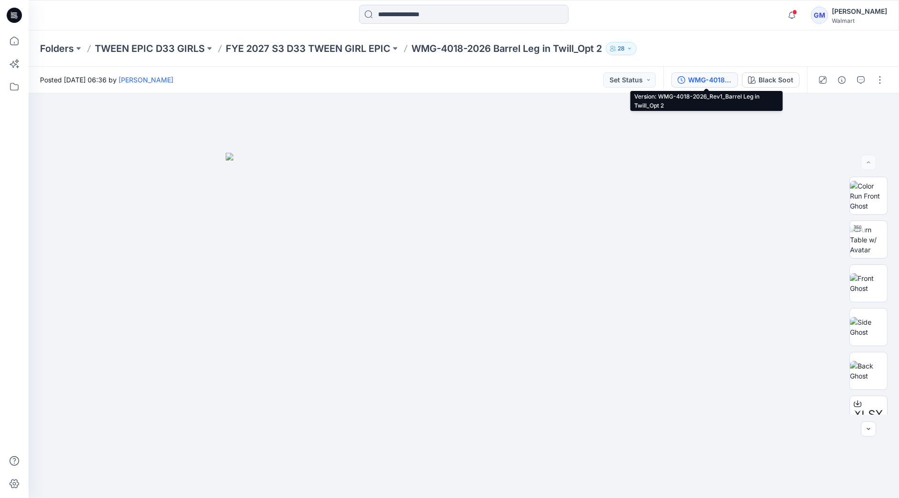
click at [717, 75] on div "WMG-4018-2026_Rev1_Barrel Leg in Twill_Opt 2" at bounding box center [710, 80] width 44 height 10
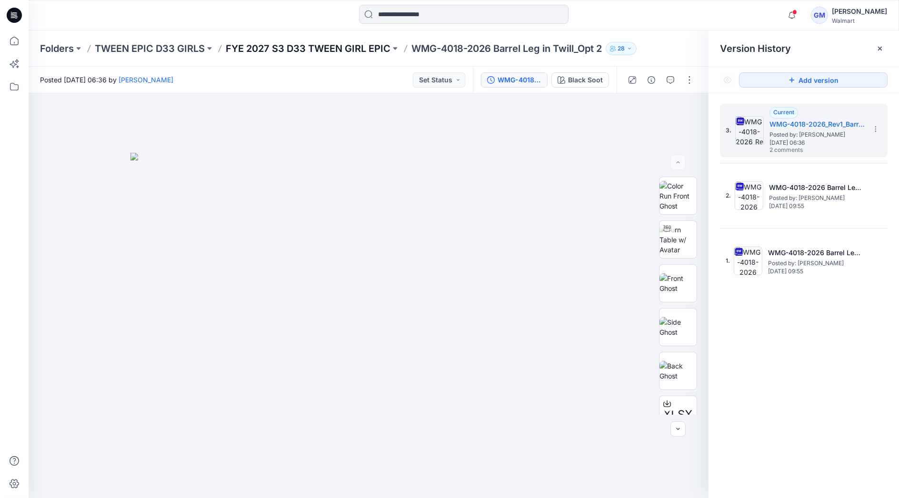
click at [366, 49] on p "FYE 2027 S3 D33 TWEEN GIRL EPIC" at bounding box center [308, 48] width 165 height 13
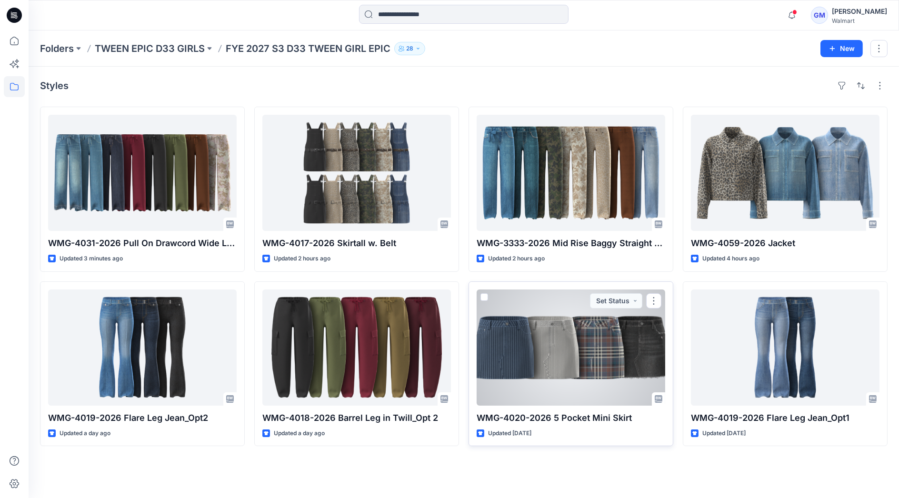
click at [560, 344] on div at bounding box center [571, 348] width 189 height 116
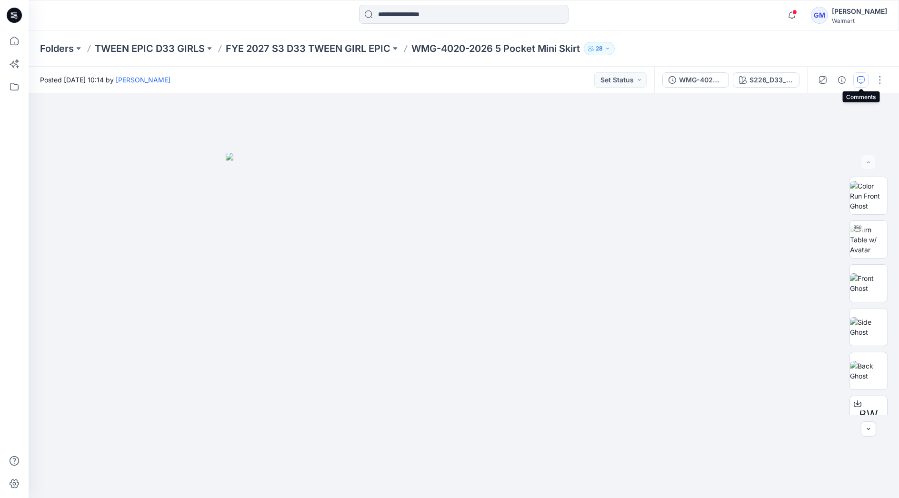
click at [857, 82] on icon "button" at bounding box center [861, 80] width 8 height 8
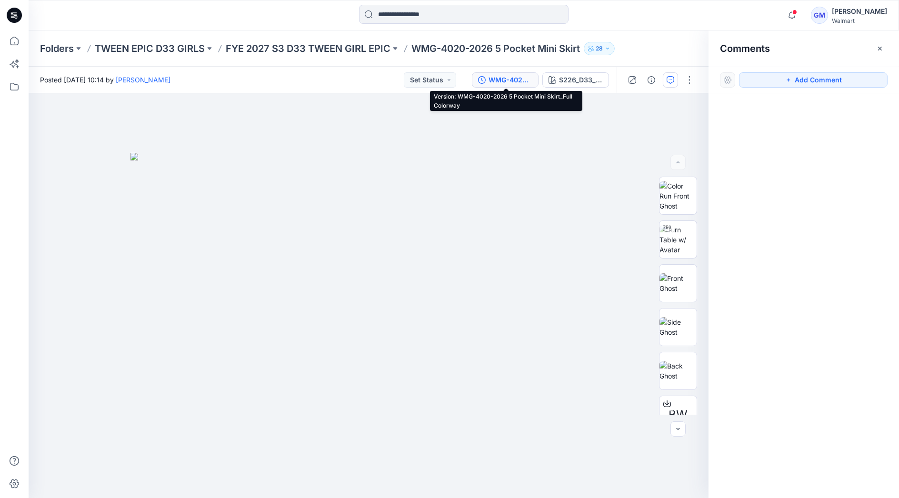
click at [524, 87] on button "WMG-4020-2026 5 Pocket Mini Skirt_Full Colorway" at bounding box center [505, 79] width 67 height 15
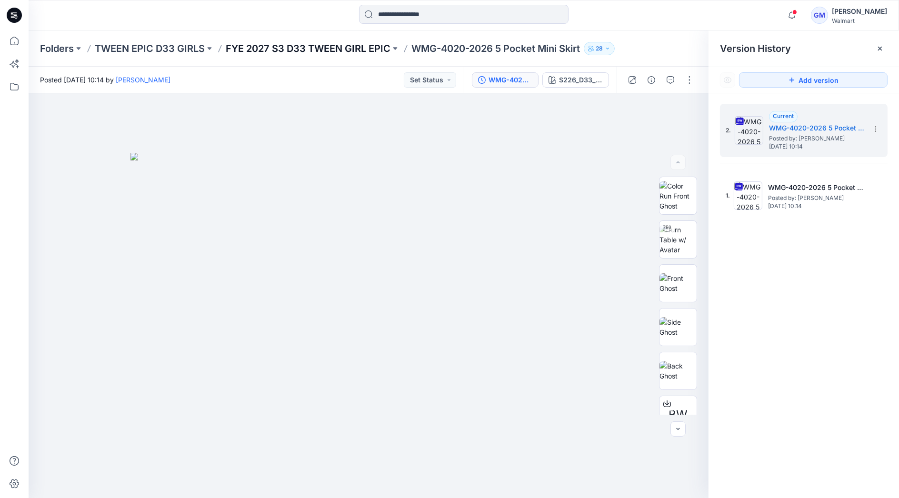
click at [332, 47] on p "FYE 2027 S3 D33 TWEEN GIRL EPIC" at bounding box center [308, 48] width 165 height 13
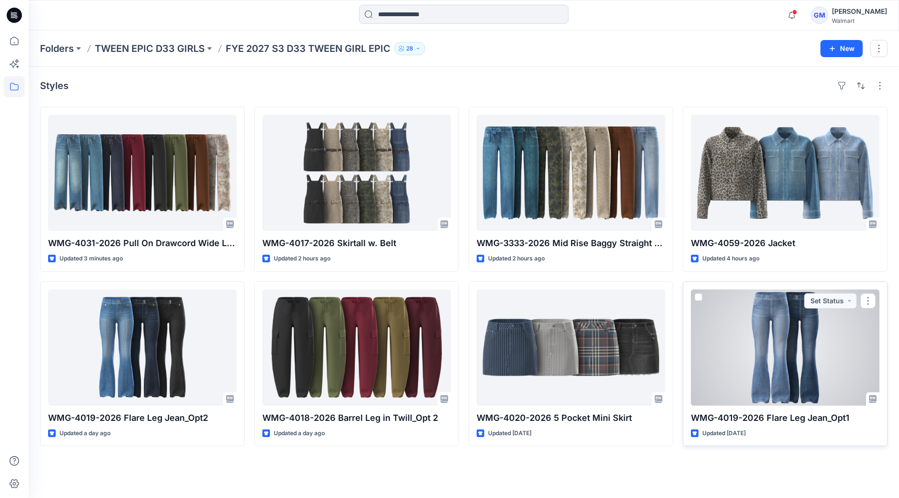
click at [723, 315] on div at bounding box center [785, 348] width 189 height 116
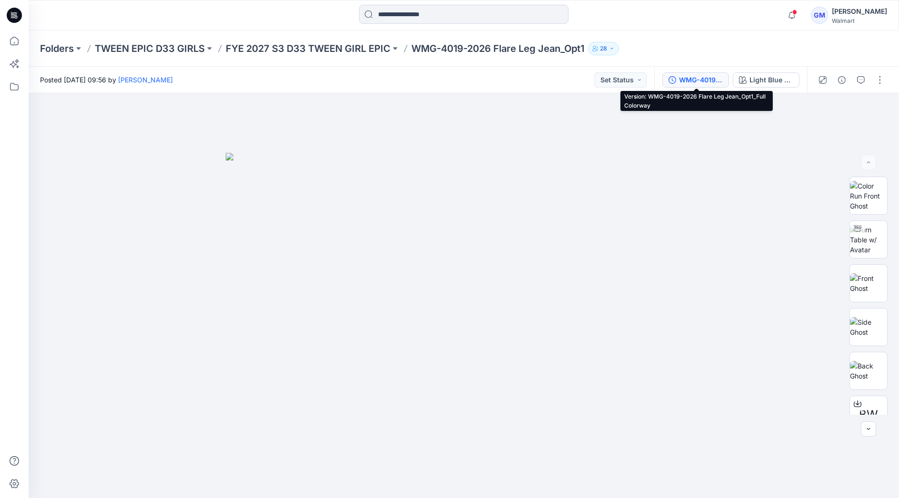
click at [695, 79] on div "WMG-4019-2026 Flare Leg Jean_Opt1_Full Colorway" at bounding box center [701, 80] width 44 height 10
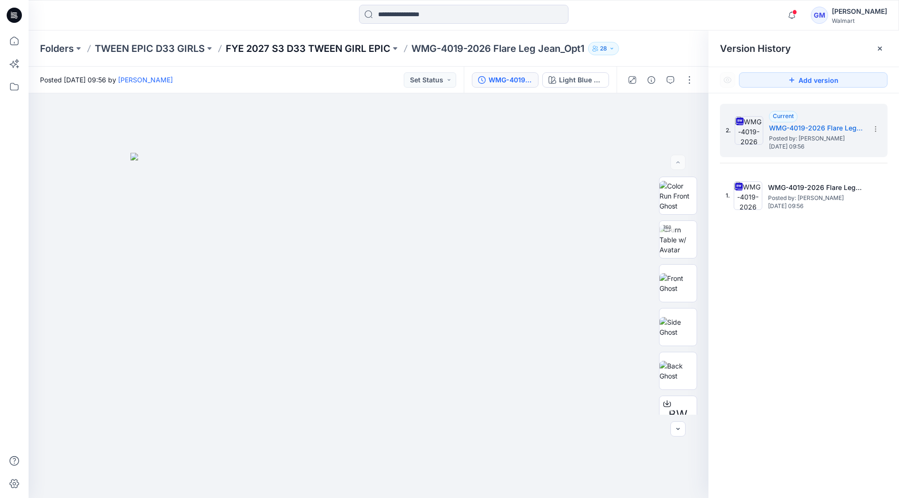
click at [341, 52] on p "FYE 2027 S3 D33 TWEEN GIRL EPIC" at bounding box center [308, 48] width 165 height 13
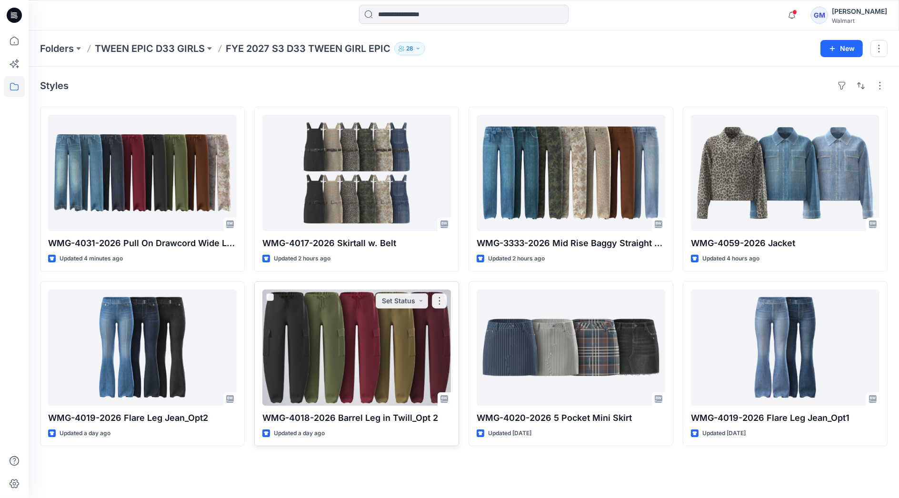
click at [418, 358] on div at bounding box center [356, 348] width 189 height 116
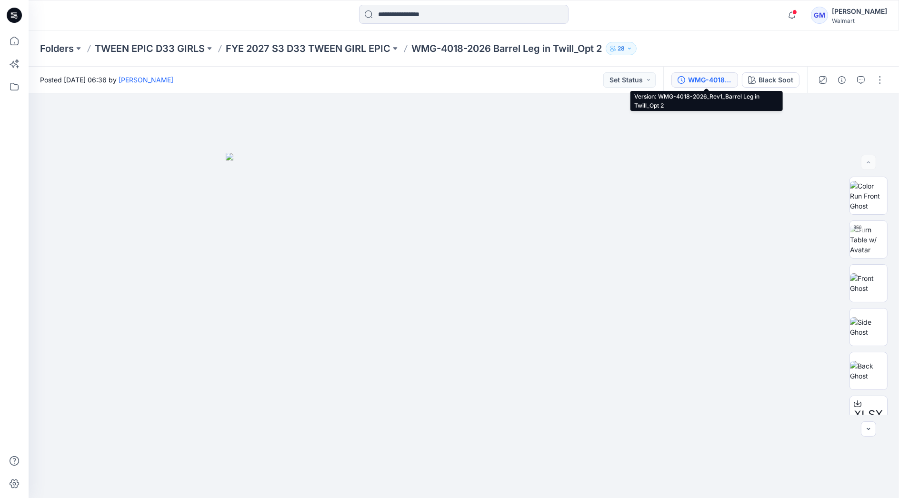
click at [724, 82] on div "WMG-4018-2026_Rev1_Barrel Leg in Twill_Opt 2" at bounding box center [710, 80] width 44 height 10
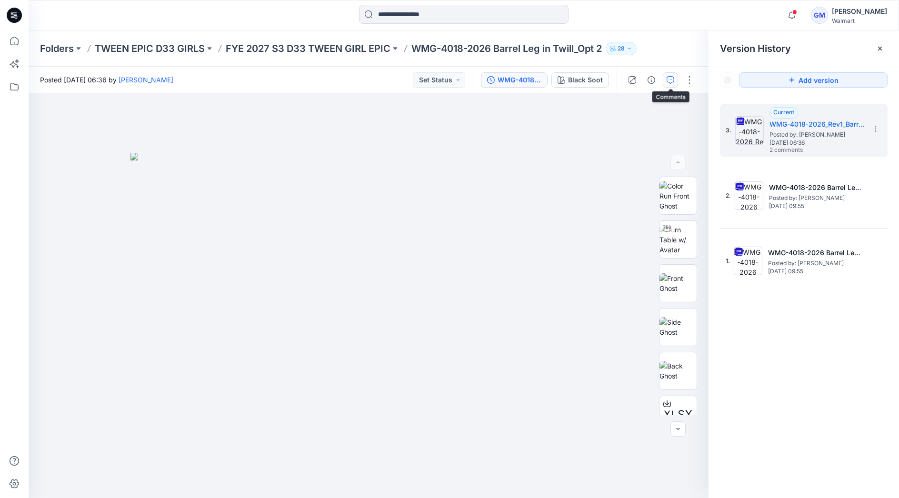
click at [669, 81] on icon "button" at bounding box center [671, 80] width 8 height 8
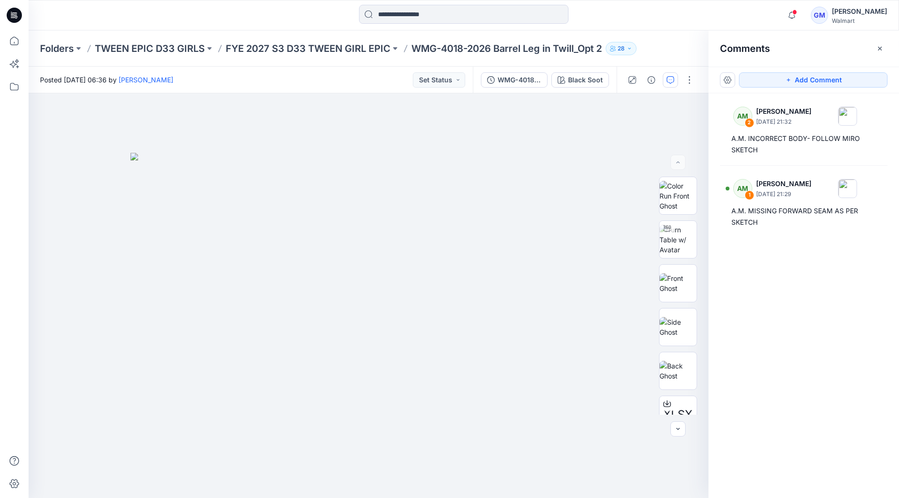
click at [637, 14] on div at bounding box center [463, 15] width 435 height 21
click at [674, 248] on img at bounding box center [678, 240] width 37 height 30
drag, startPoint x: 382, startPoint y: 357, endPoint x: 409, endPoint y: 188, distance: 171.2
click at [409, 188] on img at bounding box center [368, 169] width 657 height 657
click at [524, 88] on div "WMG-4018-2026_Rev1_Barrel Leg in Twill_Opt 2 Black Soot" at bounding box center [545, 80] width 144 height 27
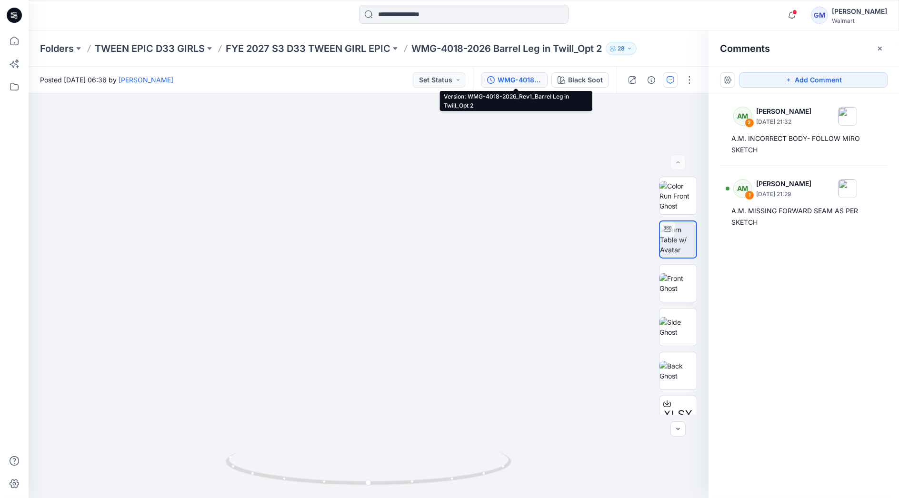
click at [524, 77] on div "WMG-4018-2026_Rev1_Barrel Leg in Twill_Opt 2" at bounding box center [520, 80] width 44 height 10
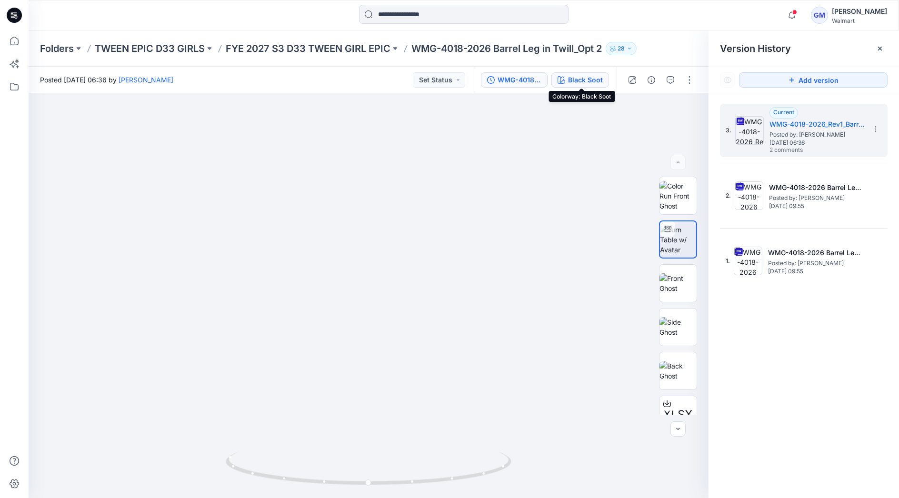
click at [579, 86] on button "Black Soot" at bounding box center [581, 79] width 58 height 15
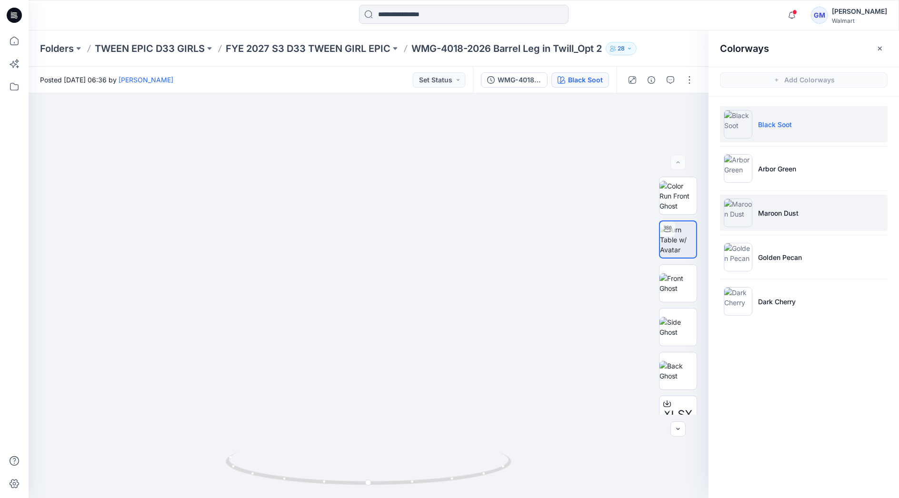
click at [743, 212] on img at bounding box center [738, 213] width 29 height 29
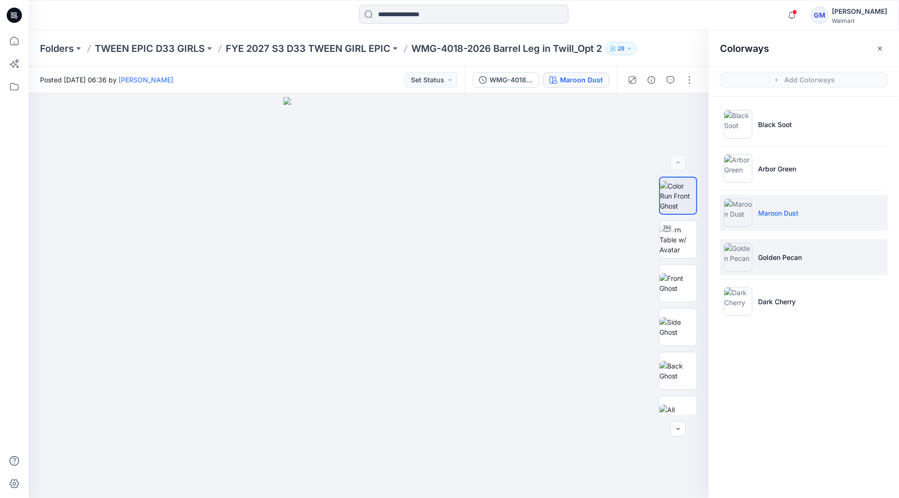
click at [771, 248] on li "Golden Pecan" at bounding box center [804, 257] width 168 height 36
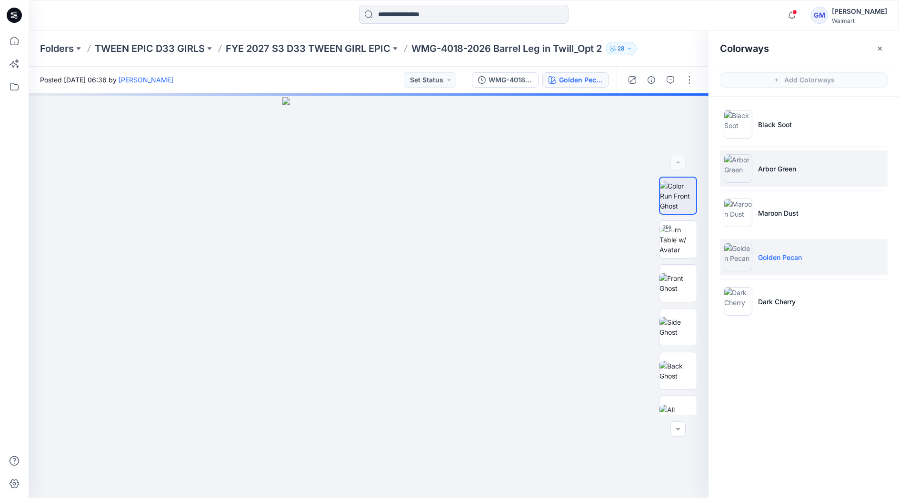
click at [756, 181] on li "Arbor Green" at bounding box center [804, 169] width 168 height 36
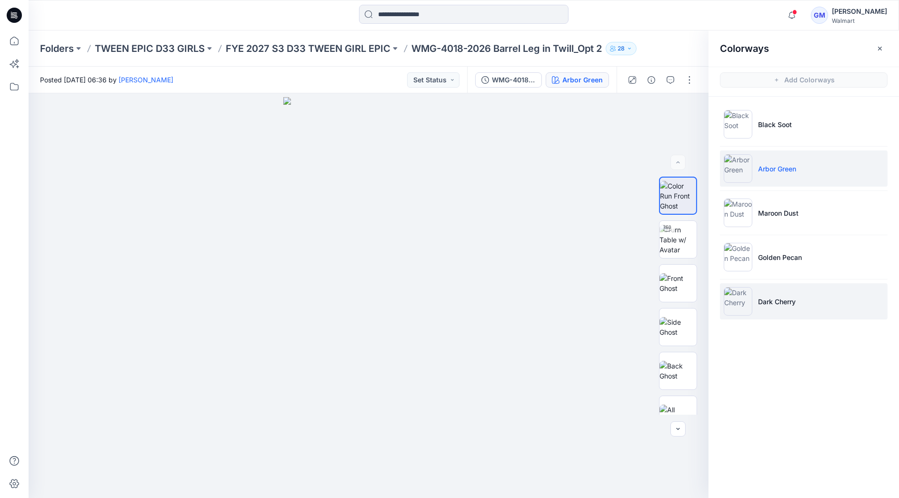
click at [760, 298] on p "Dark Cherry" at bounding box center [777, 302] width 38 height 10
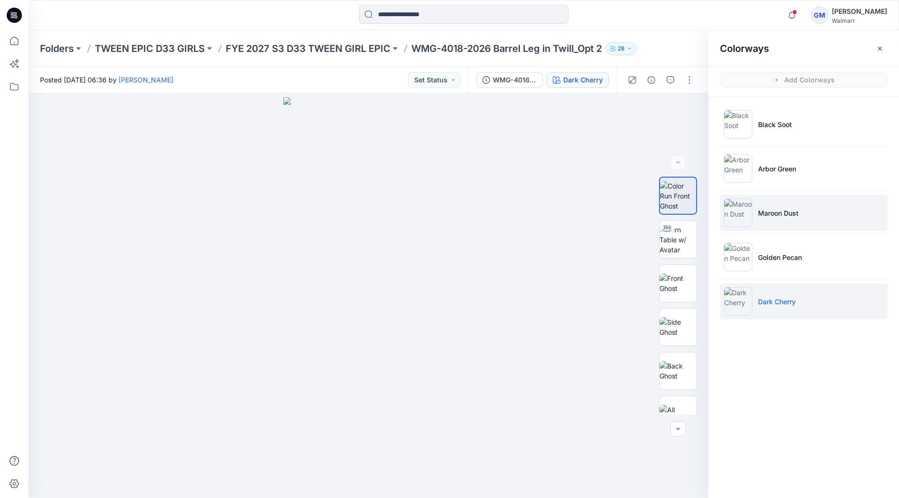
click at [769, 205] on li "Maroon Dust" at bounding box center [804, 213] width 168 height 36
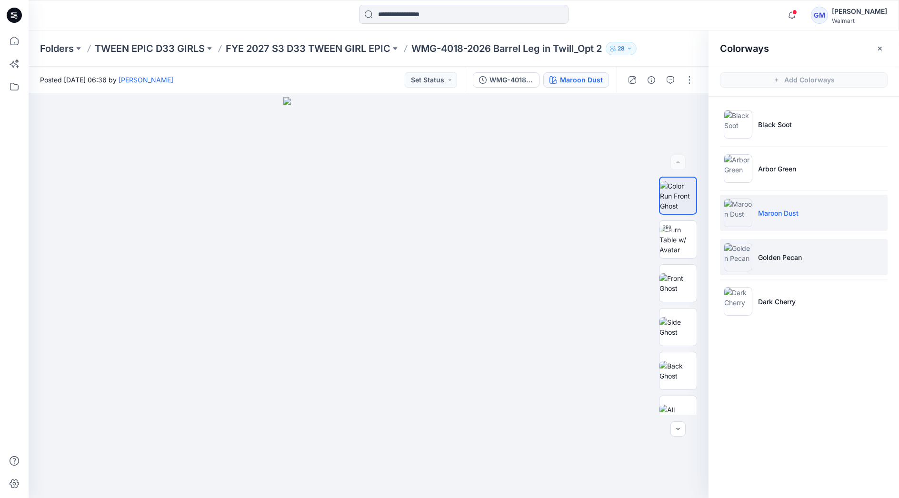
click at [739, 246] on img at bounding box center [738, 257] width 29 height 29
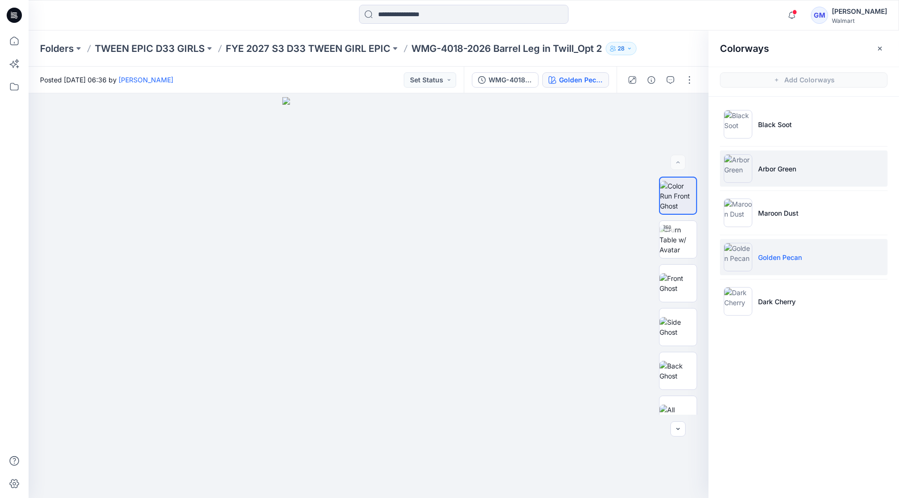
click at [743, 173] on img at bounding box center [738, 168] width 29 height 29
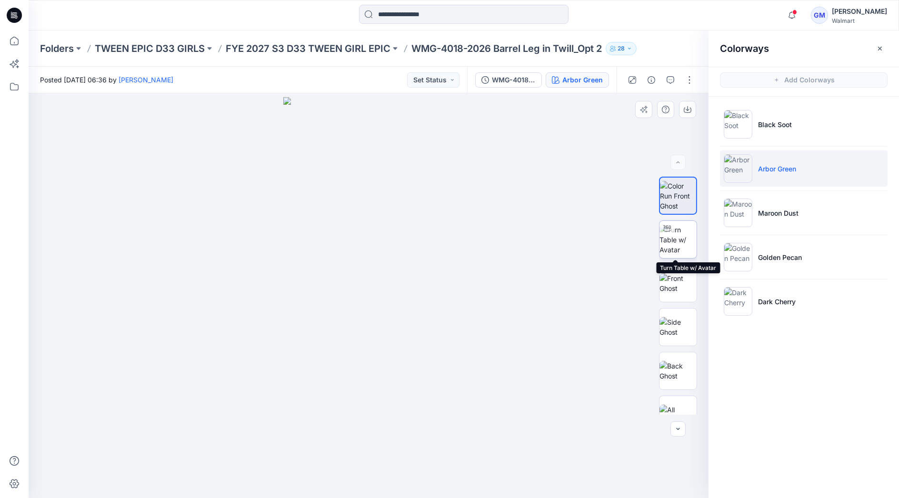
click at [672, 249] on img at bounding box center [678, 240] width 37 height 30
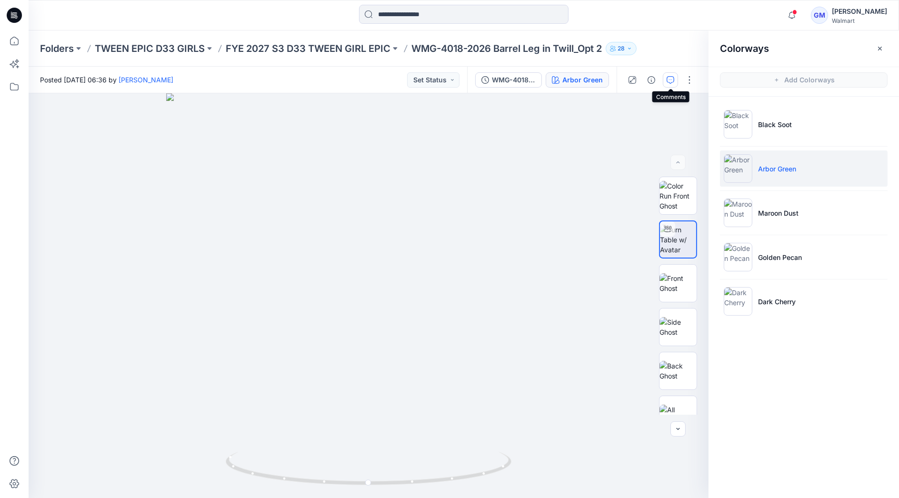
click at [676, 76] on button "button" at bounding box center [670, 79] width 15 height 15
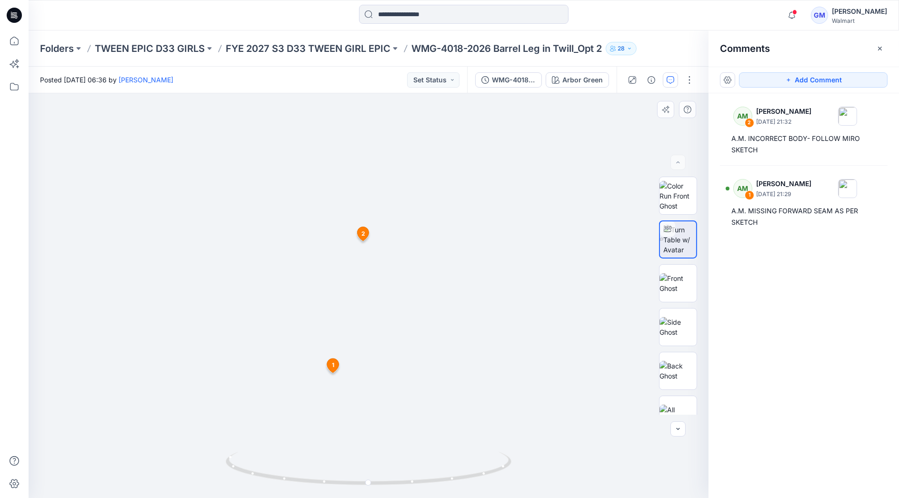
drag, startPoint x: 413, startPoint y: 334, endPoint x: 481, endPoint y: 170, distance: 178.2
click at [480, 169] on img at bounding box center [368, 232] width 531 height 531
drag, startPoint x: 423, startPoint y: 267, endPoint x: 441, endPoint y: 222, distance: 48.7
click at [441, 222] on img at bounding box center [368, 169] width 657 height 657
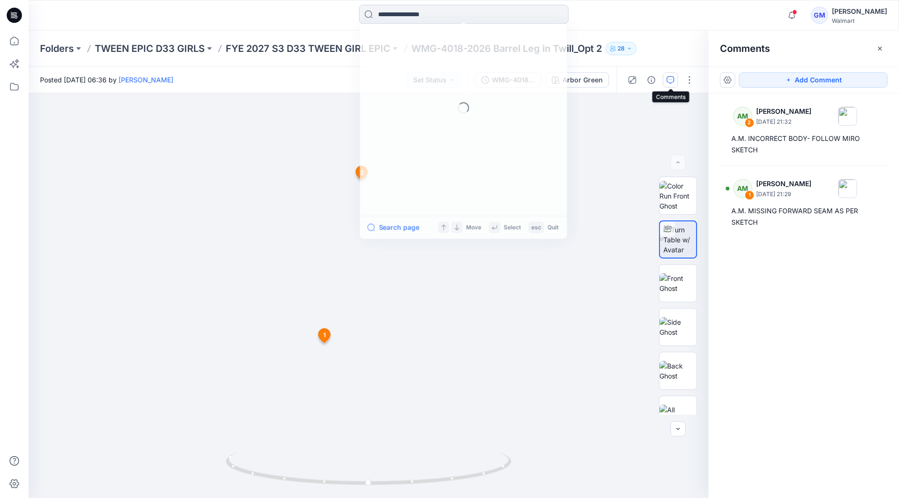
click at [401, 16] on input at bounding box center [464, 14] width 210 height 19
type input "********"
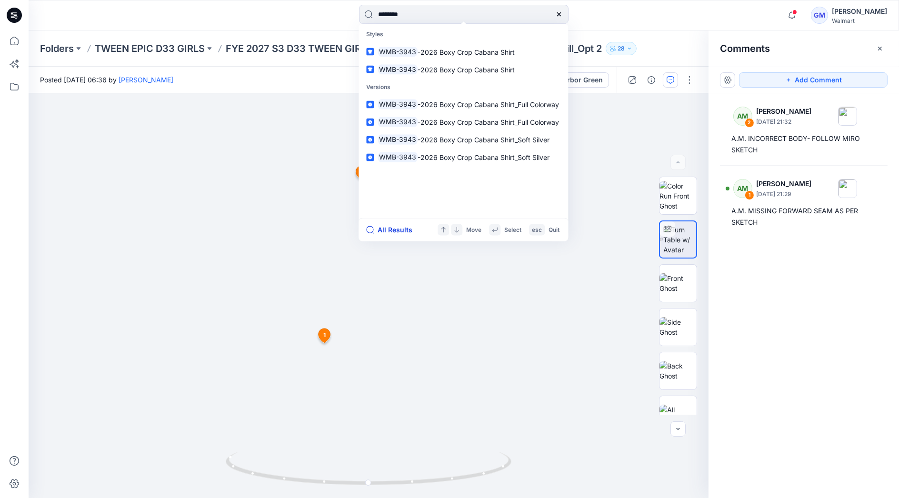
click at [400, 227] on button "All Results" at bounding box center [392, 229] width 52 height 11
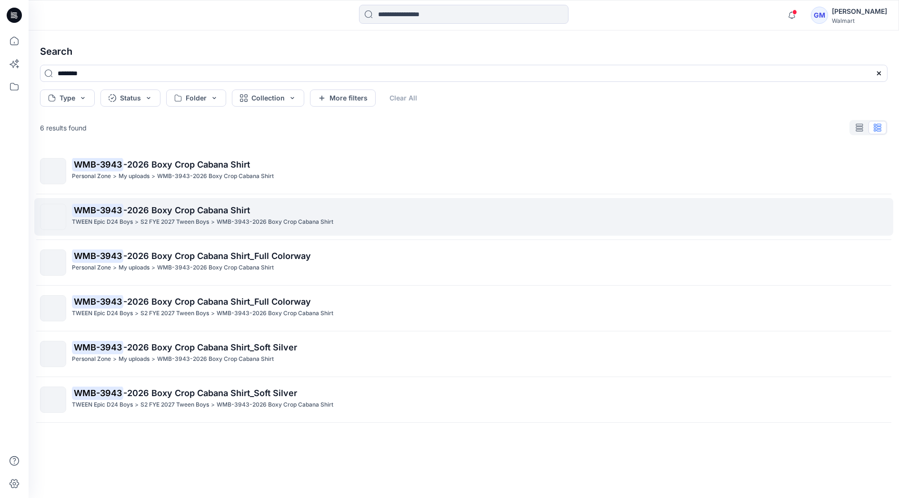
click at [210, 227] on div "WMB-3943 -2026 Boxy Crop Cabana Shirt TWEEN Epic D24 Boys > S2 FYE 2027 Tween B…" at bounding box center [480, 217] width 816 height 26
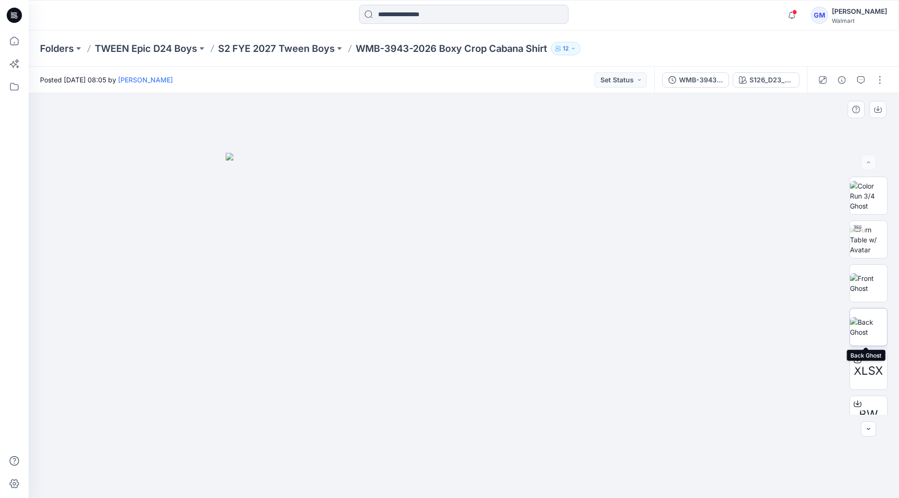
click at [866, 320] on img at bounding box center [868, 327] width 37 height 20
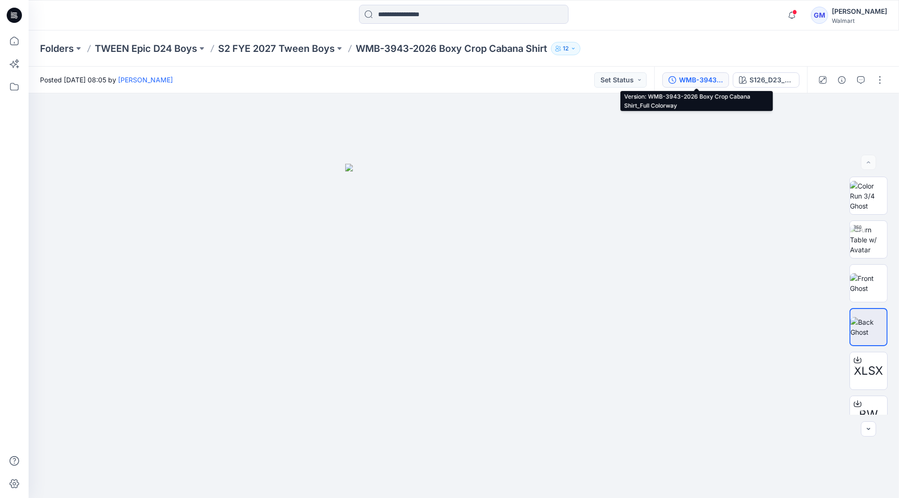
click at [703, 80] on div "WMB-3943-2026 Boxy Crop Cabana Shirt_Full Colorway" at bounding box center [701, 80] width 44 height 10
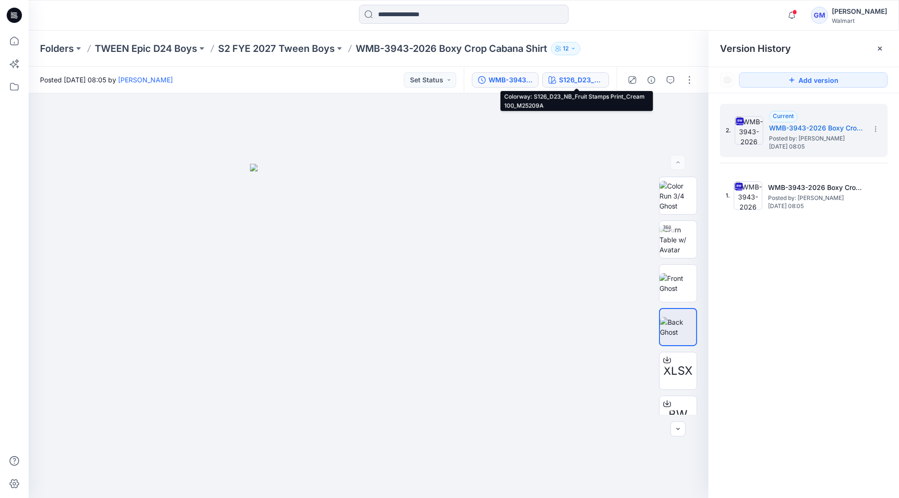
click at [562, 83] on div "S126_D23_NB_Fruit Stamps Print_Cream 100_M25209A" at bounding box center [581, 80] width 44 height 10
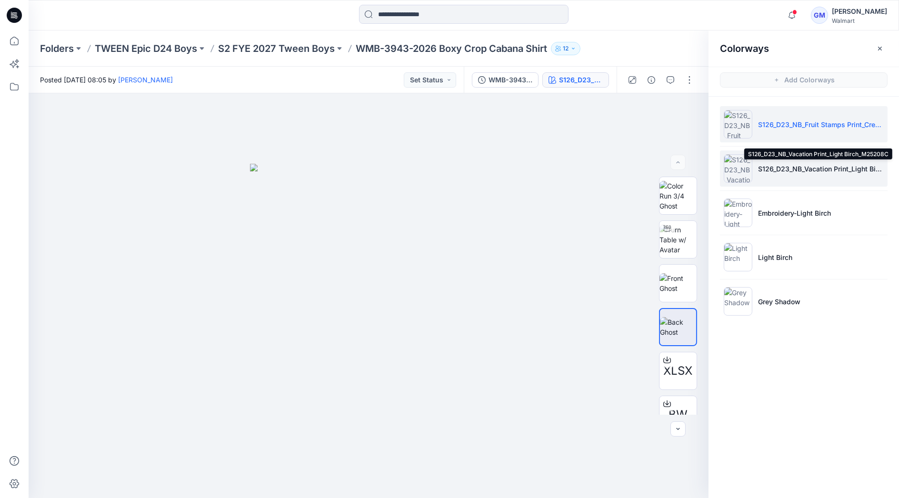
click at [797, 166] on p "S126_D23_NB_Vacation Print_Light Birch_M25208C" at bounding box center [821, 169] width 126 height 10
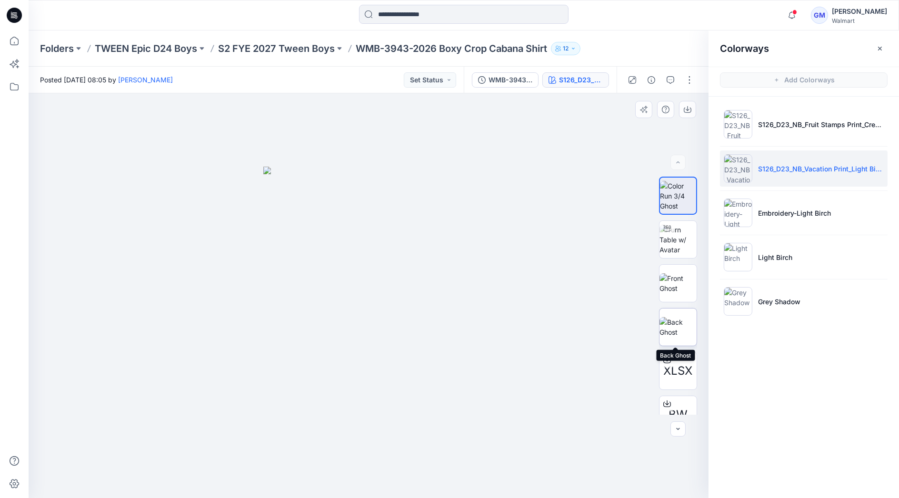
click at [680, 325] on img at bounding box center [678, 327] width 37 height 20
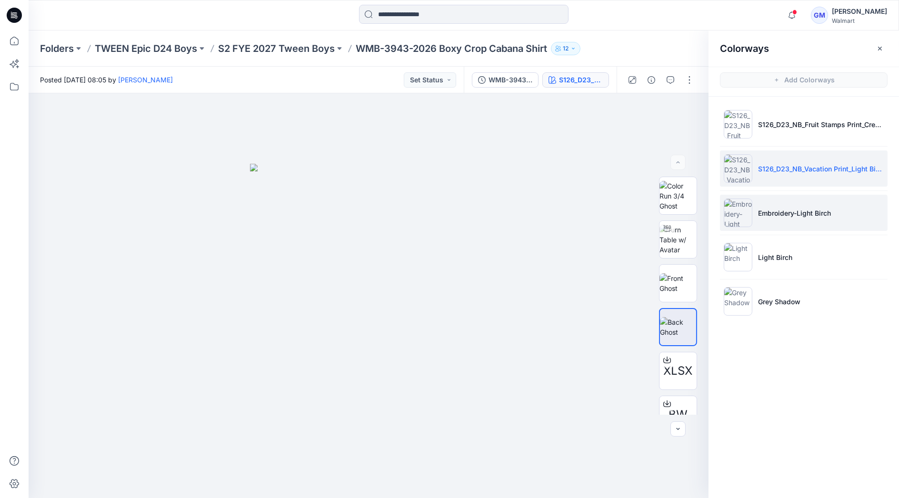
click at [775, 211] on p "Embroidery-Light Birch" at bounding box center [794, 213] width 73 height 10
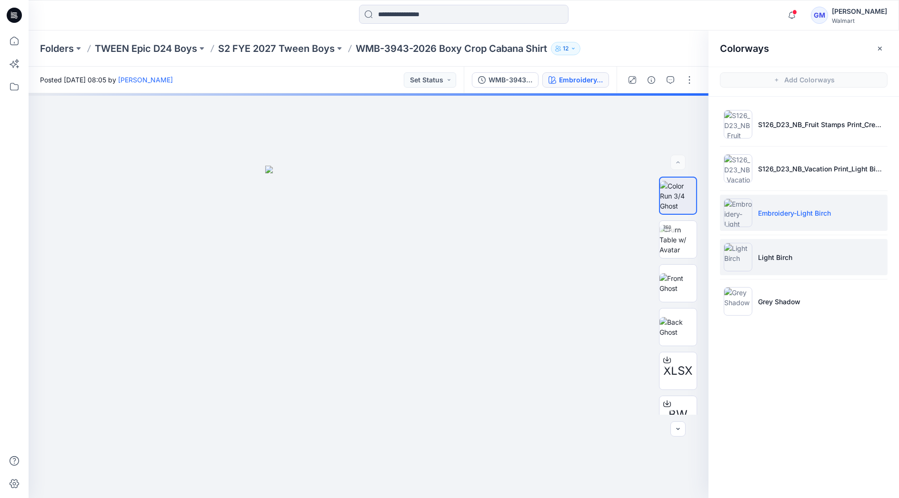
click at [775, 247] on li "Light Birch" at bounding box center [804, 257] width 168 height 36
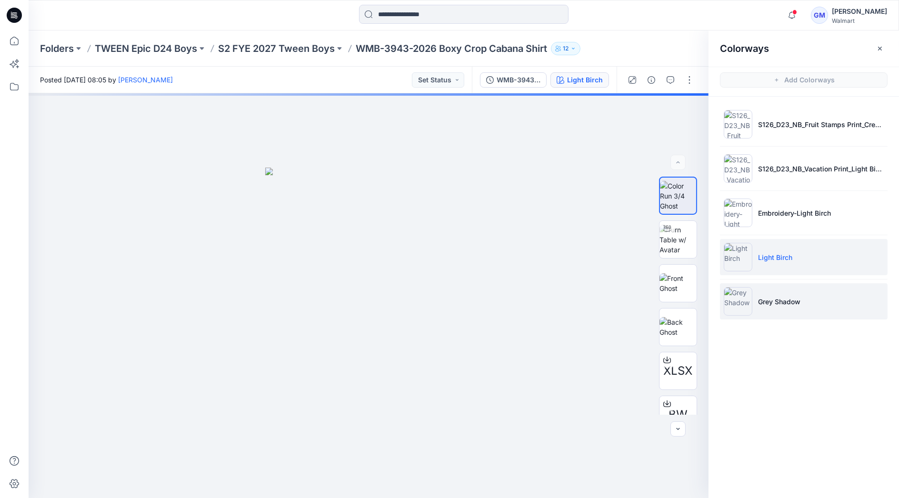
click at [786, 307] on li "Grey Shadow" at bounding box center [804, 301] width 168 height 36
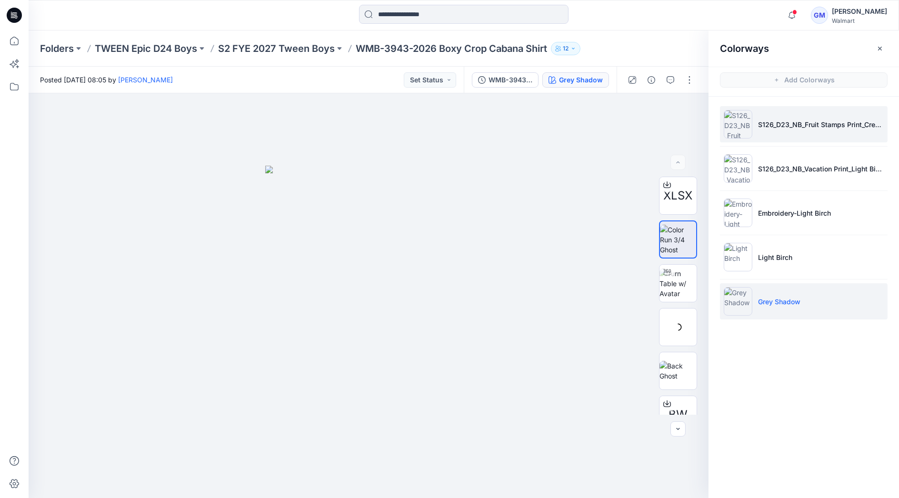
click at [796, 130] on li "S126_D23_NB_Fruit Stamps Print_Cream 100_M25209A" at bounding box center [804, 124] width 168 height 36
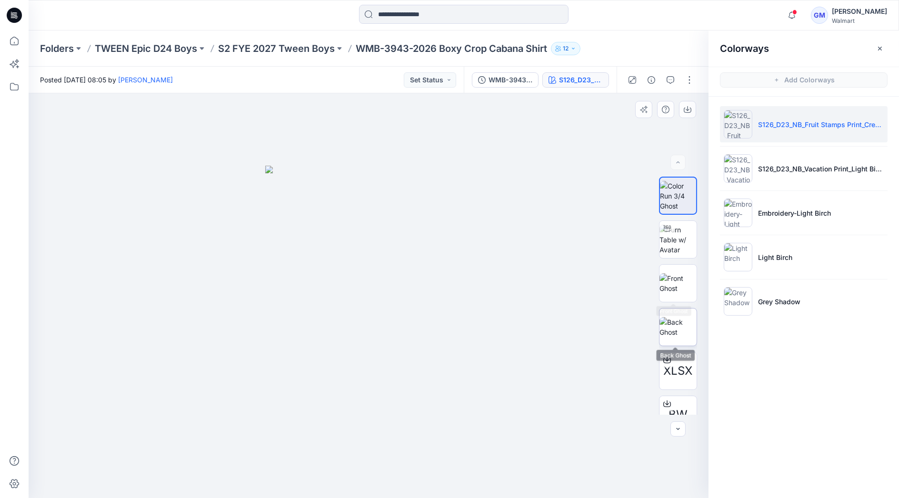
click at [684, 327] on img at bounding box center [678, 327] width 37 height 20
click at [669, 279] on img at bounding box center [678, 283] width 37 height 20
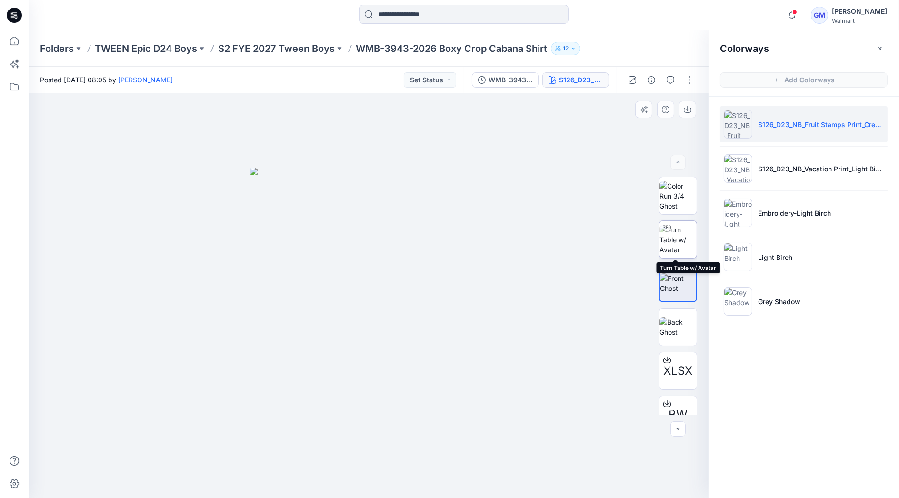
click at [676, 232] on img at bounding box center [678, 240] width 37 height 30
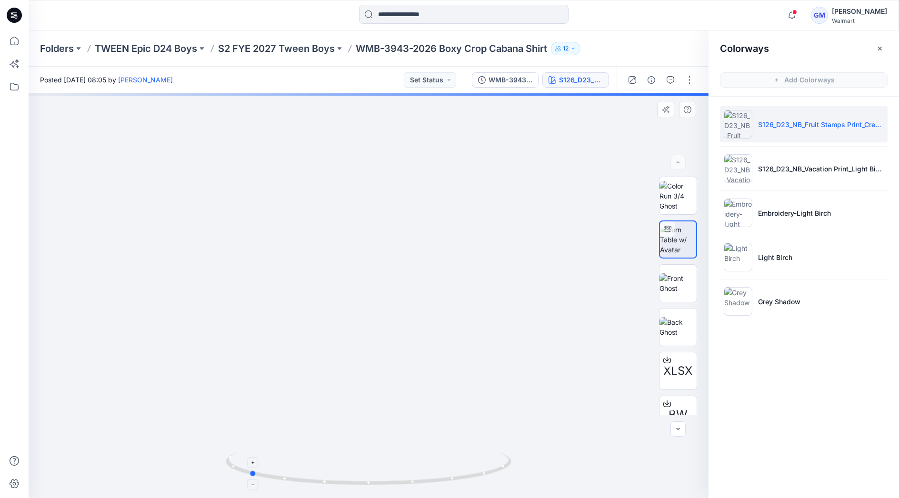
drag, startPoint x: 502, startPoint y: 475, endPoint x: 383, endPoint y: 475, distance: 119.6
click at [383, 475] on icon at bounding box center [370, 470] width 288 height 36
